Goal: Task Accomplishment & Management: Manage account settings

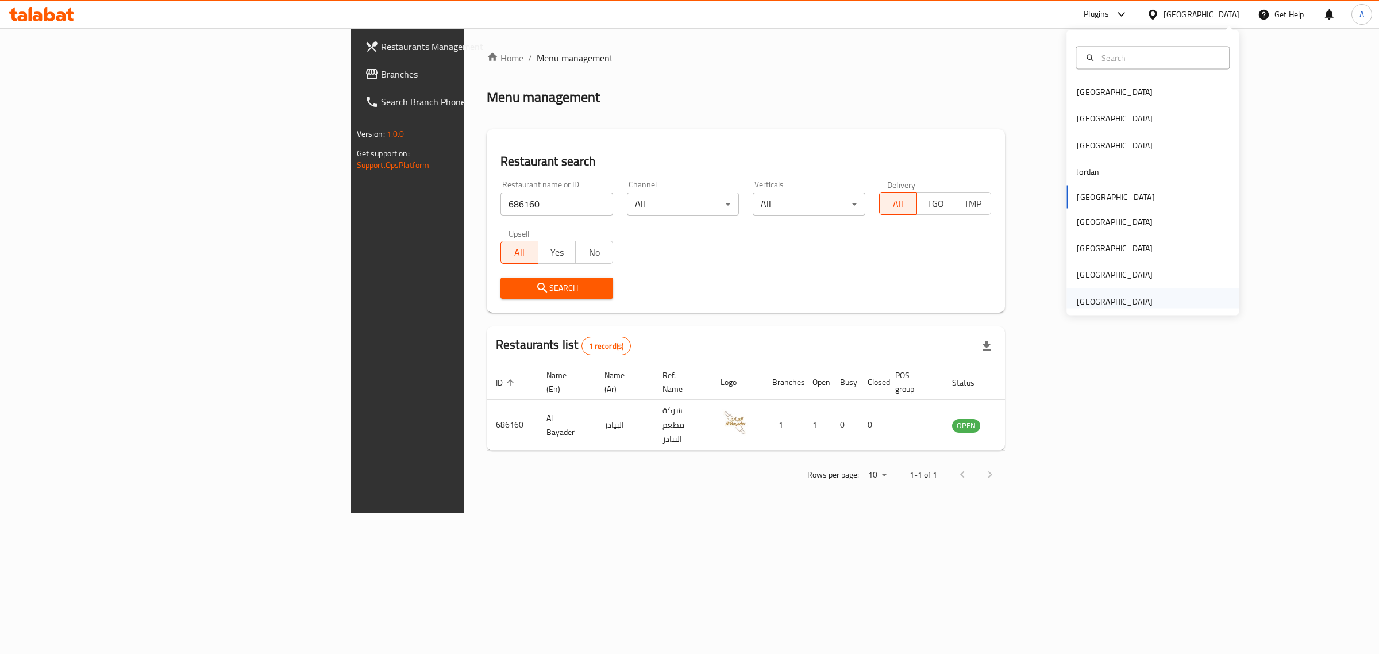
click at [1105, 307] on div "[GEOGRAPHIC_DATA]" at bounding box center [1115, 301] width 76 height 13
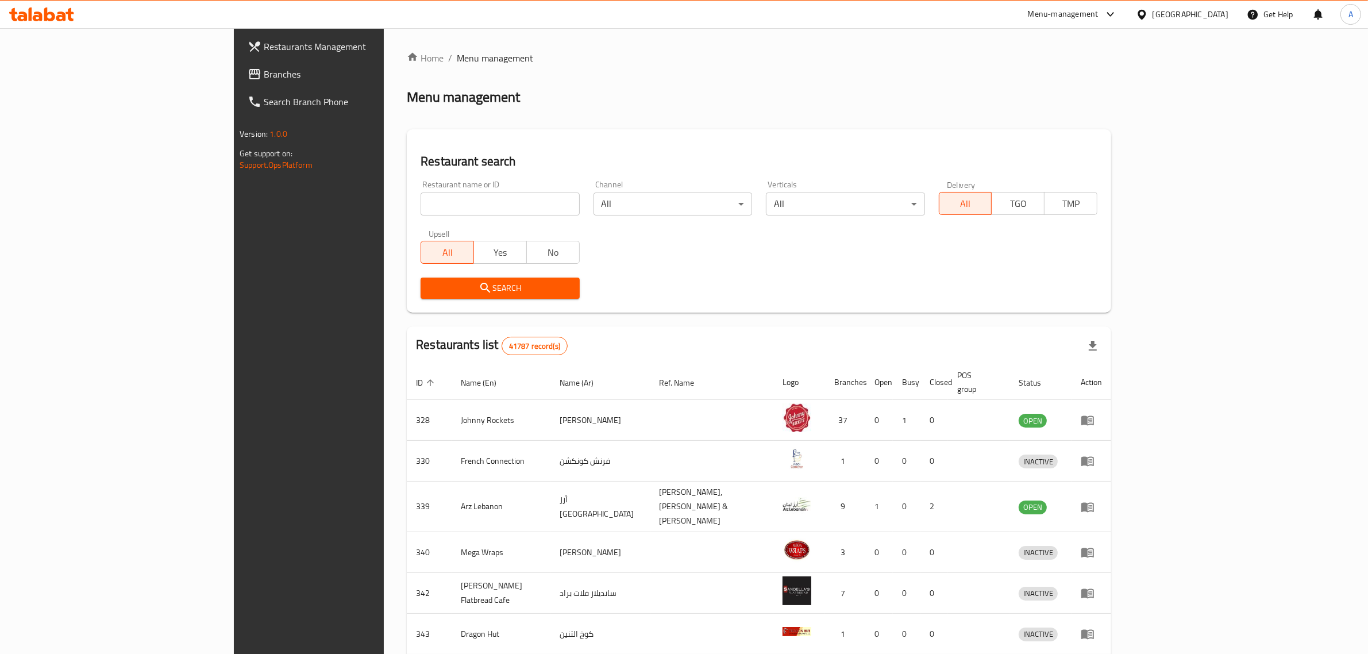
click at [421, 207] on input "search" at bounding box center [500, 203] width 159 height 23
paste input "Projeto Acai"
click button "Search" at bounding box center [500, 287] width 159 height 21
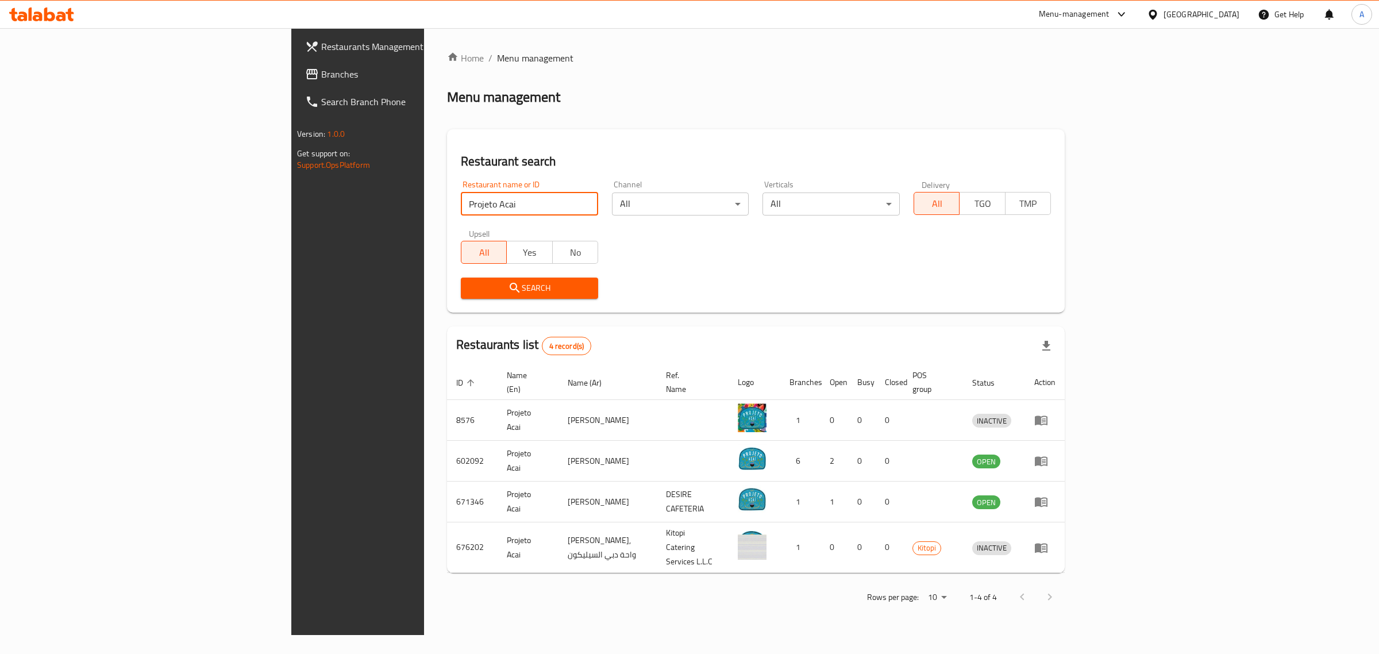
click at [461, 199] on input "Projeto Acai" at bounding box center [529, 203] width 137 height 23
paste input "604907"
click button "Search" at bounding box center [529, 287] width 137 height 21
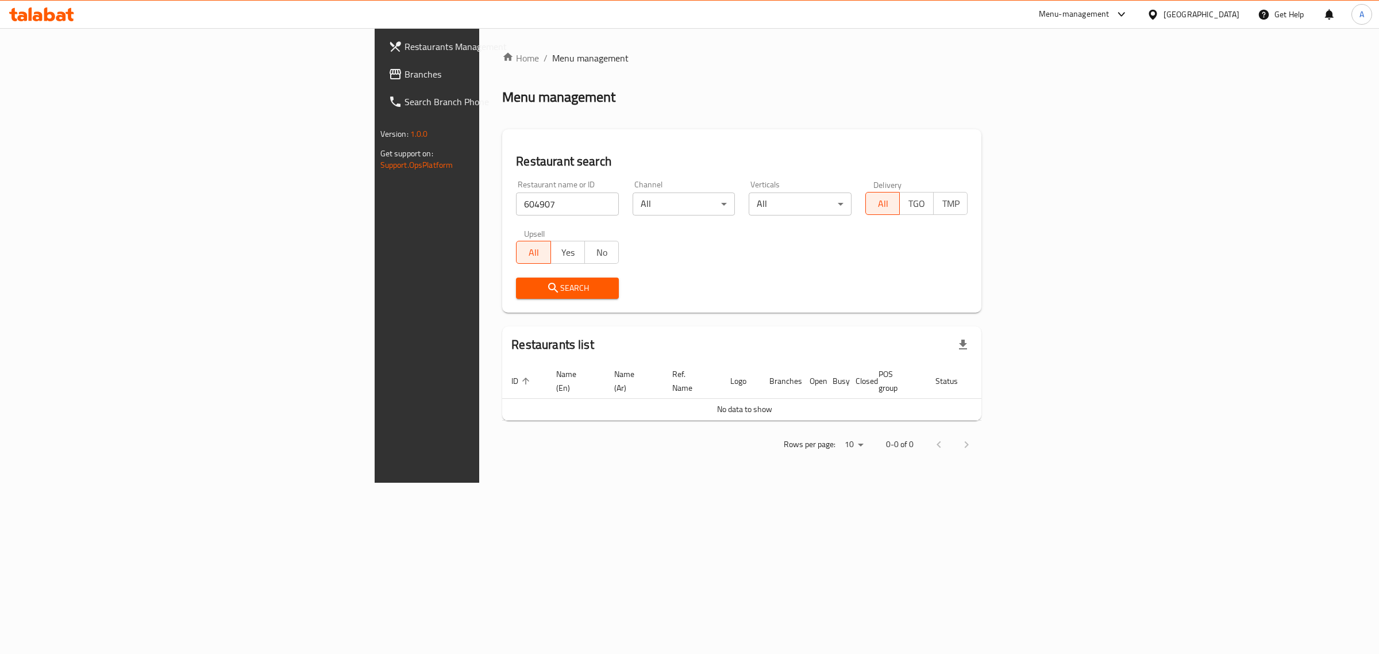
click at [509, 179] on div "Restaurant name or ID 604907 Restaurant name or ID" at bounding box center [567, 198] width 117 height 49
click at [516, 205] on input "604907" at bounding box center [567, 203] width 103 height 23
paste input "Projeto Acai,"
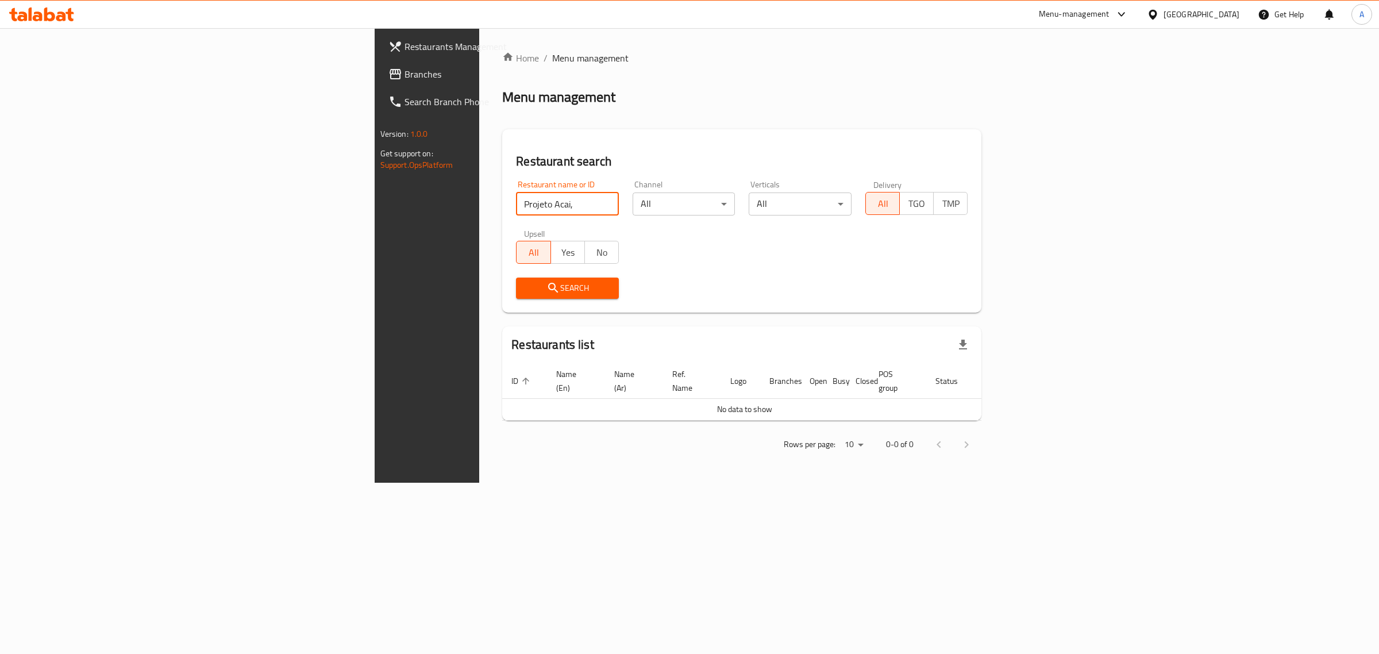
click button "Search" at bounding box center [567, 287] width 103 height 21
type input "Projeto Acai"
click button "Search" at bounding box center [567, 287] width 103 height 21
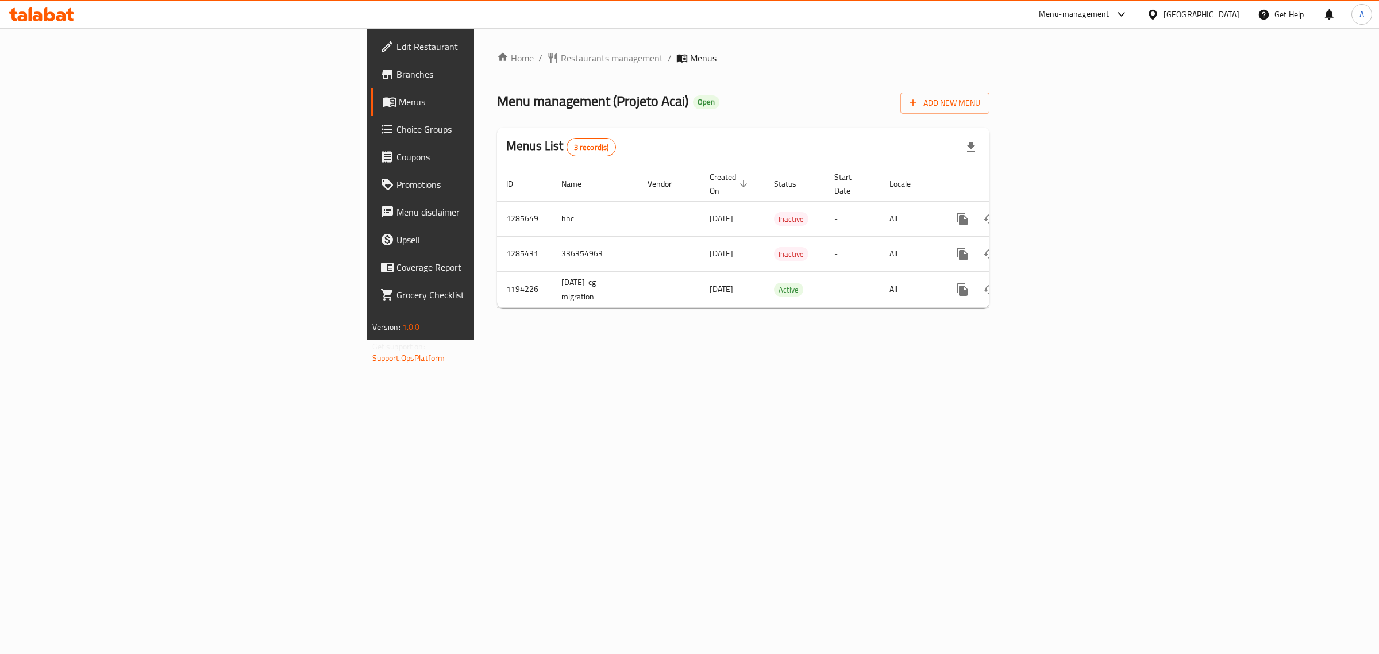
click at [371, 82] on link "Branches" at bounding box center [484, 74] width 226 height 28
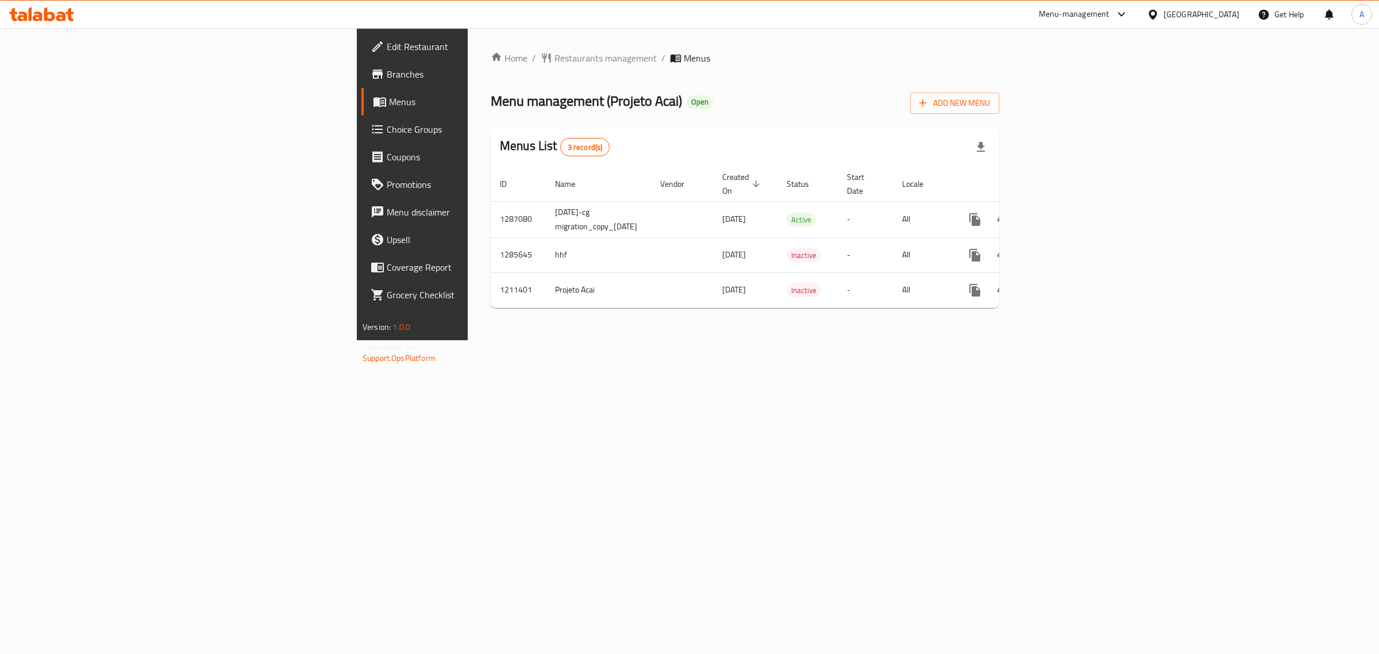
click at [387, 76] on span "Branches" at bounding box center [482, 74] width 191 height 14
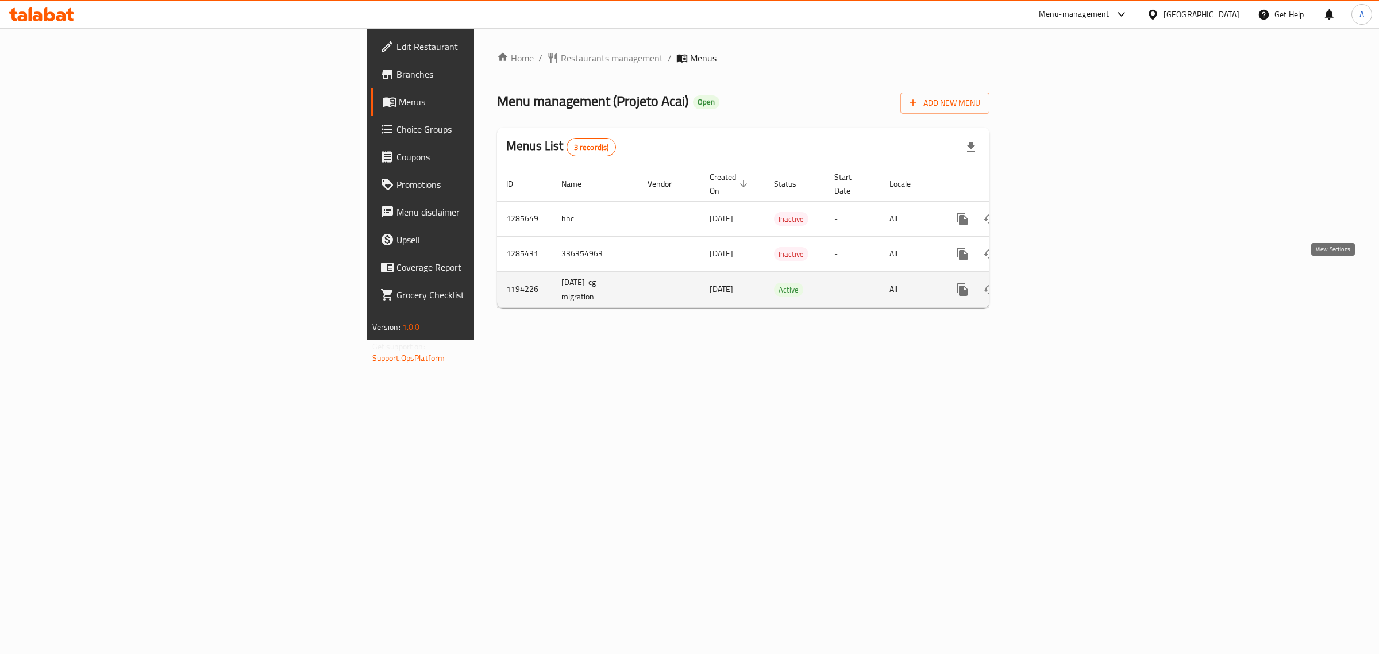
click at [1052, 283] on icon "enhanced table" at bounding box center [1045, 290] width 14 height 14
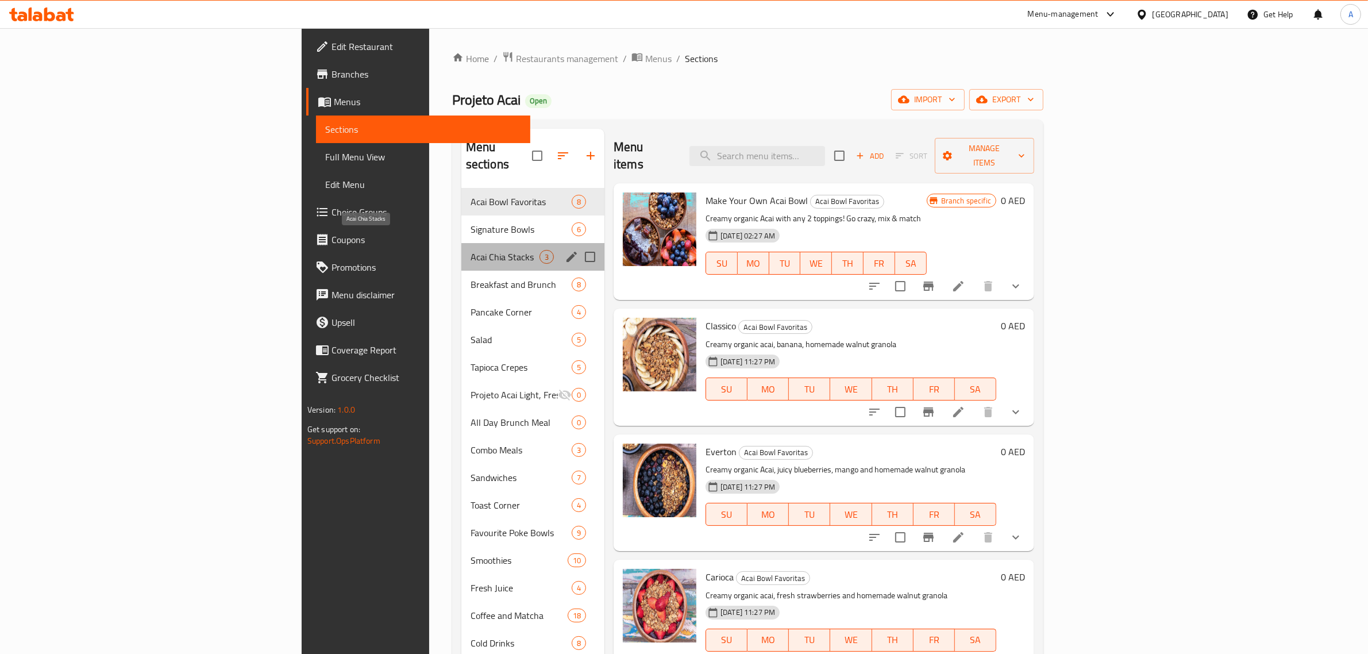
click at [471, 250] on span "Acai Chia Stacks" at bounding box center [505, 257] width 69 height 14
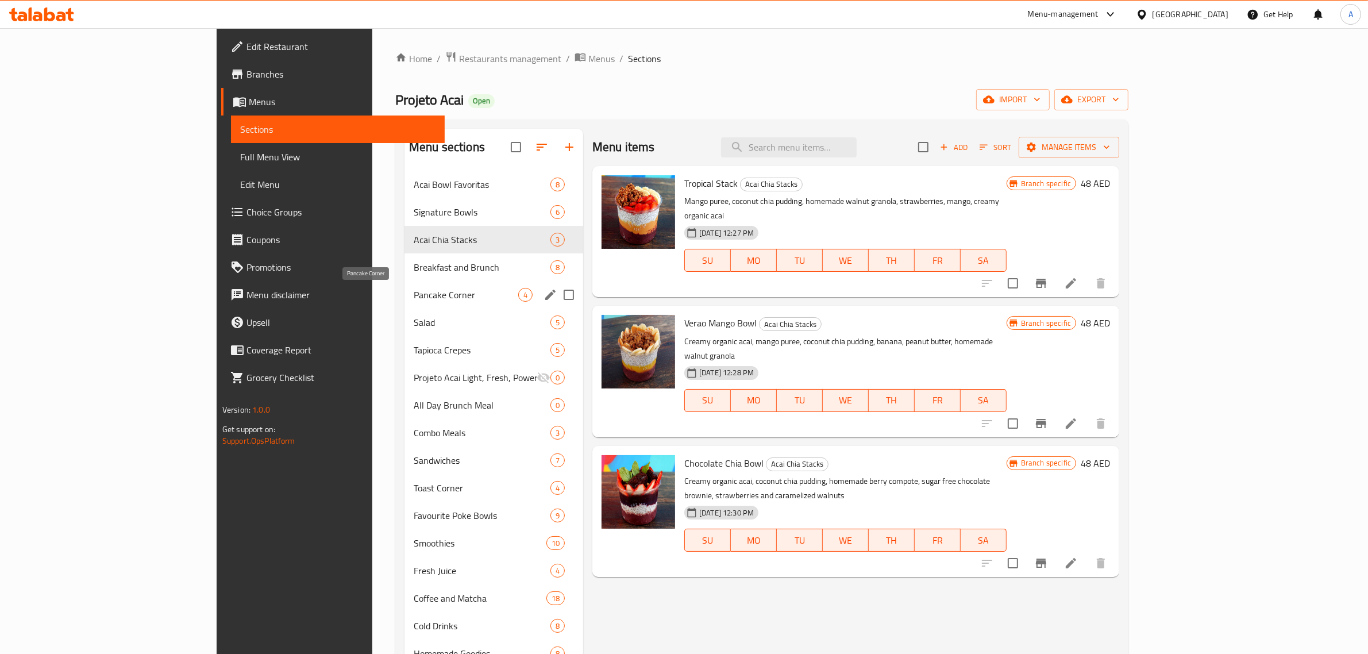
click at [414, 296] on span "Pancake Corner" at bounding box center [466, 295] width 105 height 14
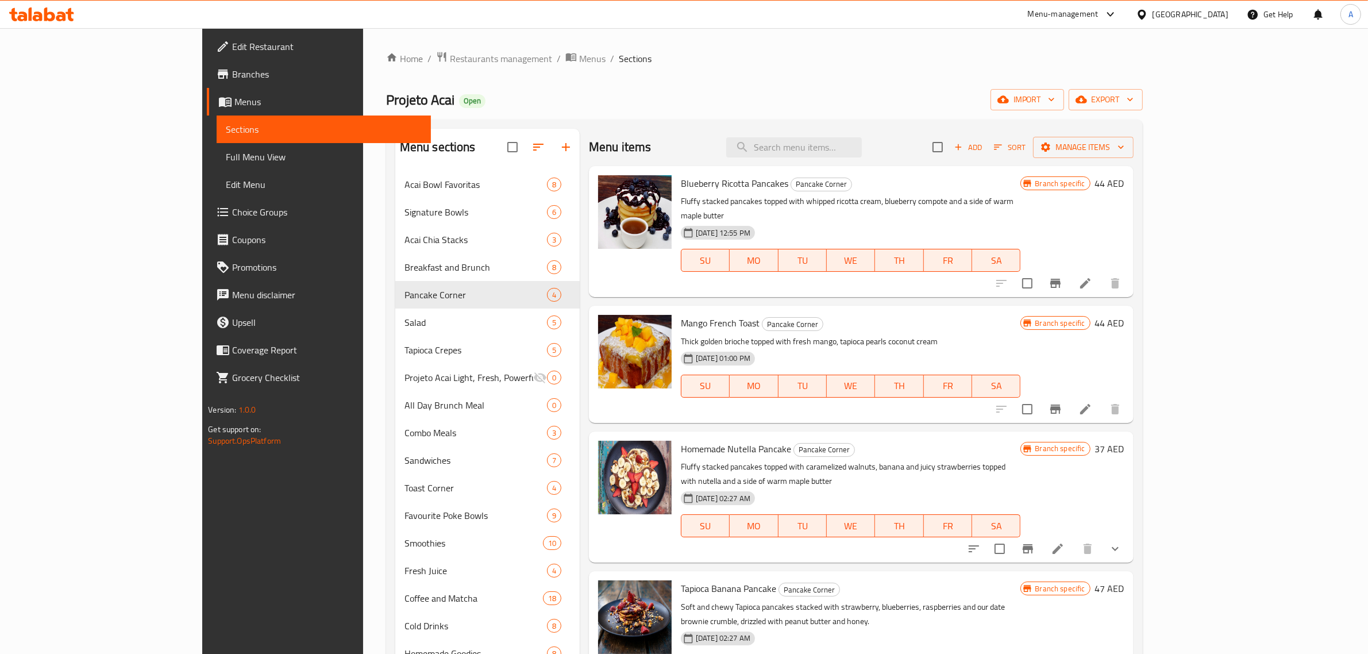
scroll to position [72, 0]
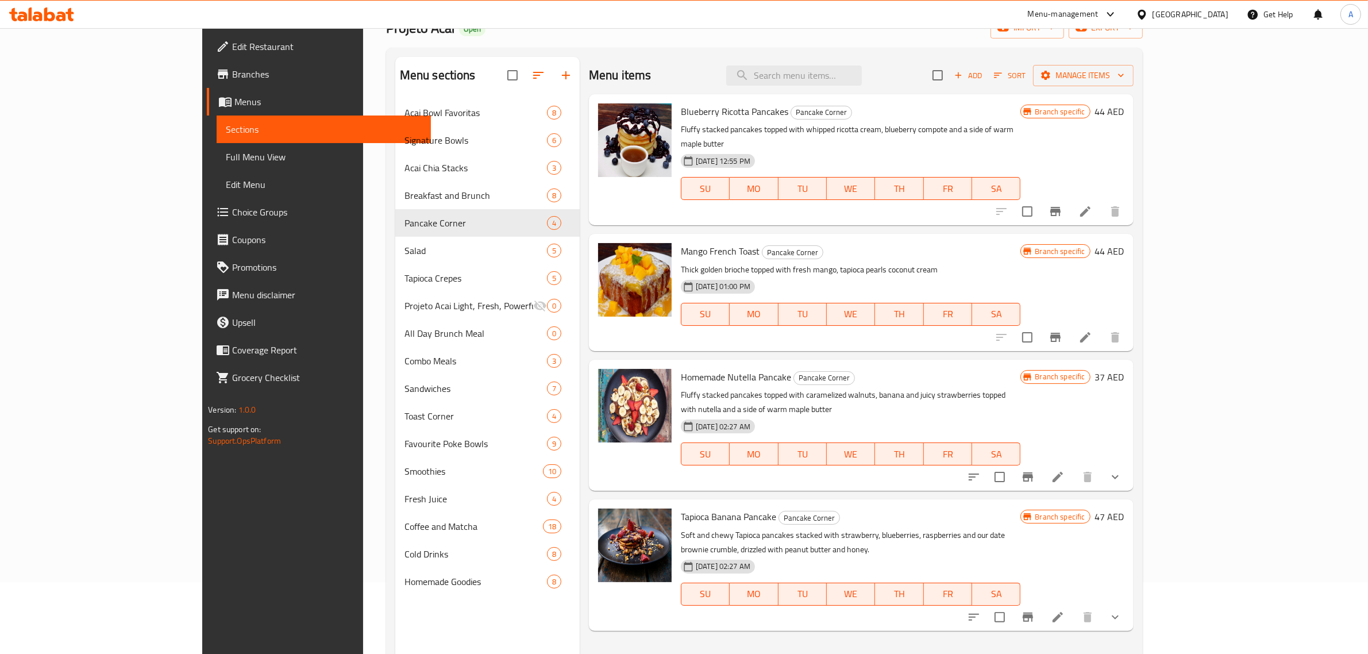
click at [687, 40] on div "Home / Restaurants management / Menus / Sections Projeto Acai Open import expor…" at bounding box center [764, 349] width 757 height 741
click at [873, 92] on div "Menu items Add Sort Manage items" at bounding box center [861, 75] width 545 height 37
click at [862, 78] on input "search" at bounding box center [794, 75] width 136 height 20
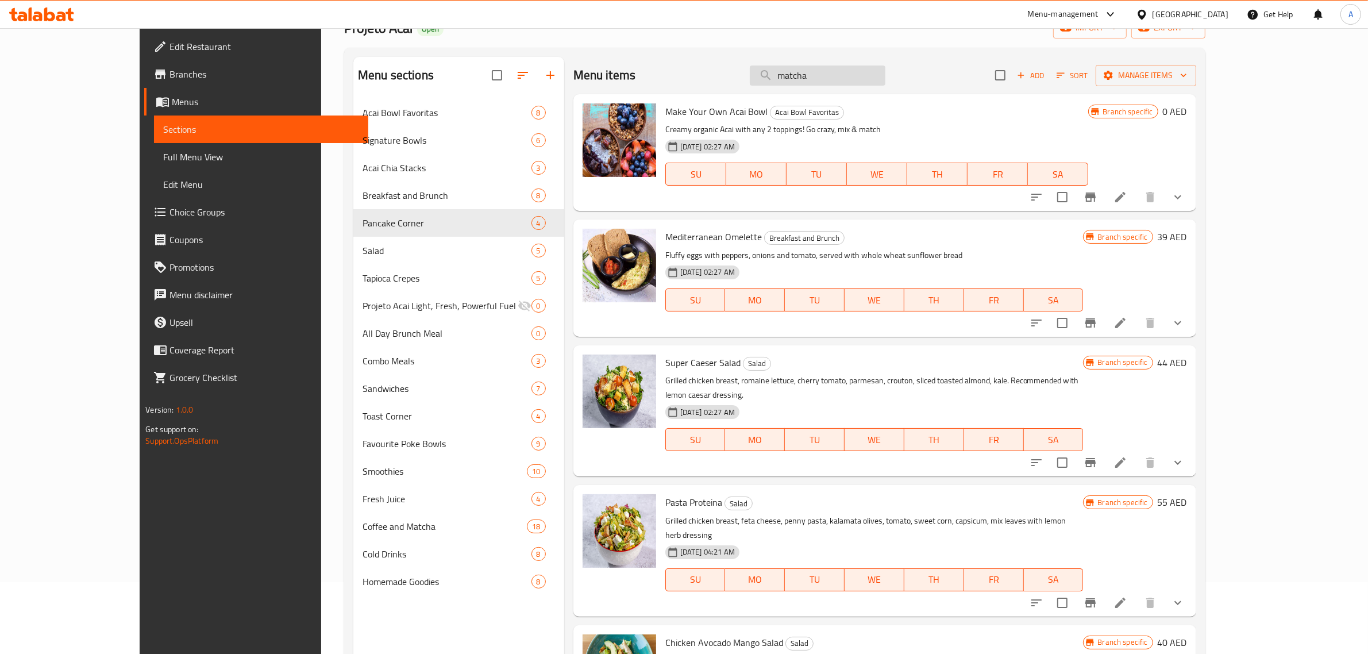
type input "matcha"
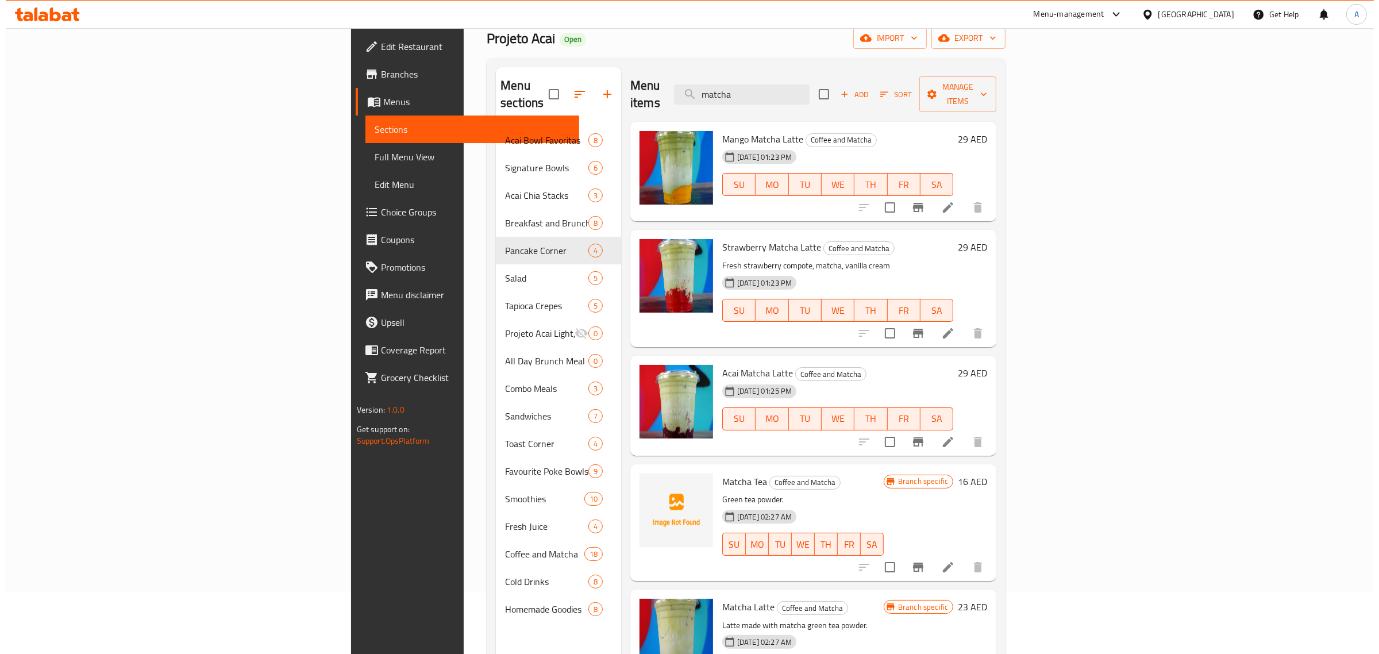
scroll to position [0, 0]
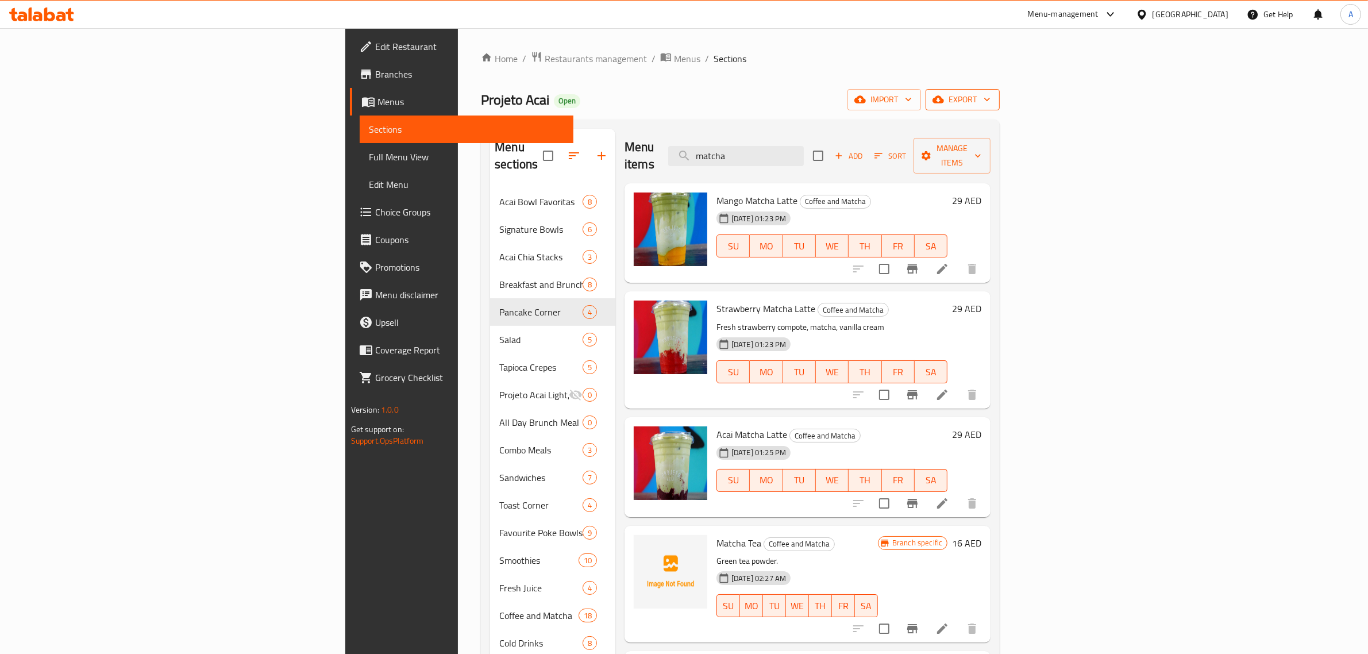
click at [990, 104] on span "export" at bounding box center [963, 99] width 56 height 14
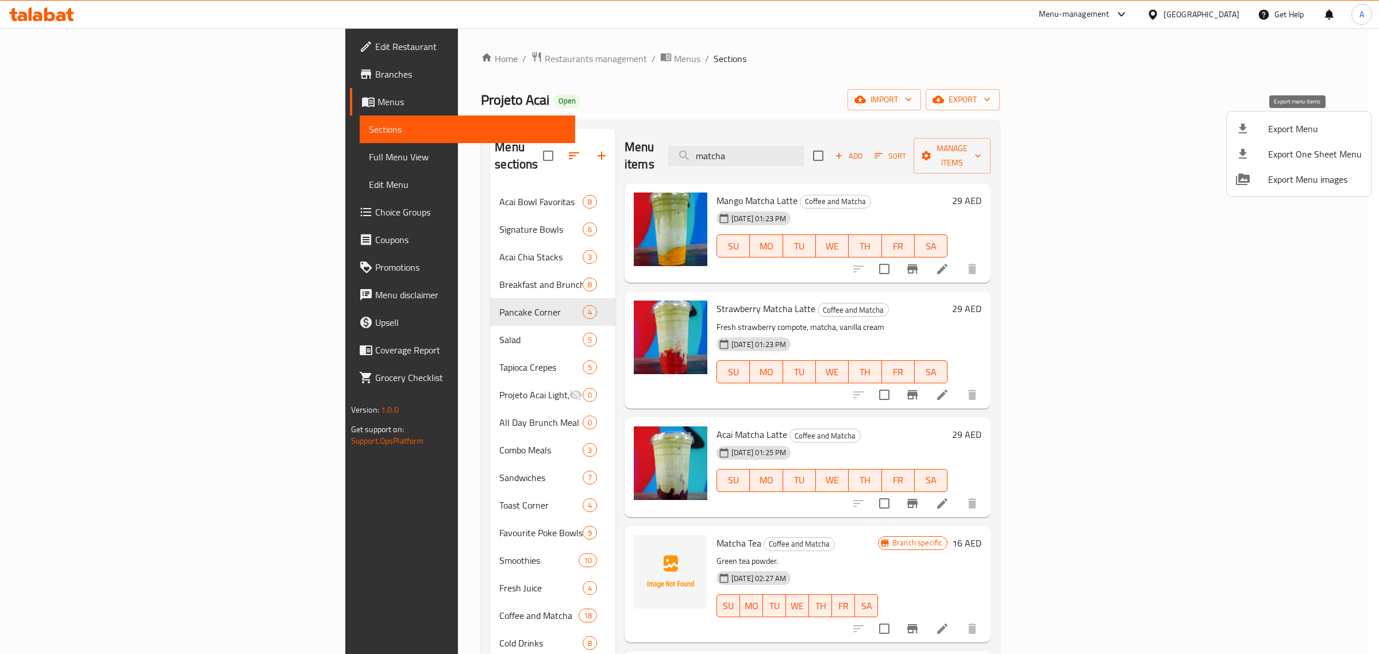
click at [1297, 125] on span "Export Menu" at bounding box center [1315, 129] width 94 height 14
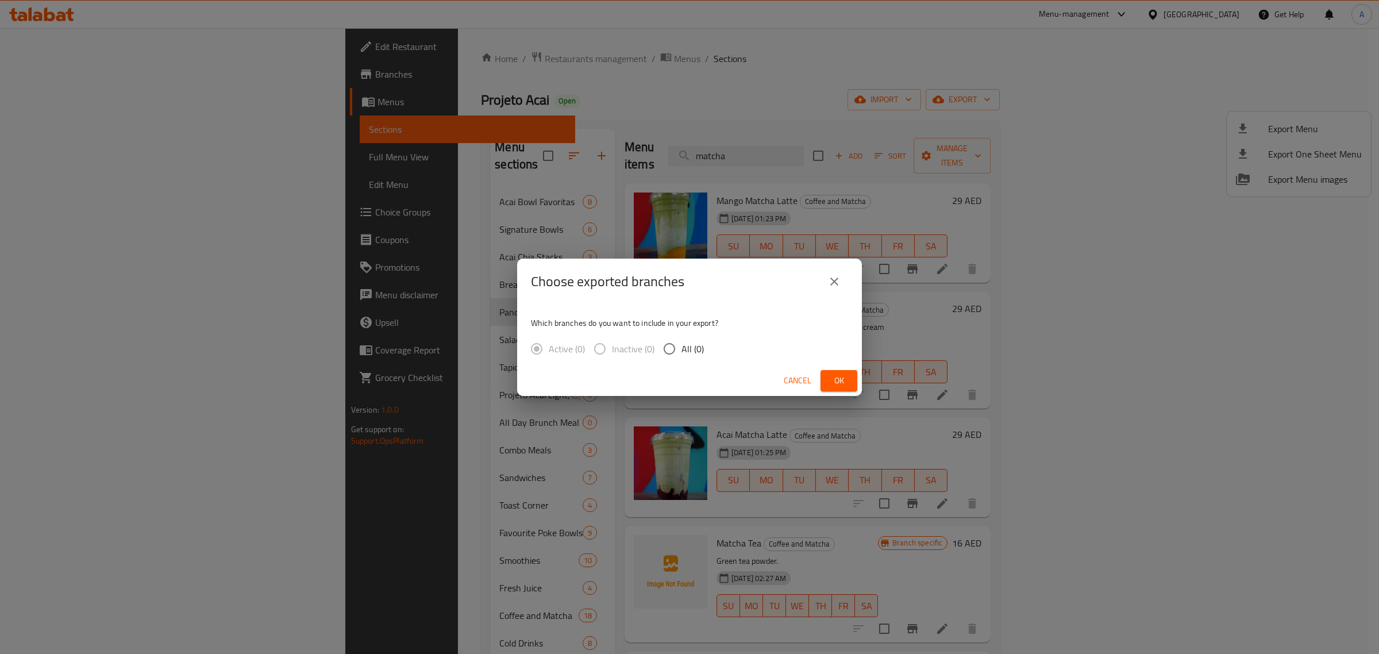
click at [816, 75] on div "Choose exported branches Which branches do you want to include in your export? …" at bounding box center [689, 327] width 1379 height 654
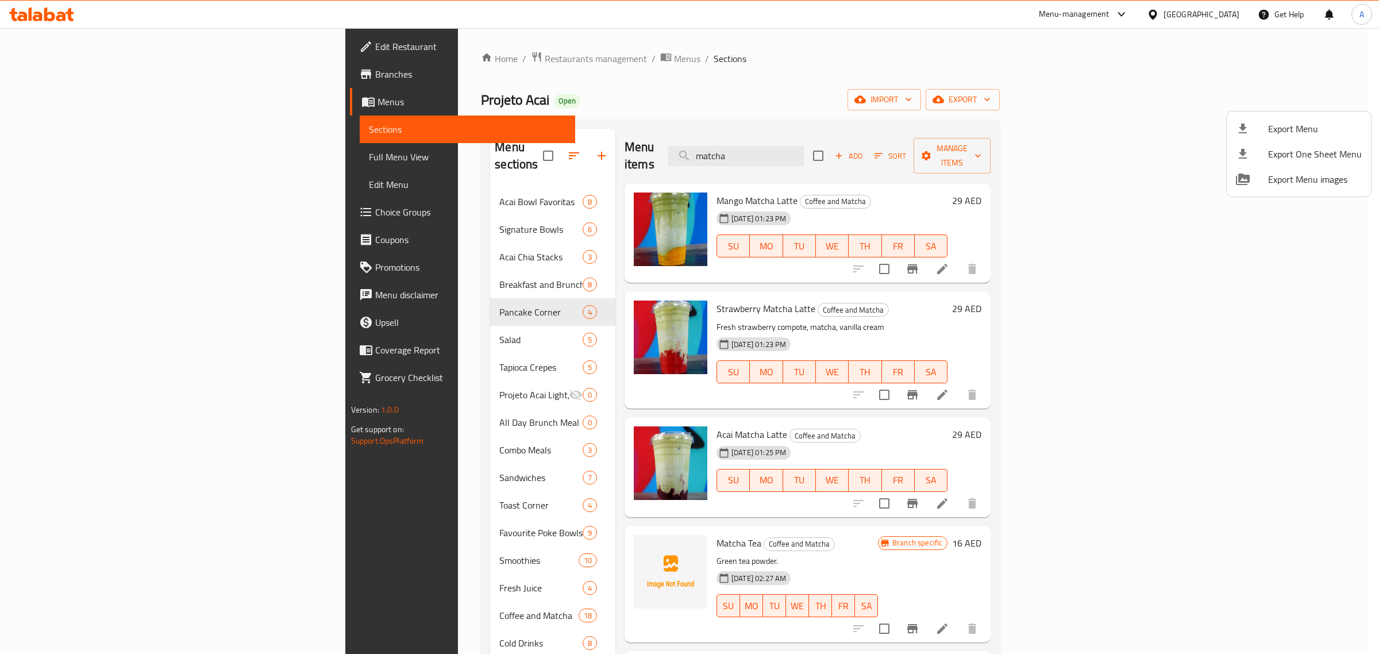
click at [1207, 56] on div at bounding box center [689, 327] width 1379 height 654
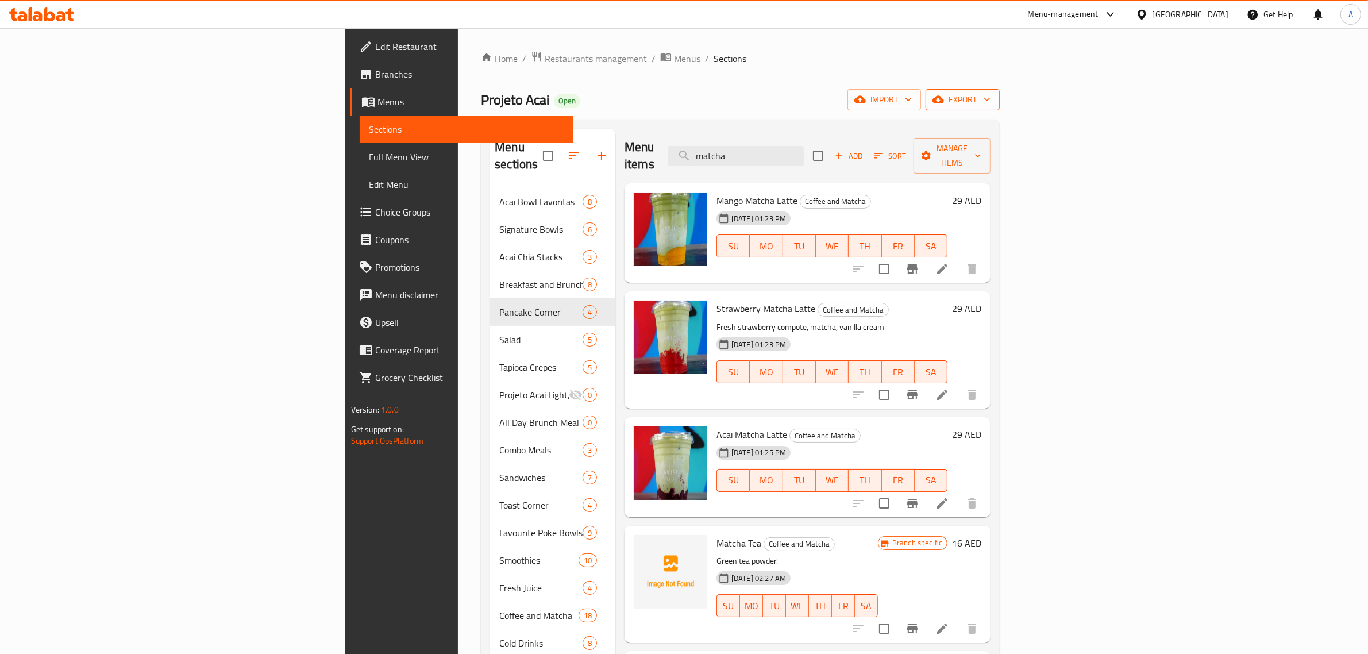
click at [1000, 108] on button "export" at bounding box center [963, 99] width 74 height 21
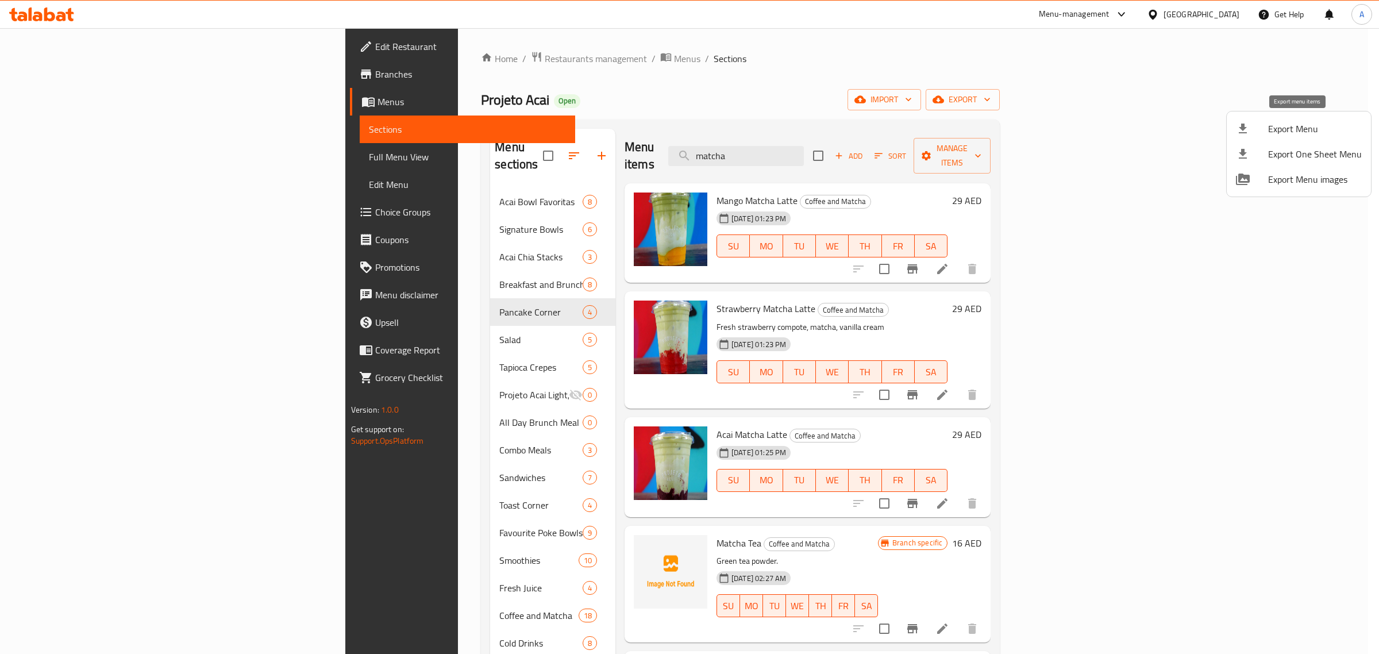
click at [1287, 133] on span "Export Menu" at bounding box center [1315, 129] width 94 height 14
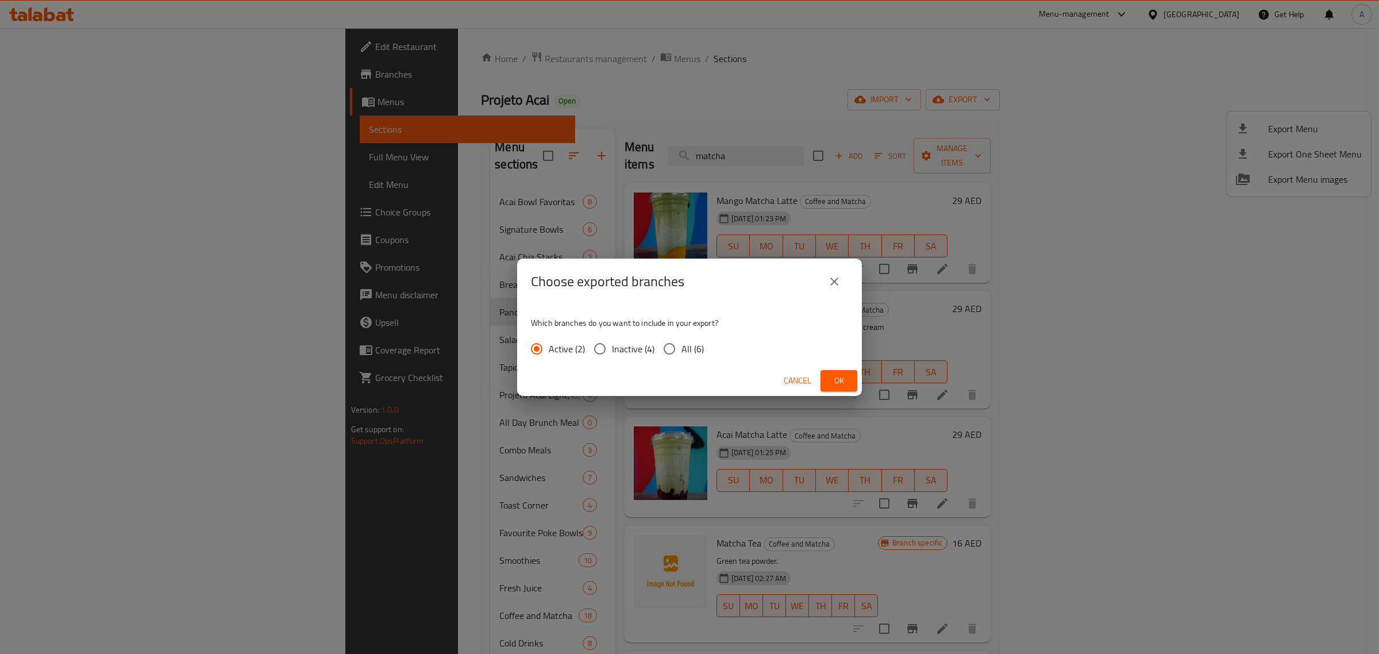
click at [853, 383] on button "Ok" at bounding box center [838, 380] width 37 height 21
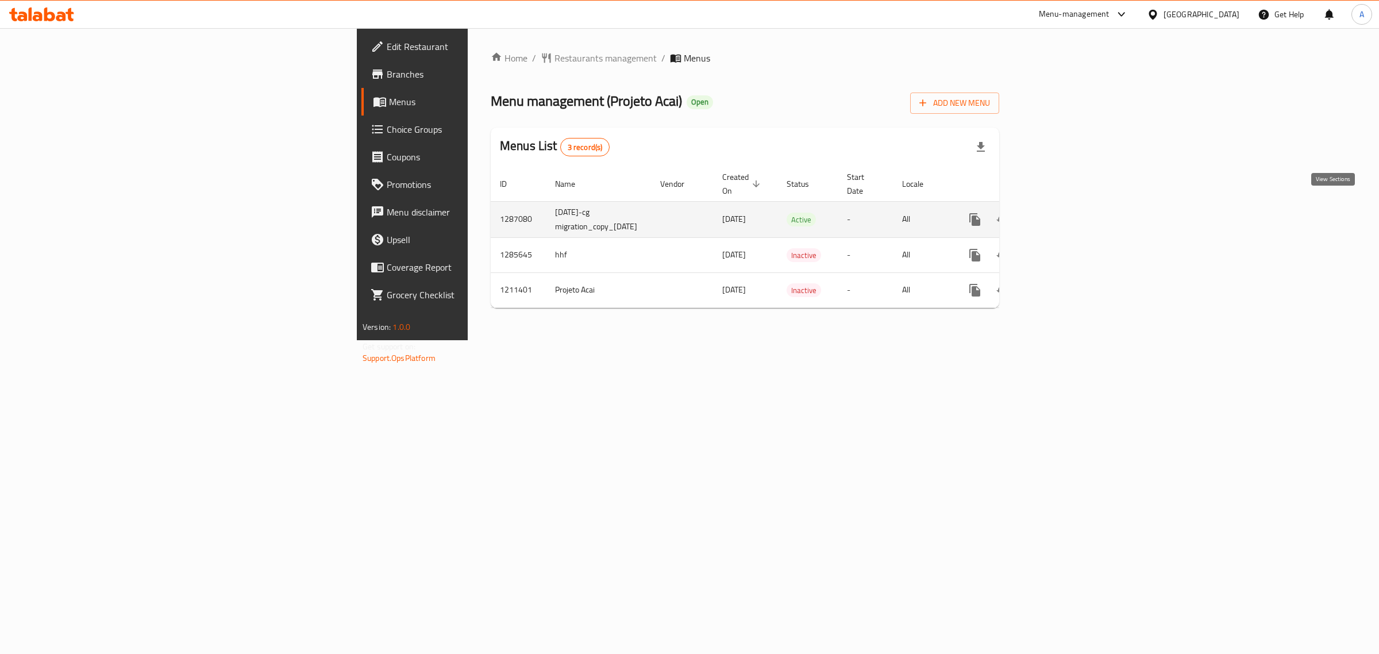
click at [1065, 213] on icon "enhanced table" at bounding box center [1058, 220] width 14 height 14
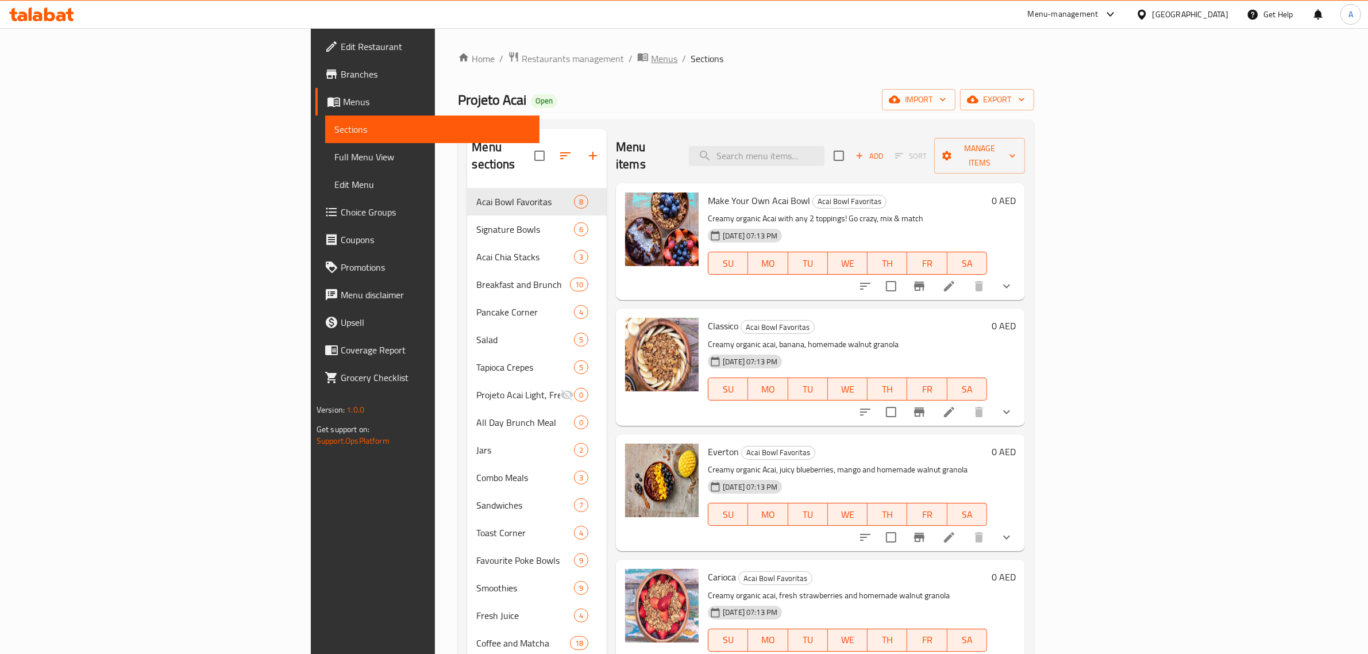
click at [651, 53] on span "Menus" at bounding box center [664, 59] width 26 height 14
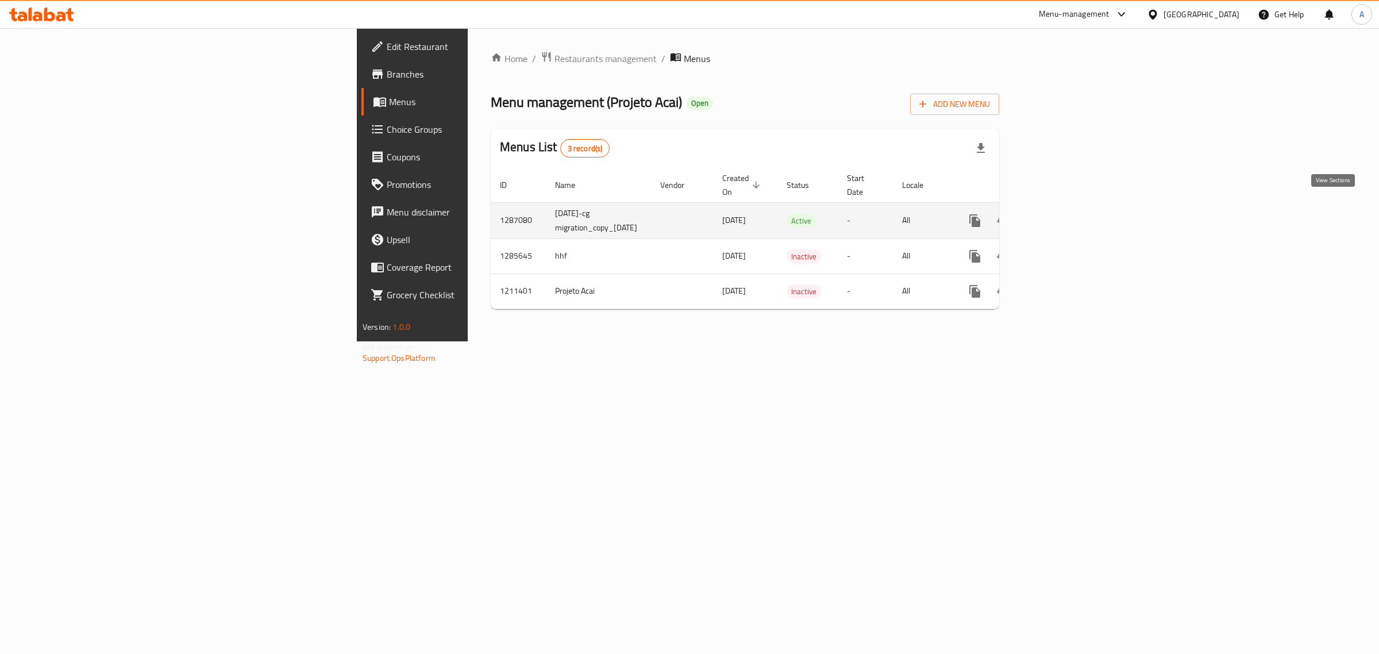
click at [1065, 214] on icon "enhanced table" at bounding box center [1058, 221] width 14 height 14
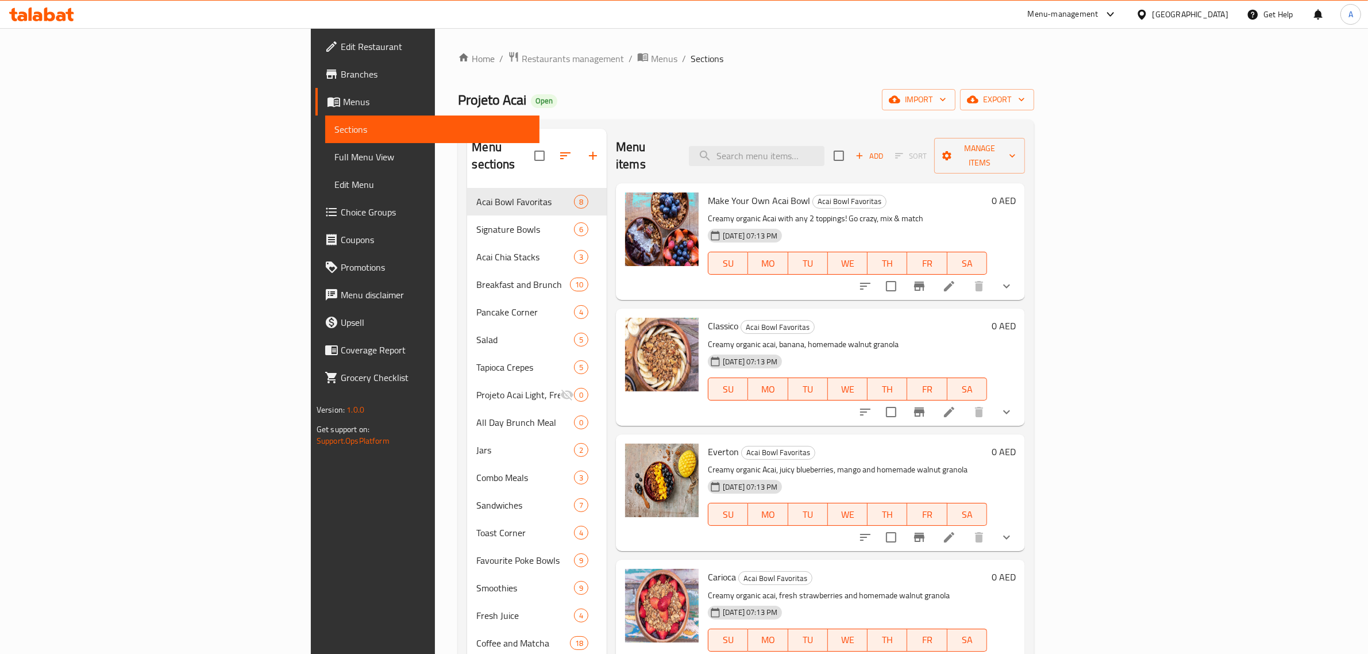
click at [852, 133] on div "Menu items Add Sort Manage items" at bounding box center [820, 156] width 409 height 55
click at [824, 146] on input "search" at bounding box center [757, 156] width 136 height 20
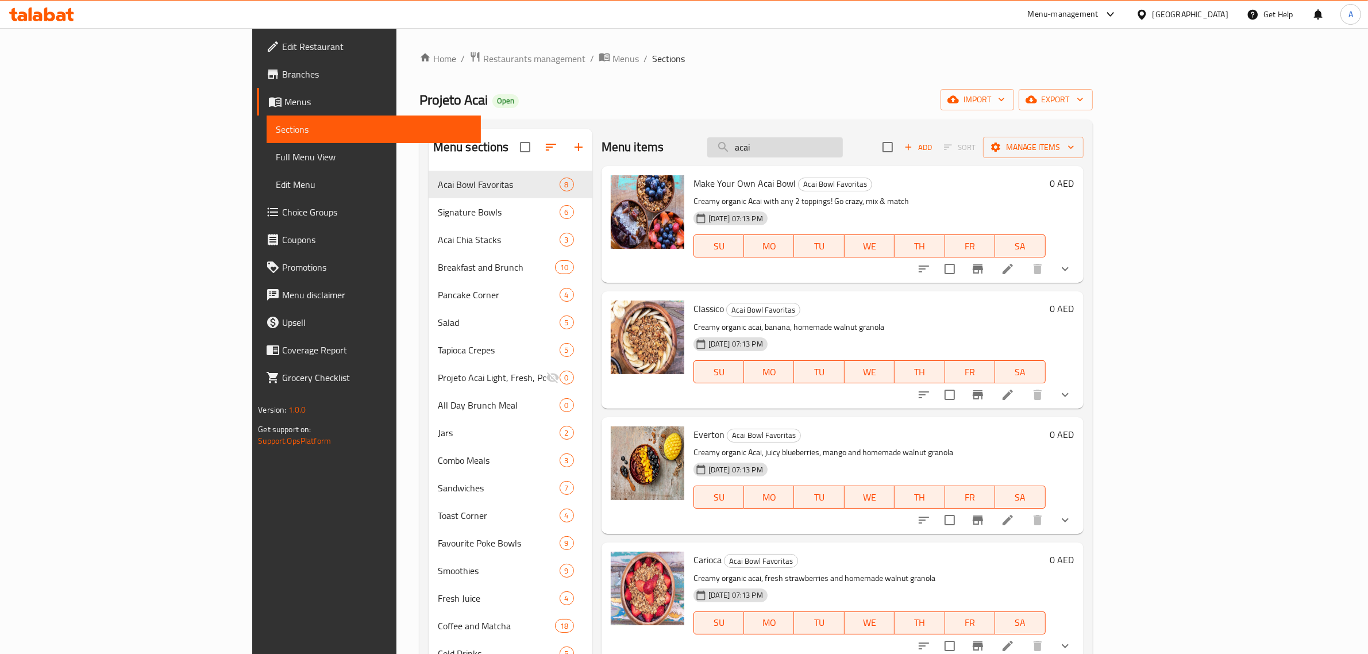
click at [820, 147] on input "acai" at bounding box center [775, 147] width 136 height 20
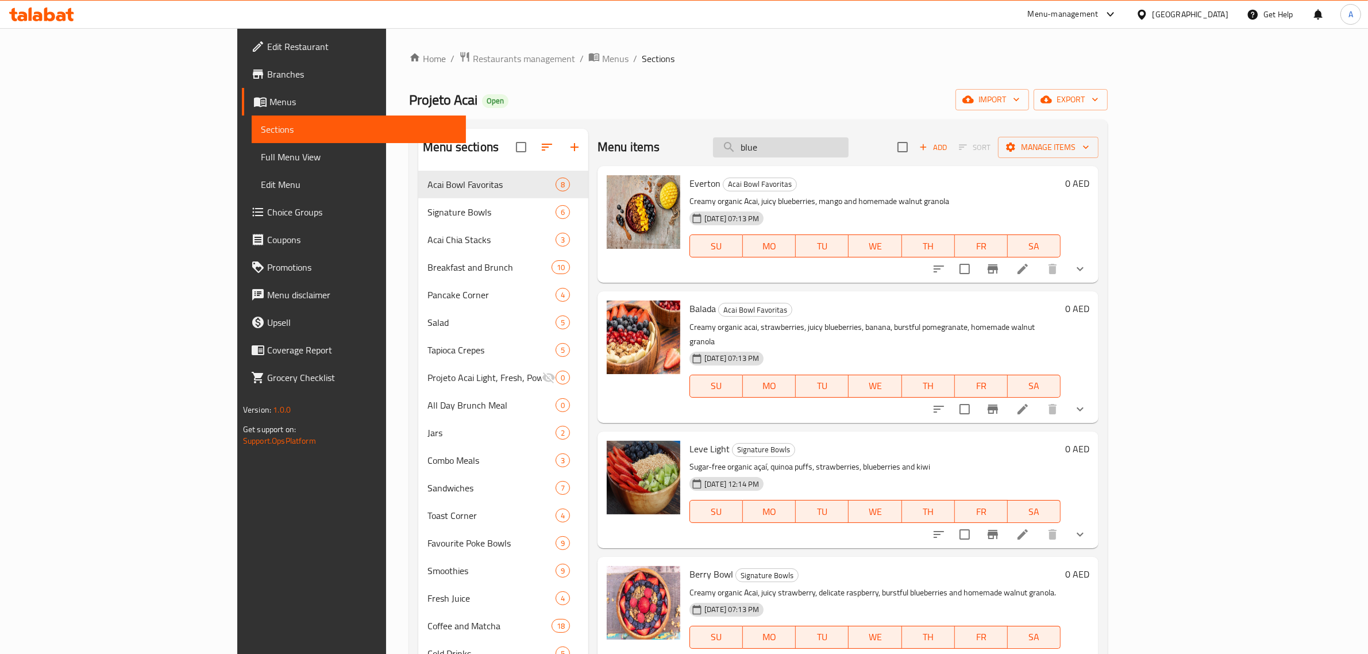
click at [849, 144] on input "blue" at bounding box center [781, 147] width 136 height 20
click at [849, 150] on input "blueberr" at bounding box center [781, 147] width 136 height 20
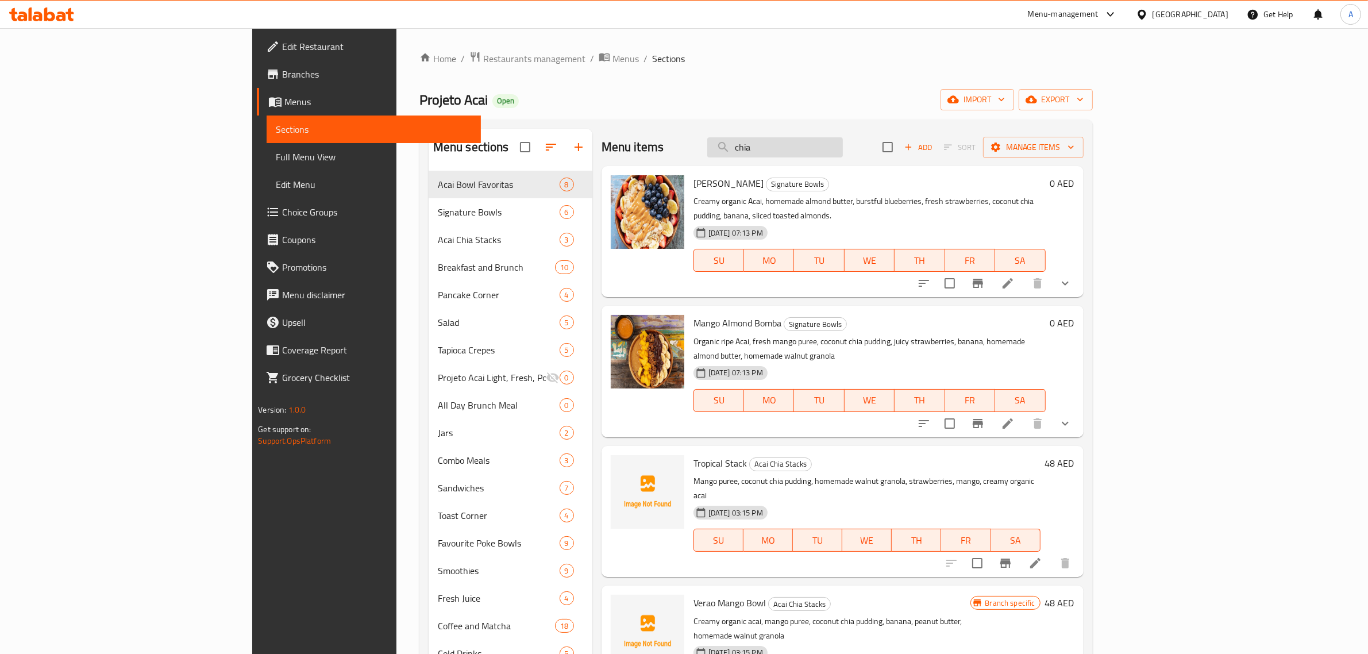
click at [843, 142] on input "chia" at bounding box center [775, 147] width 136 height 20
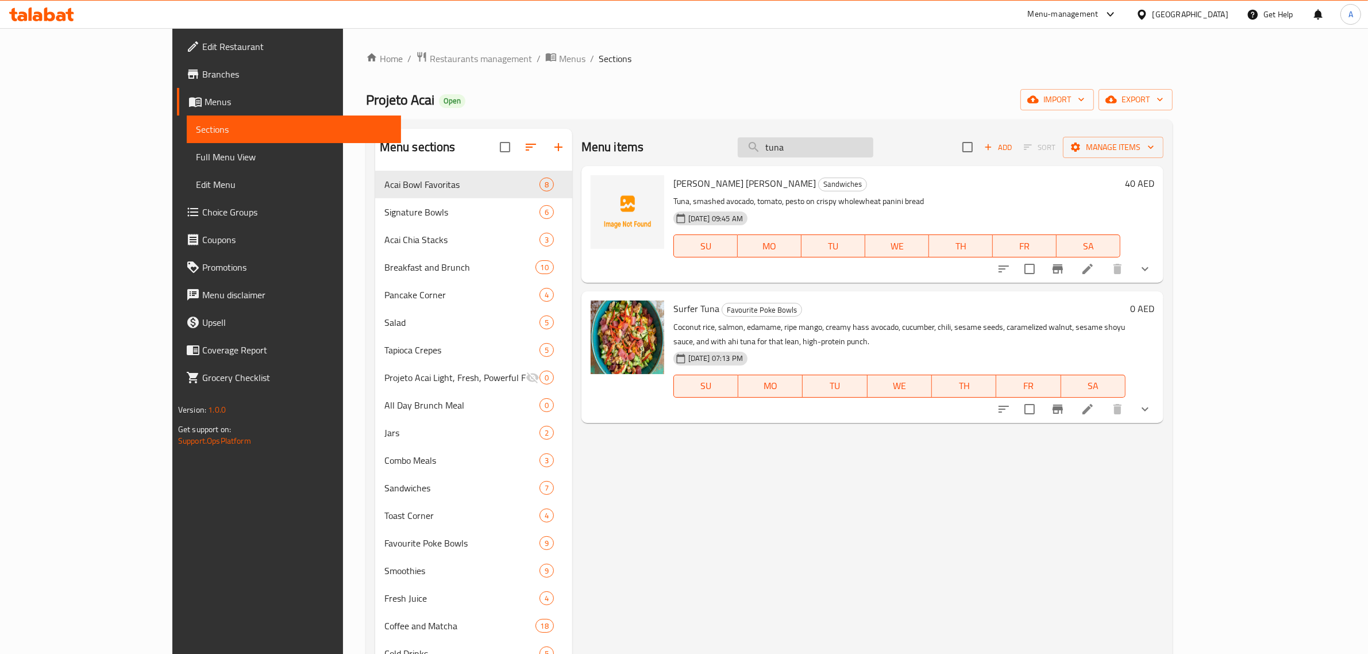
click at [873, 142] on input "tuna" at bounding box center [806, 147] width 136 height 20
type input "mango"
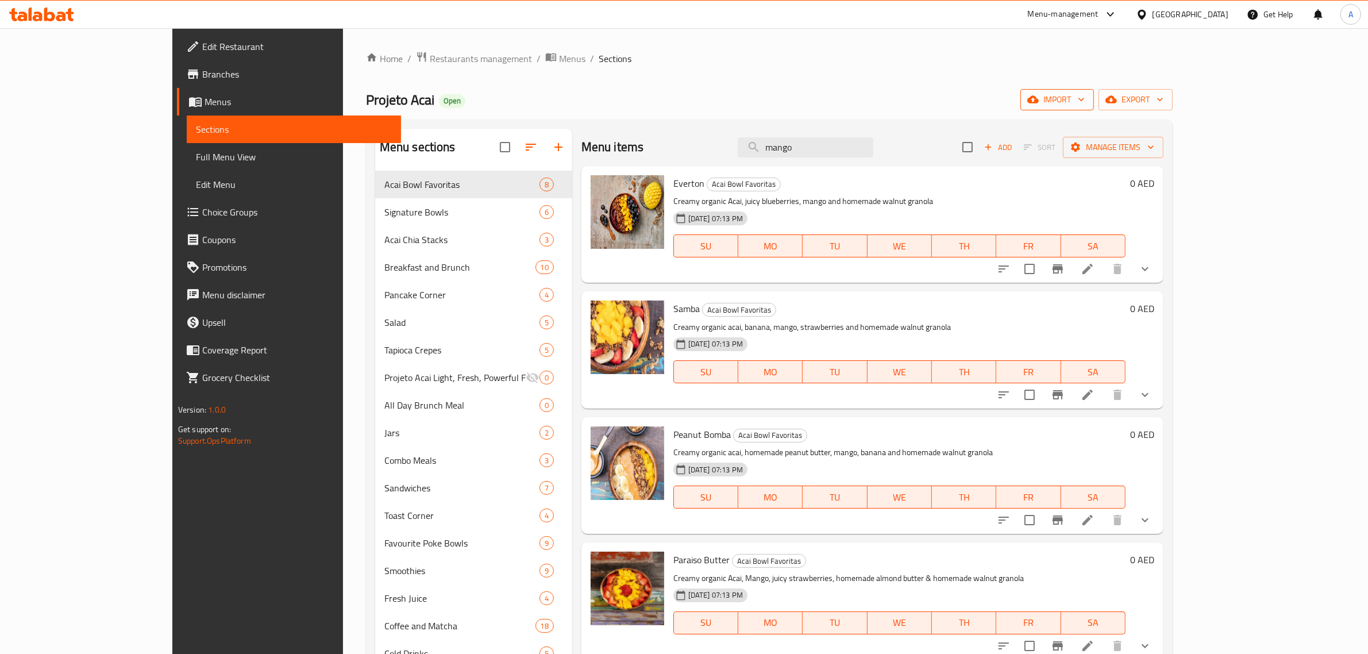
click at [1039, 102] on icon "button" at bounding box center [1032, 99] width 11 height 7
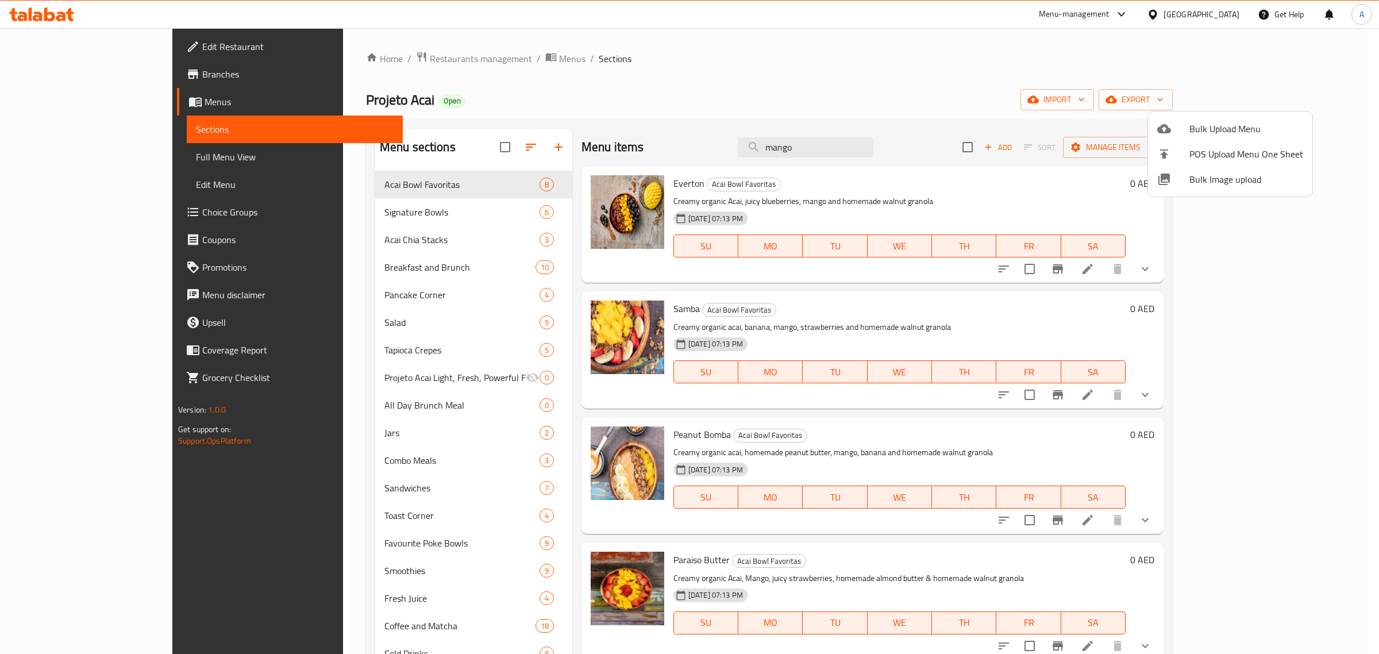
drag, startPoint x: 1167, startPoint y: 178, endPoint x: 1173, endPoint y: 174, distance: 7.4
click at [1173, 174] on div at bounding box center [1173, 179] width 32 height 14
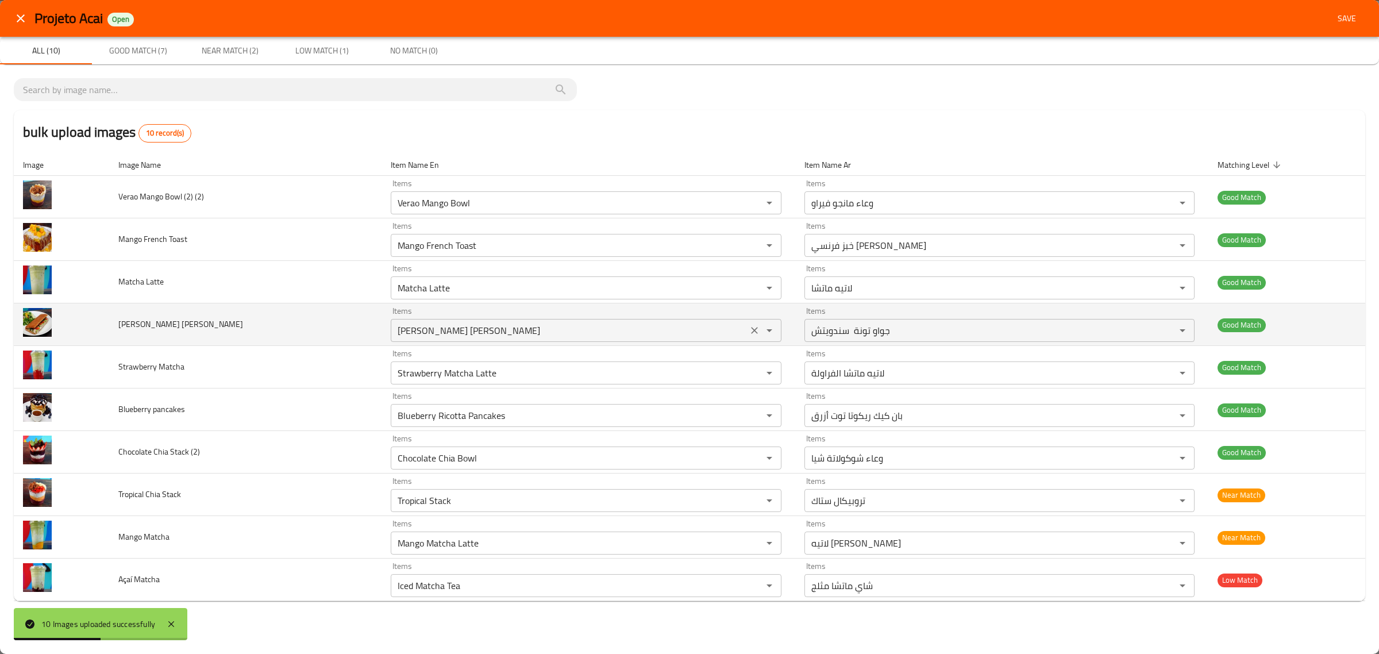
click at [535, 320] on div "Joao's Tuna Sandwich Items" at bounding box center [586, 330] width 390 height 23
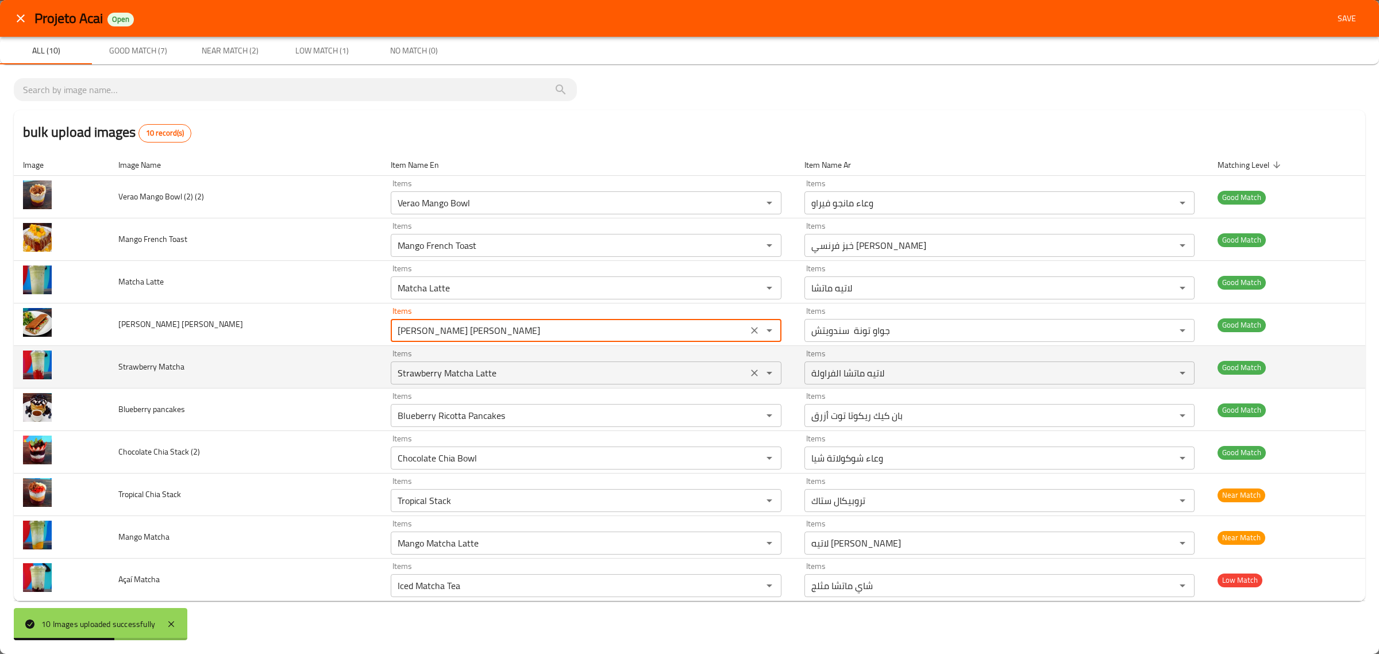
click at [541, 362] on div "Strawberry Matcha Latte Items" at bounding box center [586, 372] width 390 height 23
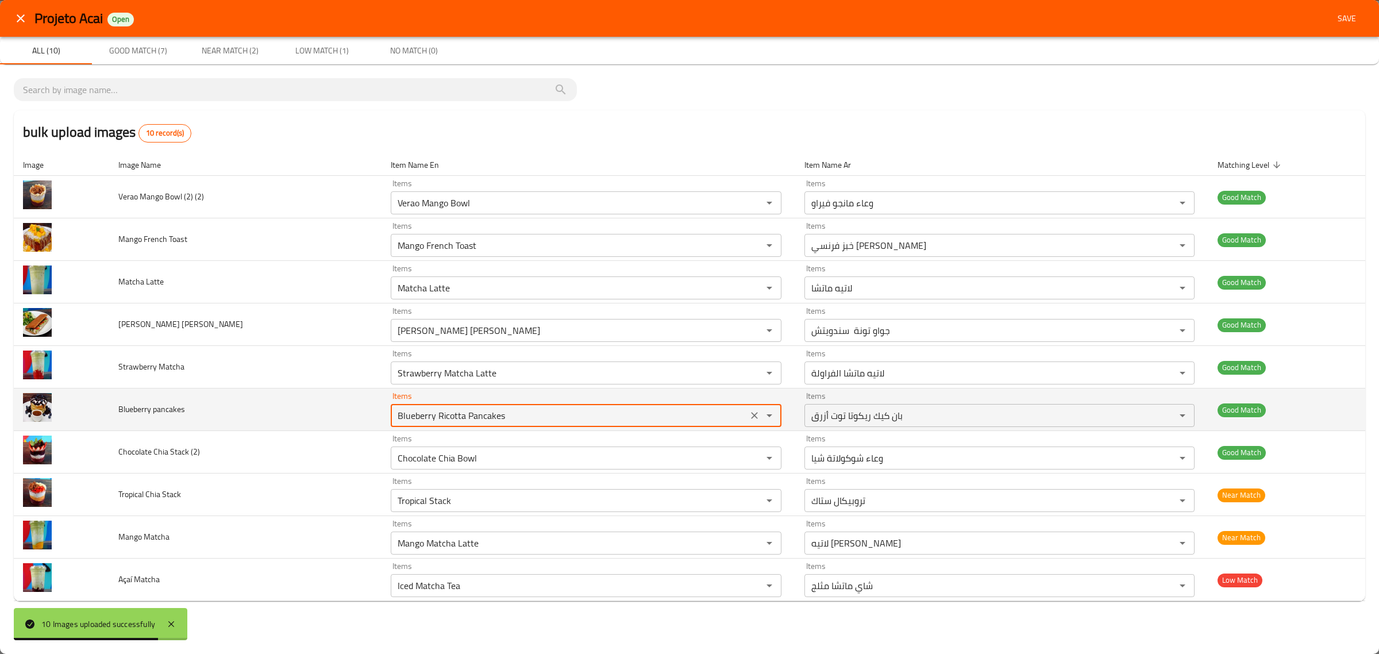
click at [541, 419] on pancakes "Blueberry Ricotta Pancakes" at bounding box center [568, 415] width 349 height 16
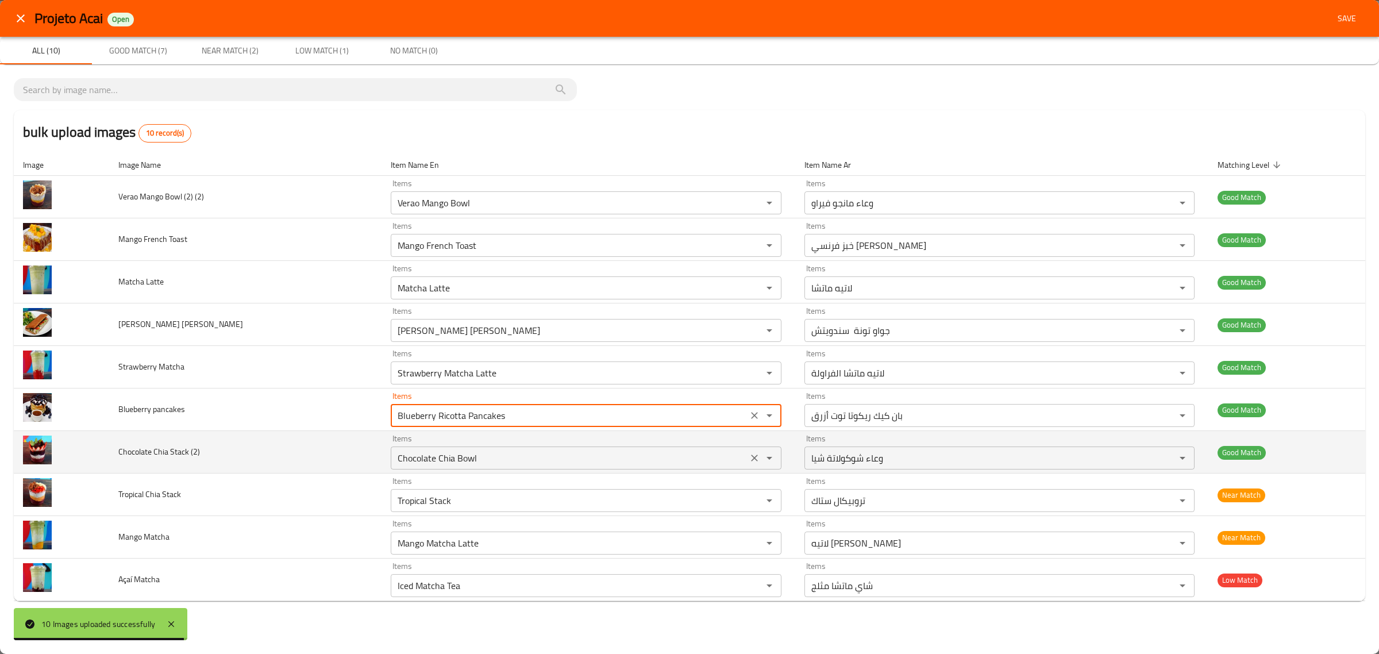
click at [535, 446] on div "Items Chocolate Chia Bowl Items" at bounding box center [586, 451] width 390 height 35
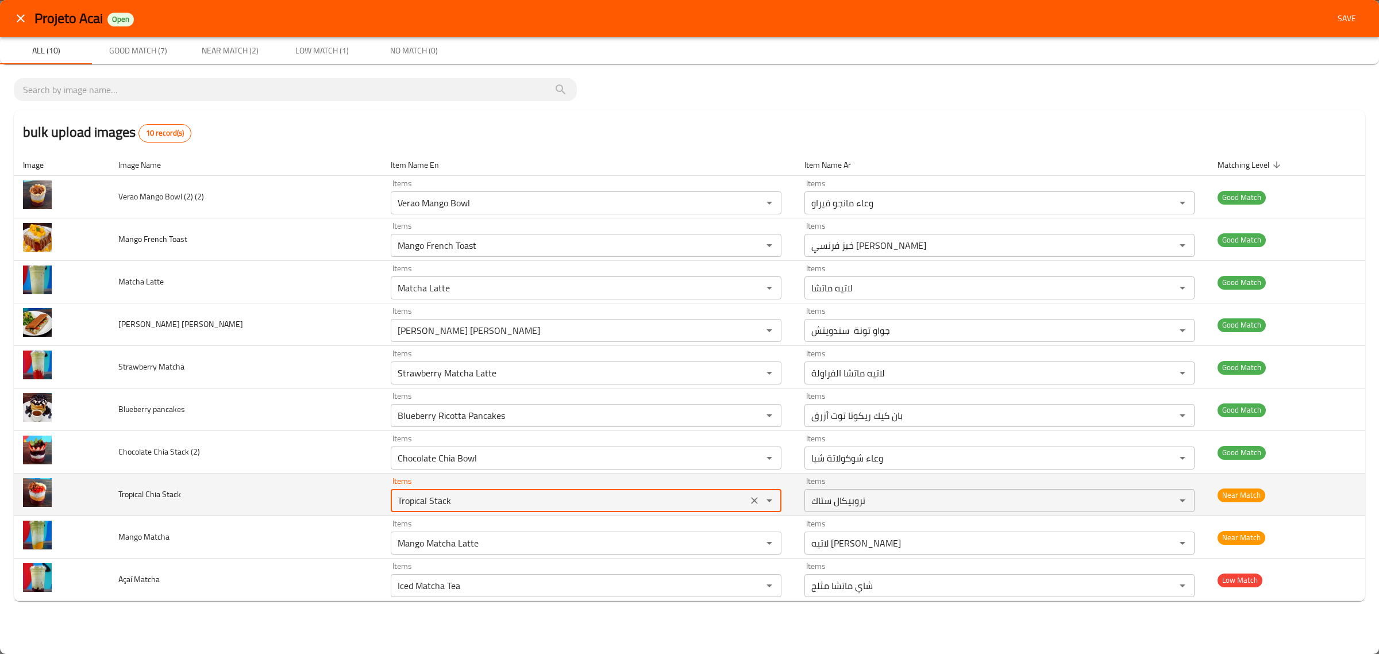
click at [521, 498] on Stack "Tropical Stack" at bounding box center [568, 500] width 349 height 16
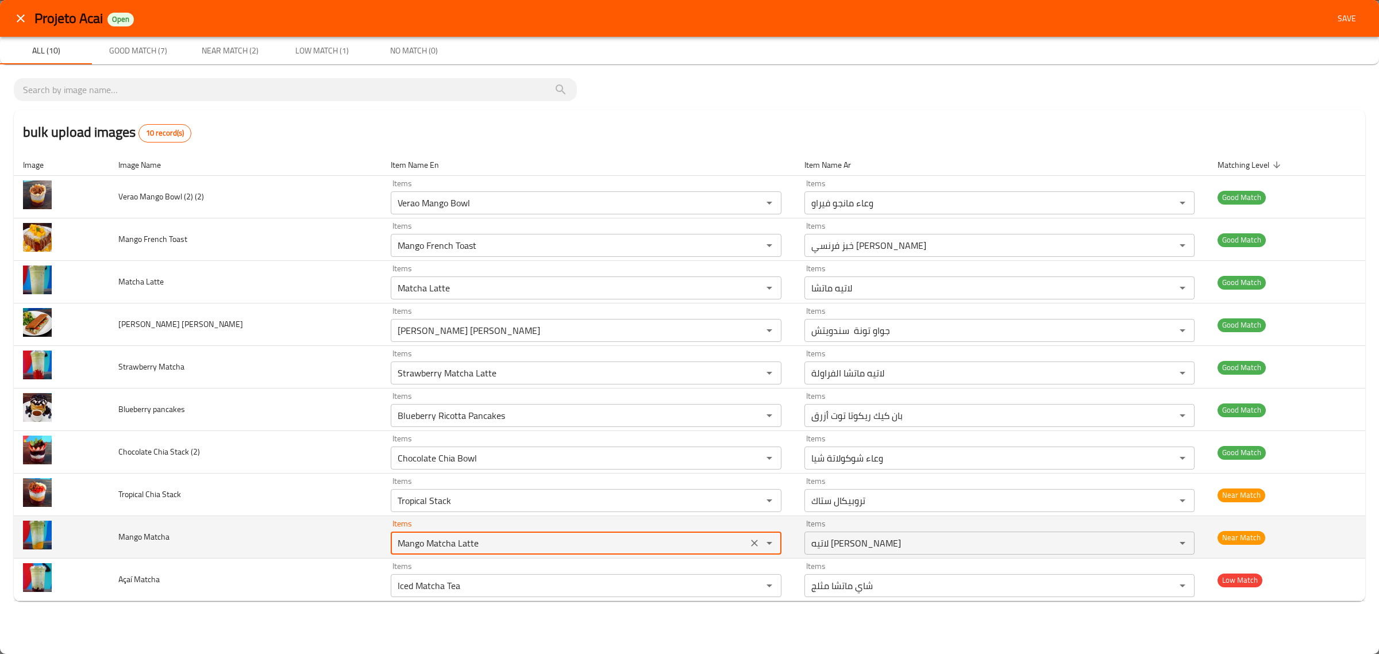
click at [521, 540] on Matcha "Mango Matcha Latte" at bounding box center [568, 543] width 349 height 16
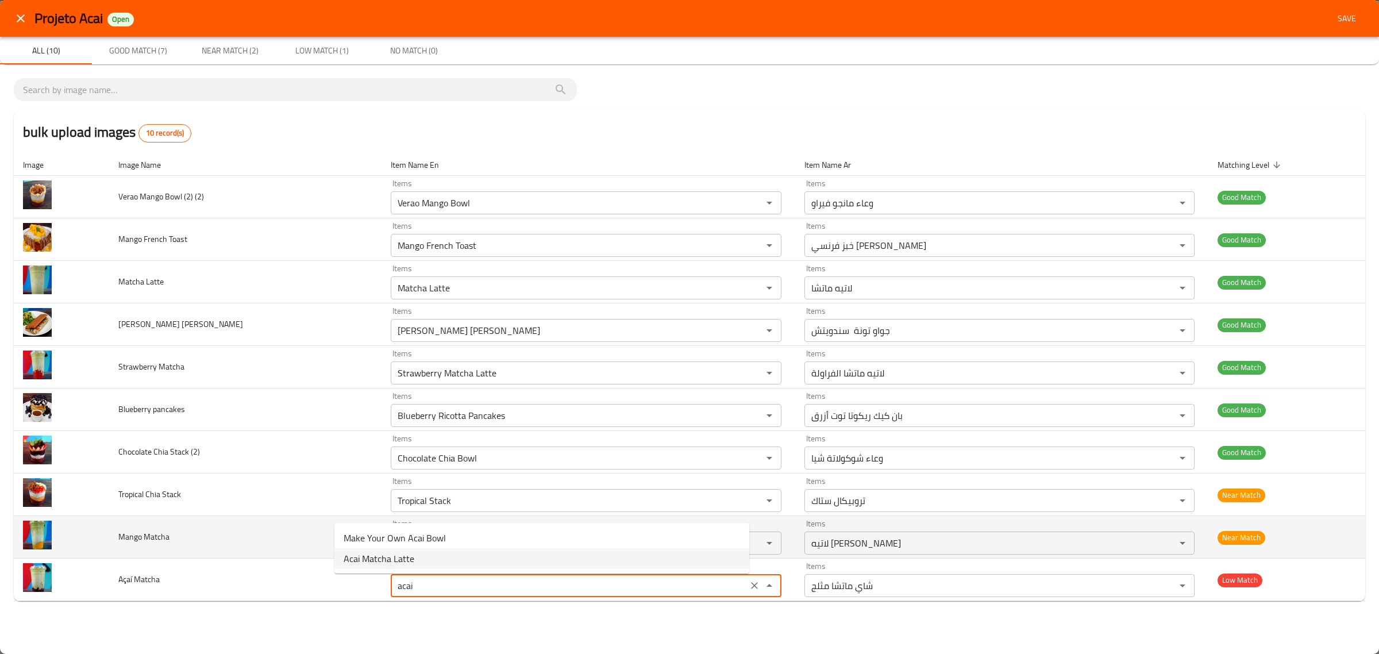
click at [360, 556] on span "Acai Matcha Latte" at bounding box center [379, 559] width 71 height 14
type Matcha "Acai Matcha Latte"
type Matcha-ar "لاتيه أساي ماتشا"
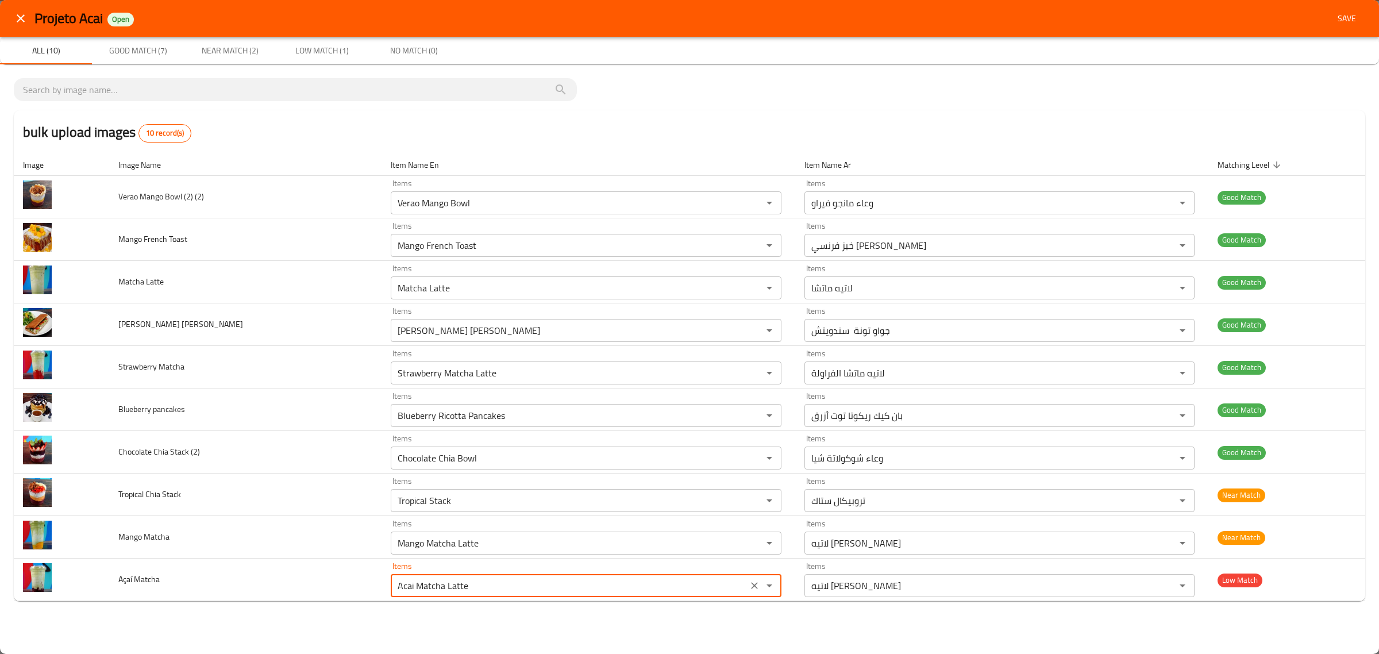
type Matcha "Acai Matcha Latte"
click at [1327, 19] on div "Projeto Acai Open Save" at bounding box center [699, 18] width 1331 height 21
click at [1342, 14] on span "Save" at bounding box center [1347, 18] width 28 height 14
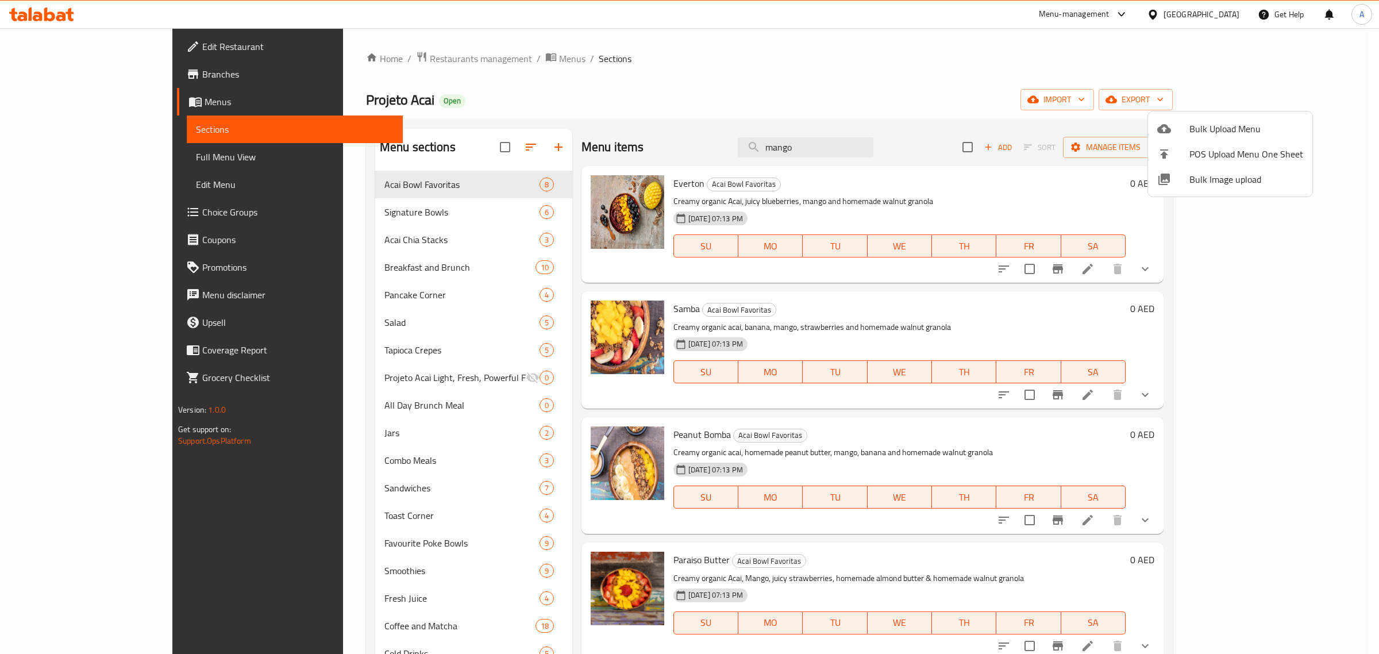
click at [685, 135] on div at bounding box center [689, 327] width 1379 height 654
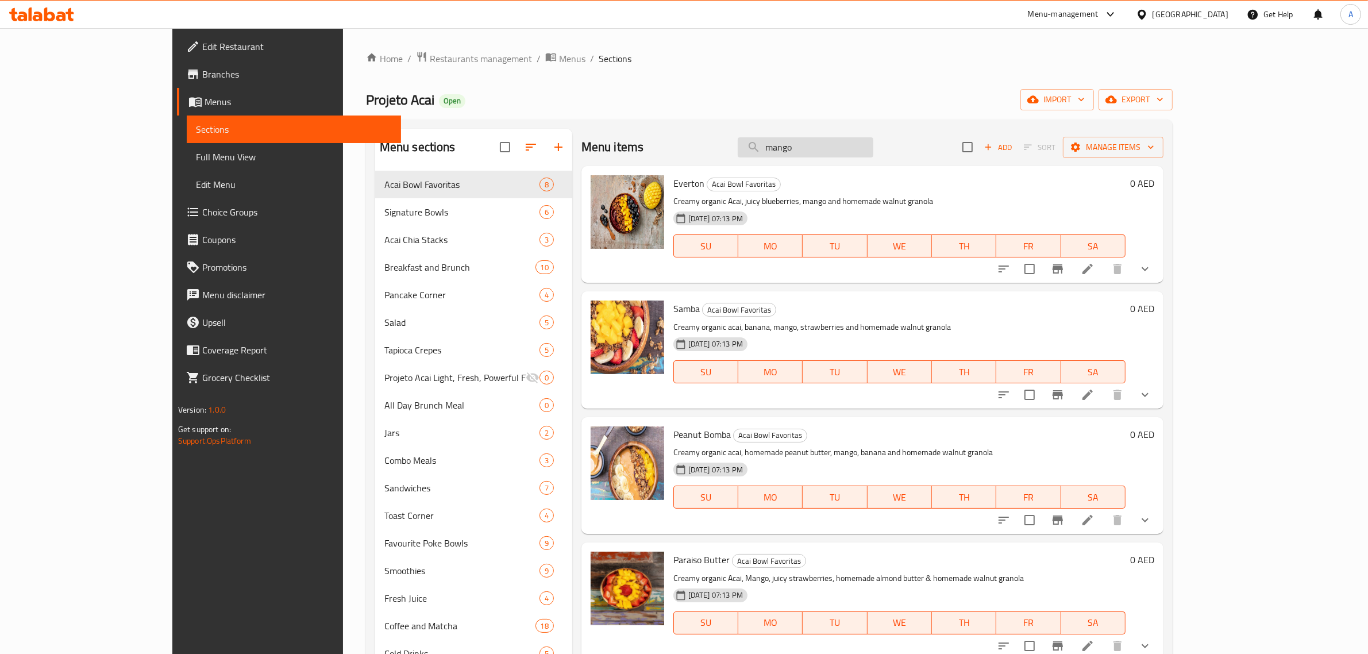
click at [873, 154] on input "mango" at bounding box center [806, 147] width 136 height 20
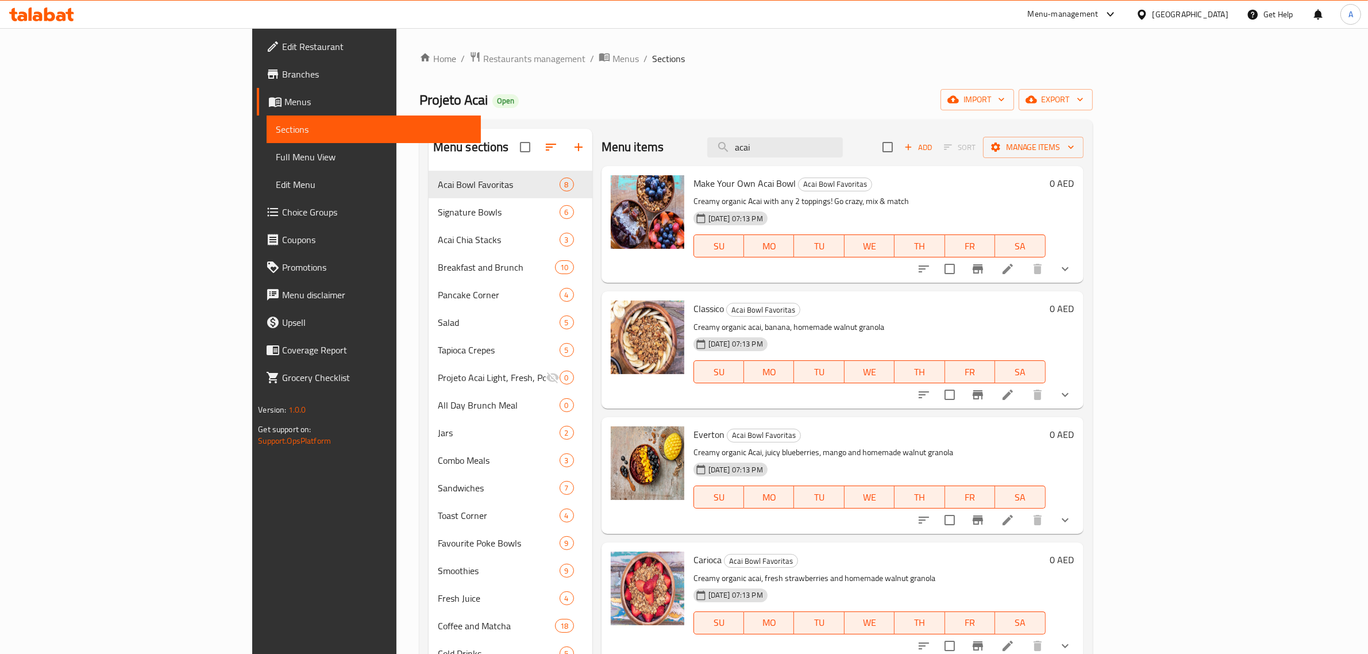
drag, startPoint x: 877, startPoint y: 136, endPoint x: 731, endPoint y: 135, distance: 145.9
click at [731, 135] on div "Menu items acai Add Sort Manage items" at bounding box center [843, 147] width 482 height 37
drag, startPoint x: 871, startPoint y: 150, endPoint x: 742, endPoint y: 150, distance: 128.7
click at [742, 150] on div "Menu items acai Add Sort Manage items" at bounding box center [843, 147] width 482 height 37
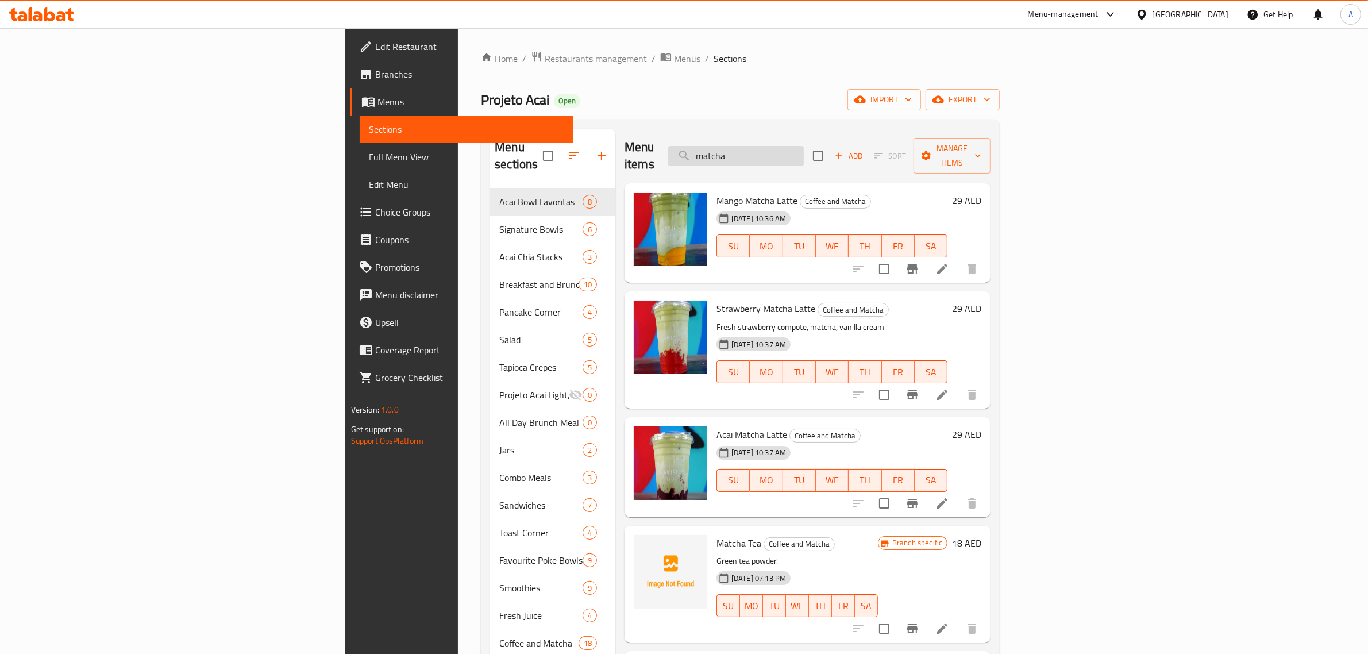
click at [804, 148] on input "matcha" at bounding box center [736, 156] width 136 height 20
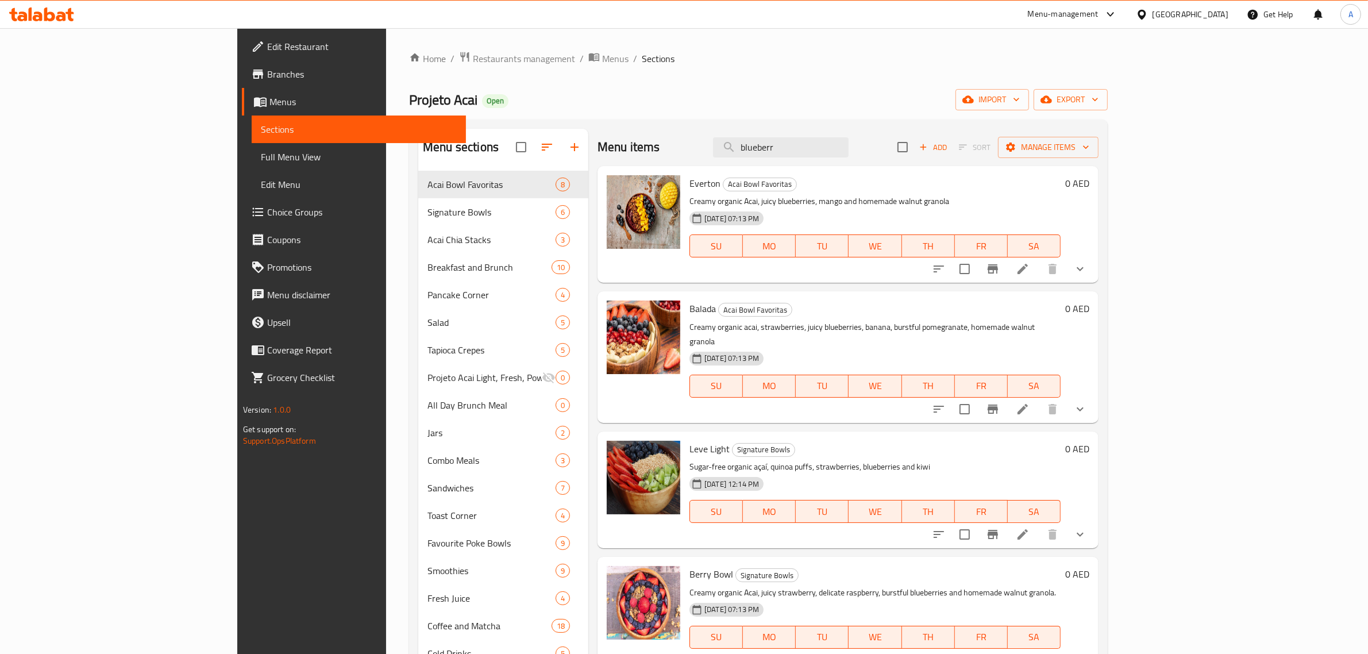
click at [947, 157] on div "Menu items blueberr Add Sort Manage items" at bounding box center [847, 147] width 501 height 37
click at [849, 148] on input "blueberr" at bounding box center [781, 147] width 136 height 20
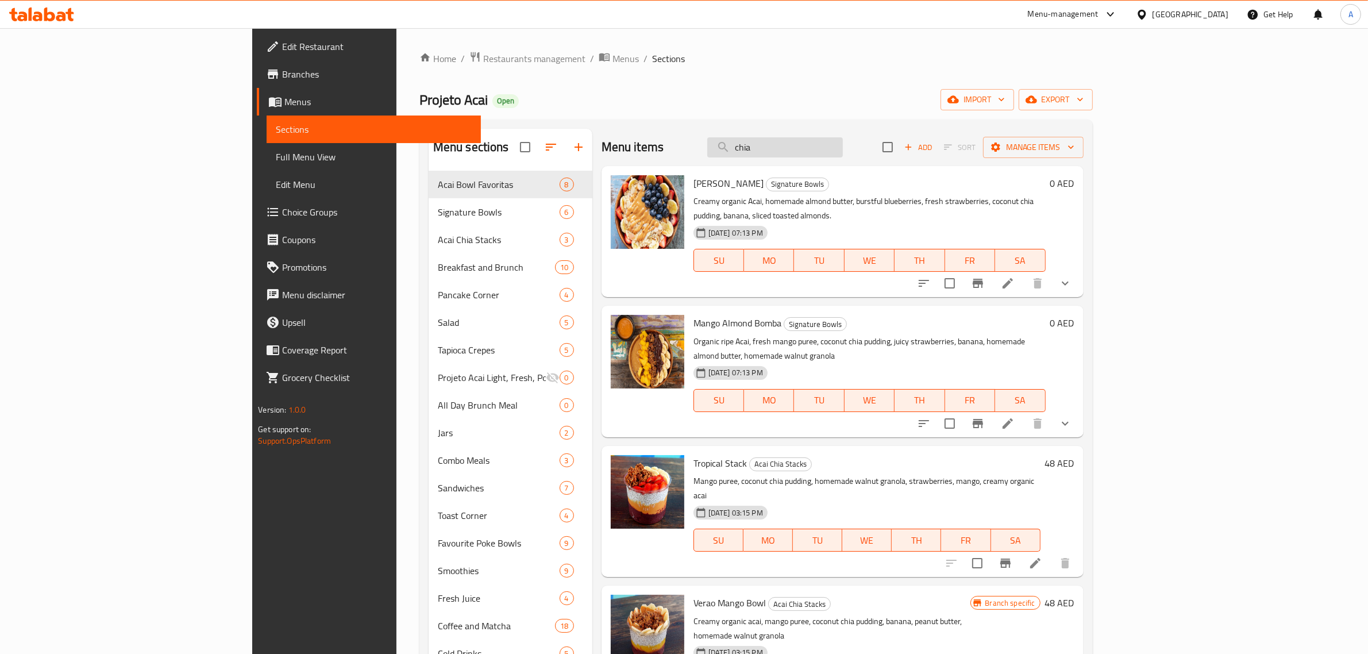
click at [843, 145] on input "chia" at bounding box center [775, 147] width 136 height 20
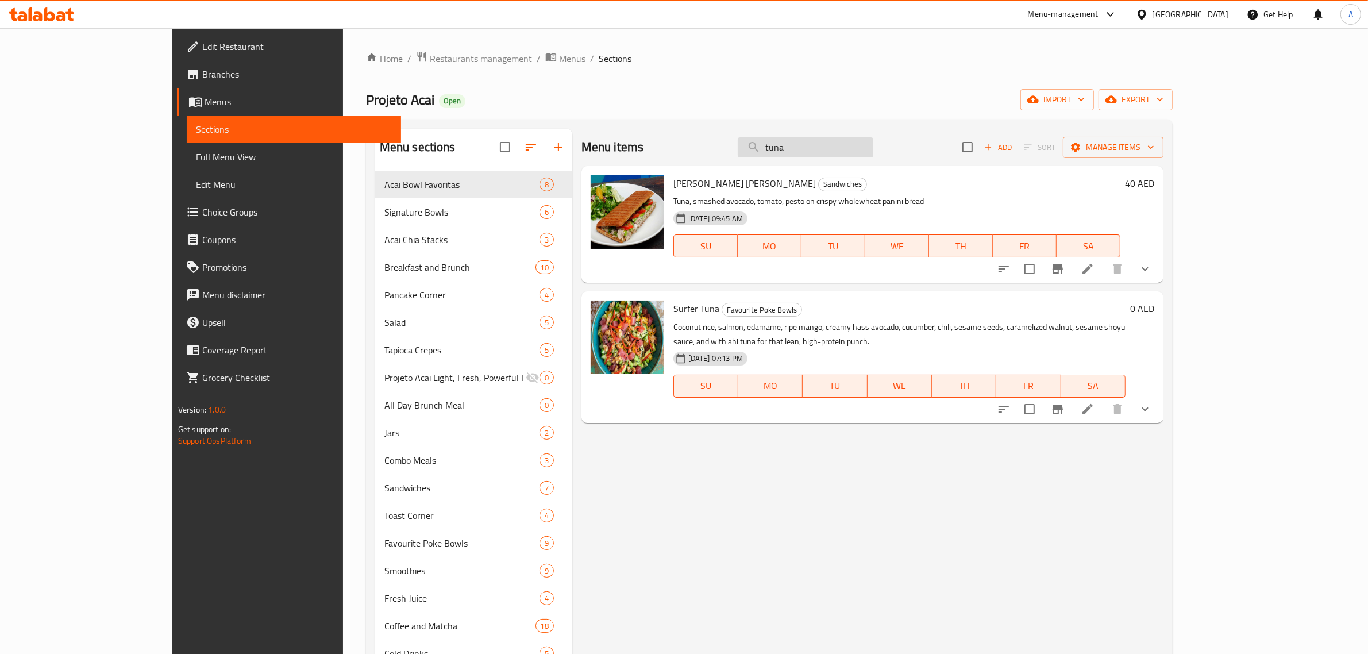
click at [873, 145] on input "tuna" at bounding box center [806, 147] width 136 height 20
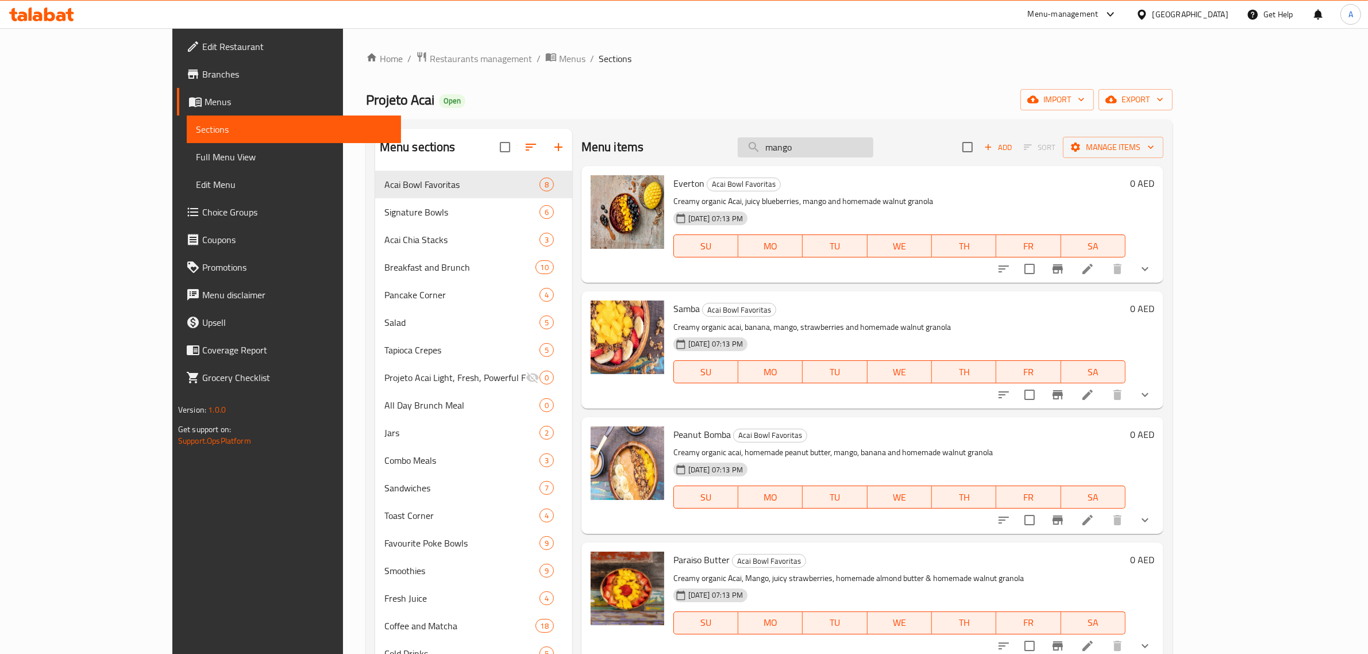
click at [860, 145] on input "mango" at bounding box center [806, 147] width 136 height 20
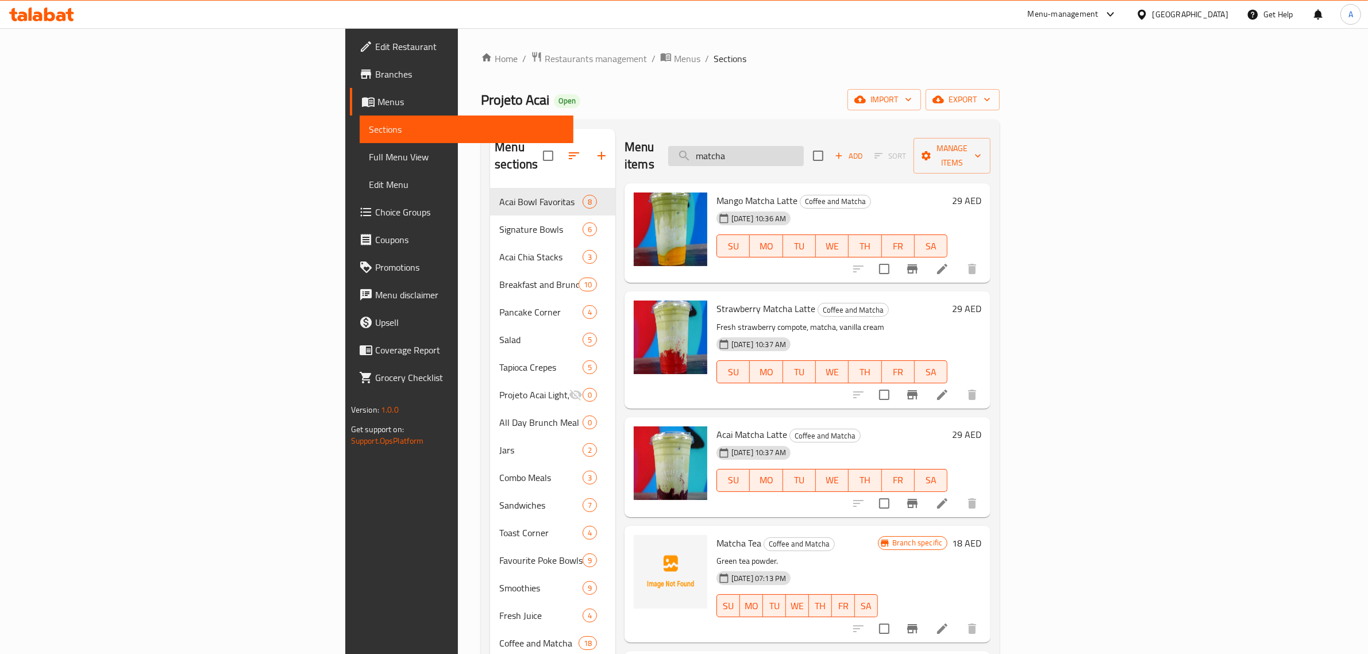
click at [804, 146] on input "matcha" at bounding box center [736, 156] width 136 height 20
type input "chia"
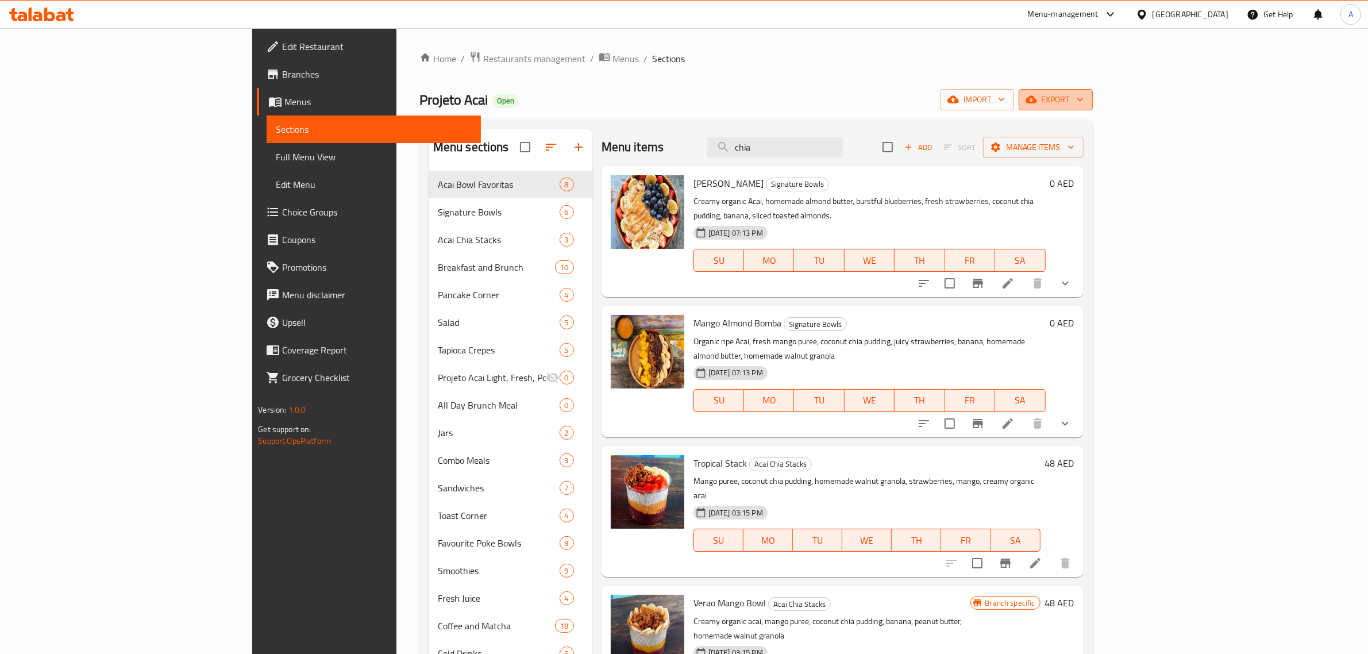
click at [1084, 102] on span "export" at bounding box center [1056, 99] width 56 height 14
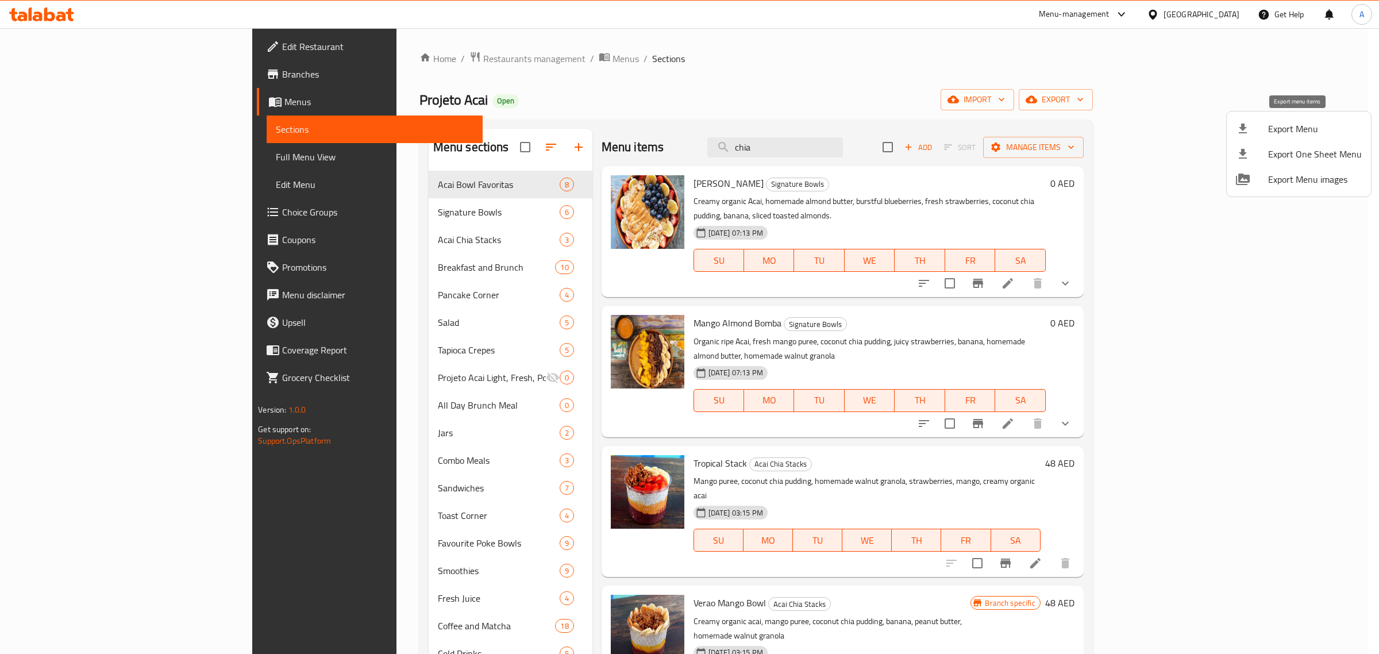
click at [1271, 128] on span "Export Menu" at bounding box center [1315, 129] width 94 height 14
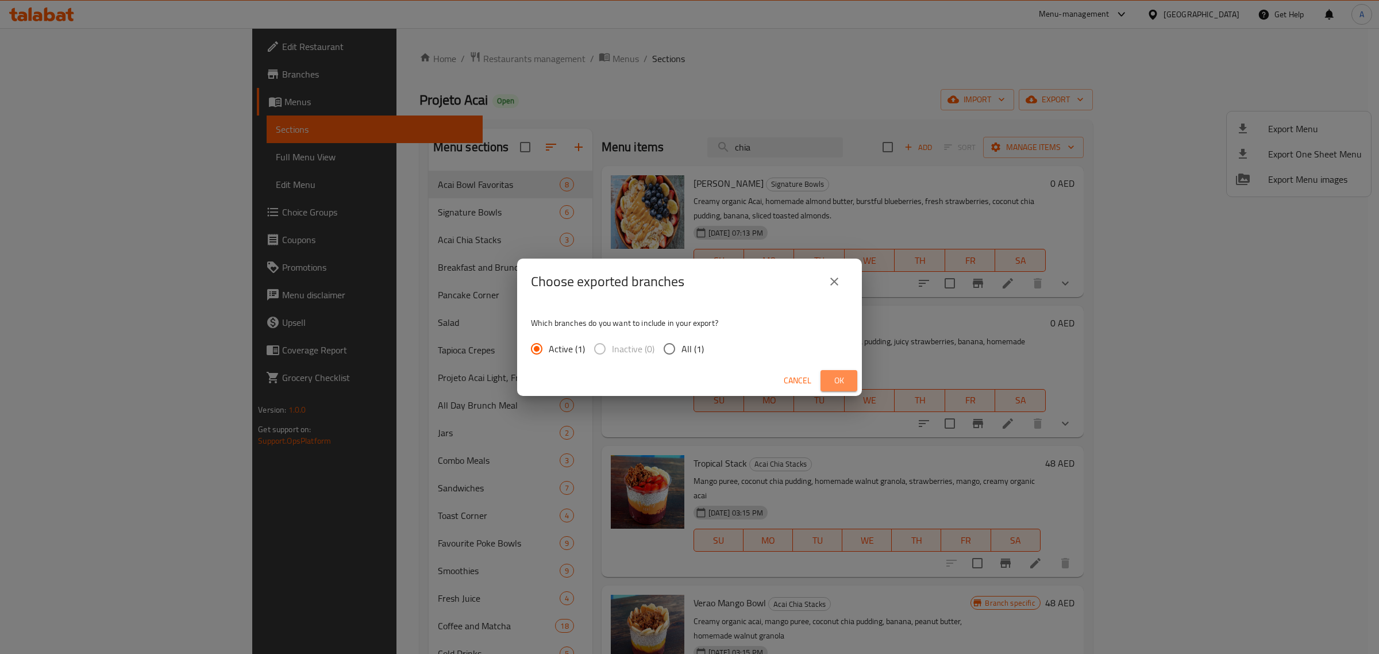
click at [848, 383] on button "Ok" at bounding box center [838, 380] width 37 height 21
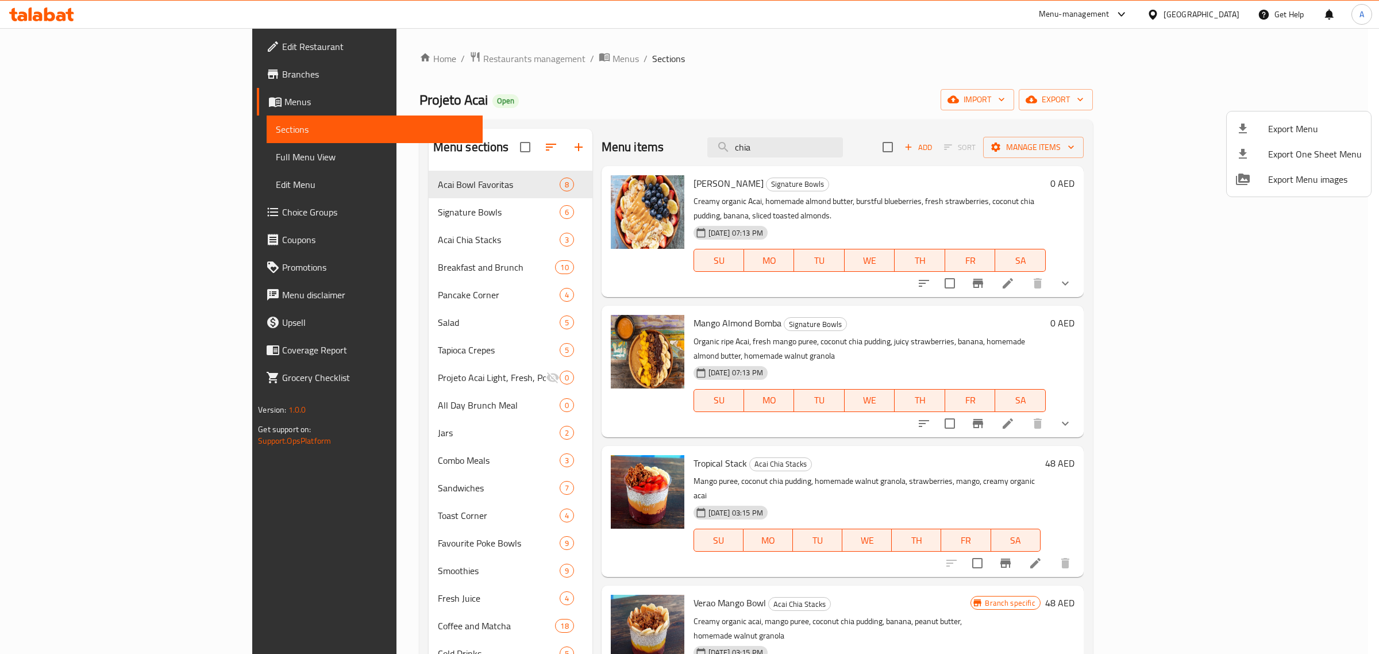
click at [325, 234] on div at bounding box center [689, 327] width 1379 height 654
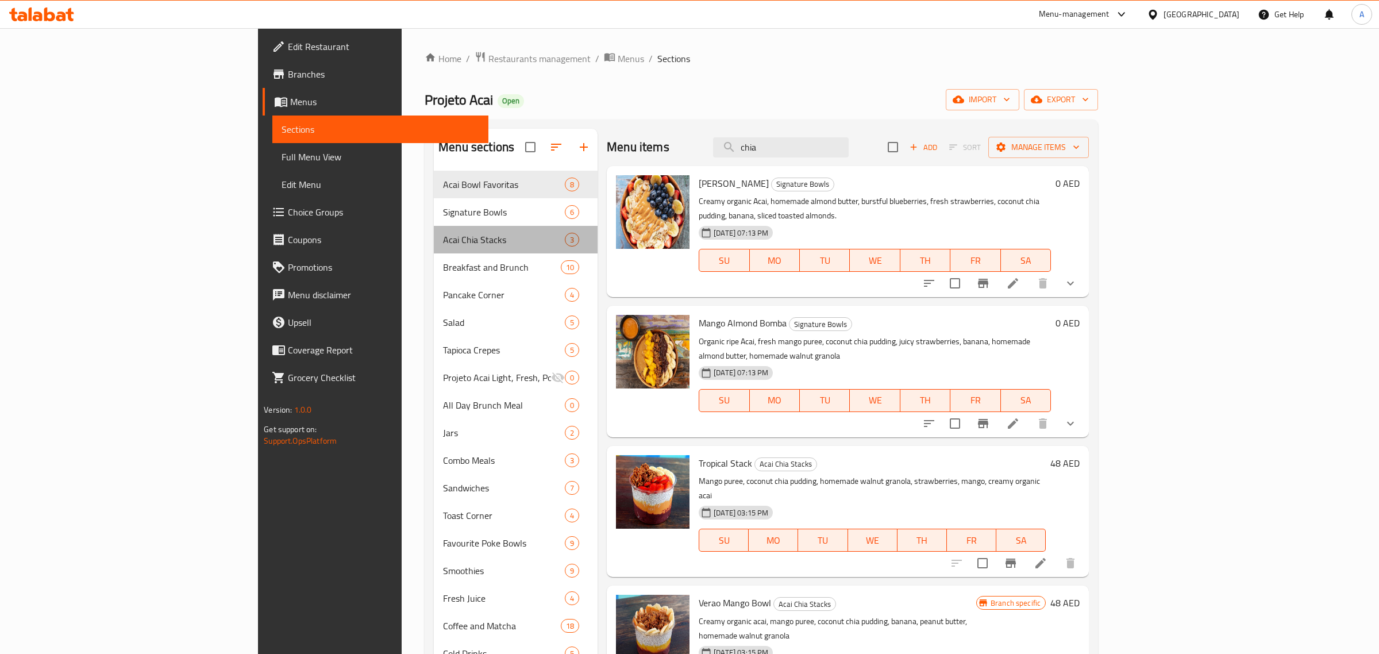
click at [443, 234] on span "Acai Chia Stacks" at bounding box center [504, 240] width 122 height 14
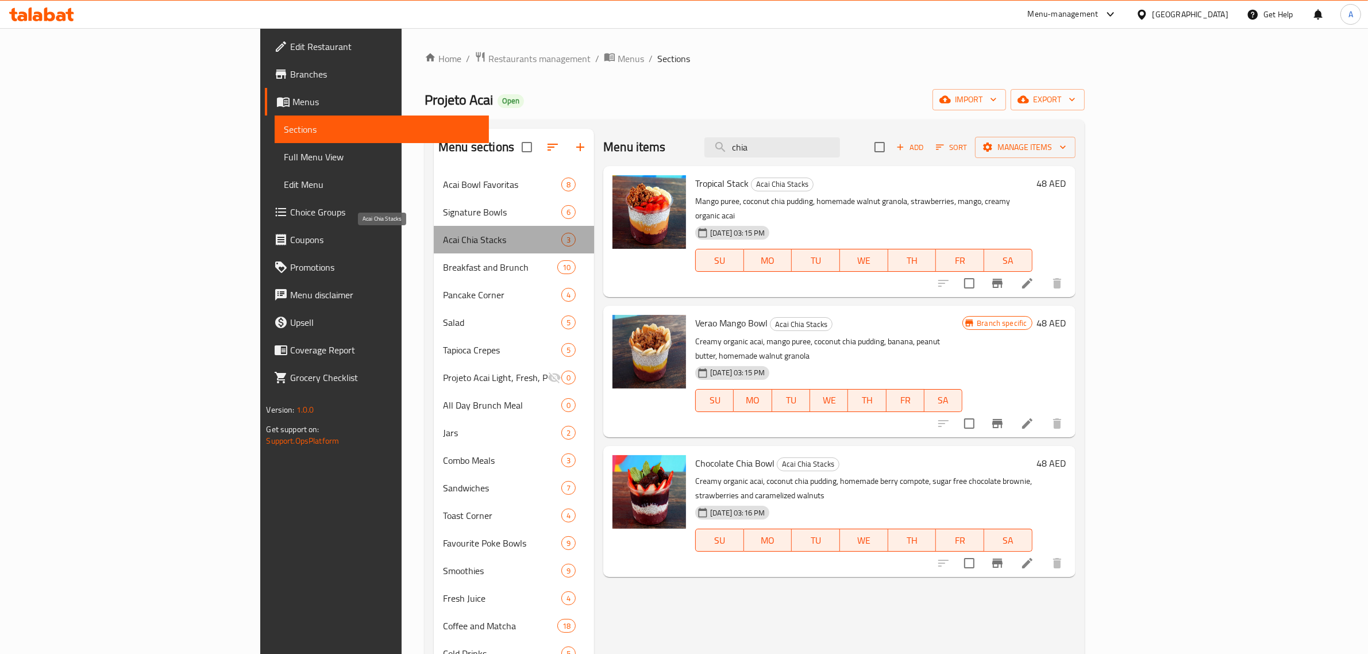
click at [443, 234] on span "Acai Chia Stacks" at bounding box center [502, 240] width 118 height 14
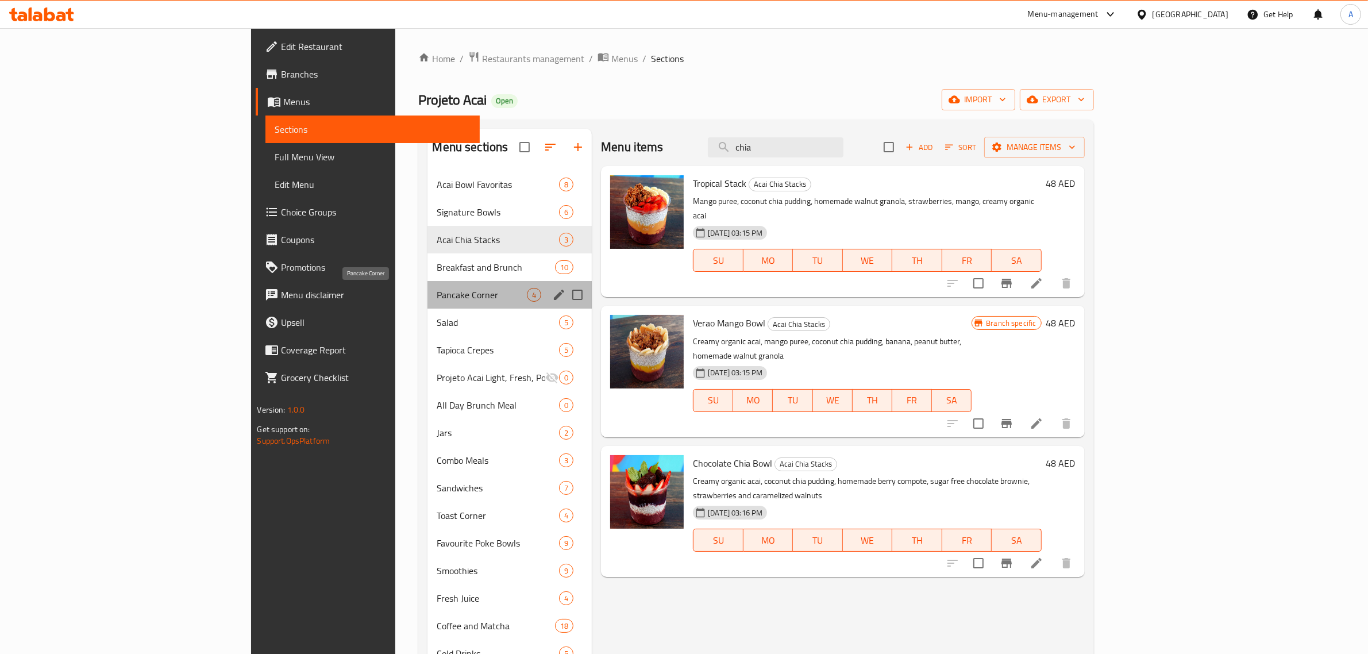
click at [437, 288] on span "Pancake Corner" at bounding box center [482, 295] width 90 height 14
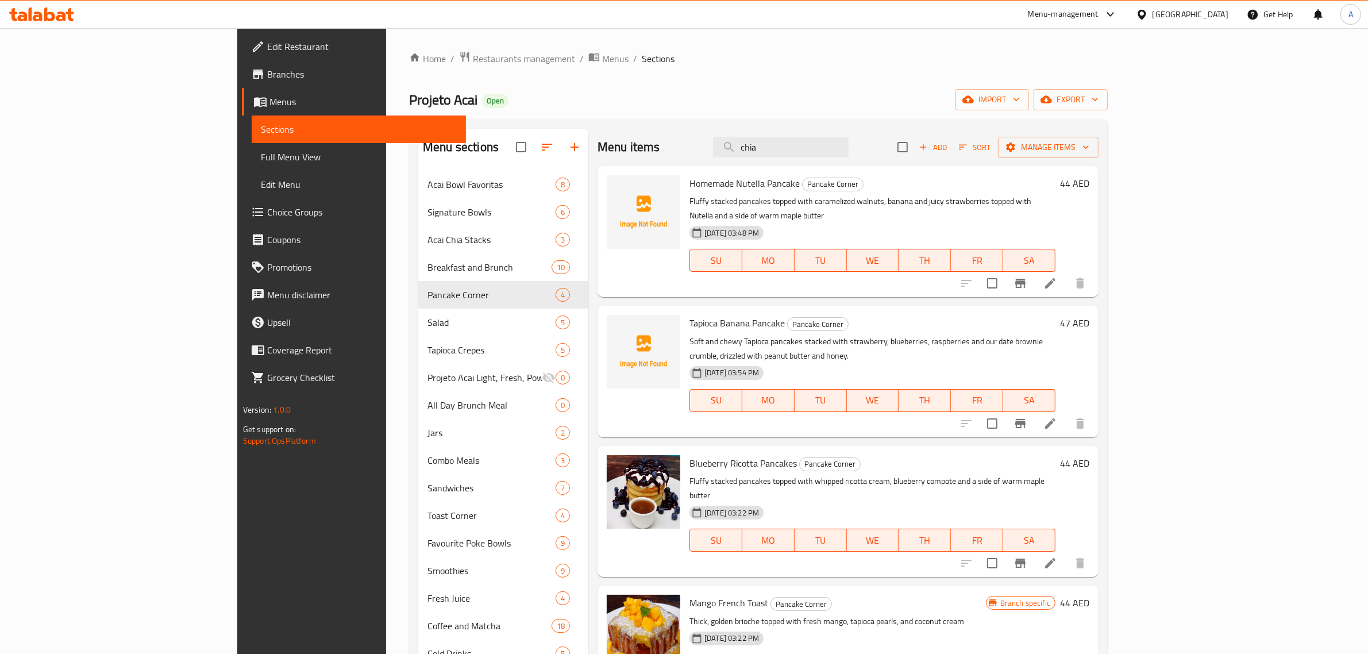
click at [646, 99] on div "Projeto Acai Open import export" at bounding box center [758, 99] width 699 height 21
click at [1108, 109] on button "export" at bounding box center [1071, 99] width 74 height 21
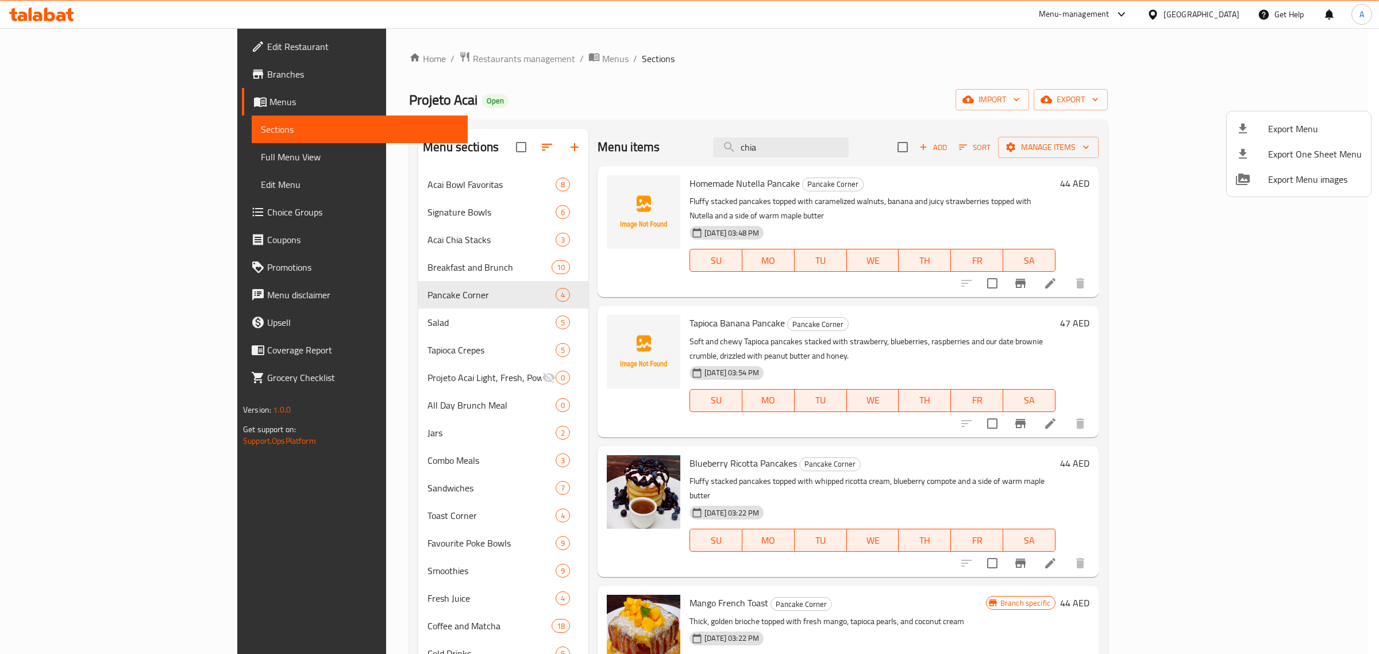
click at [718, 92] on div at bounding box center [689, 327] width 1379 height 654
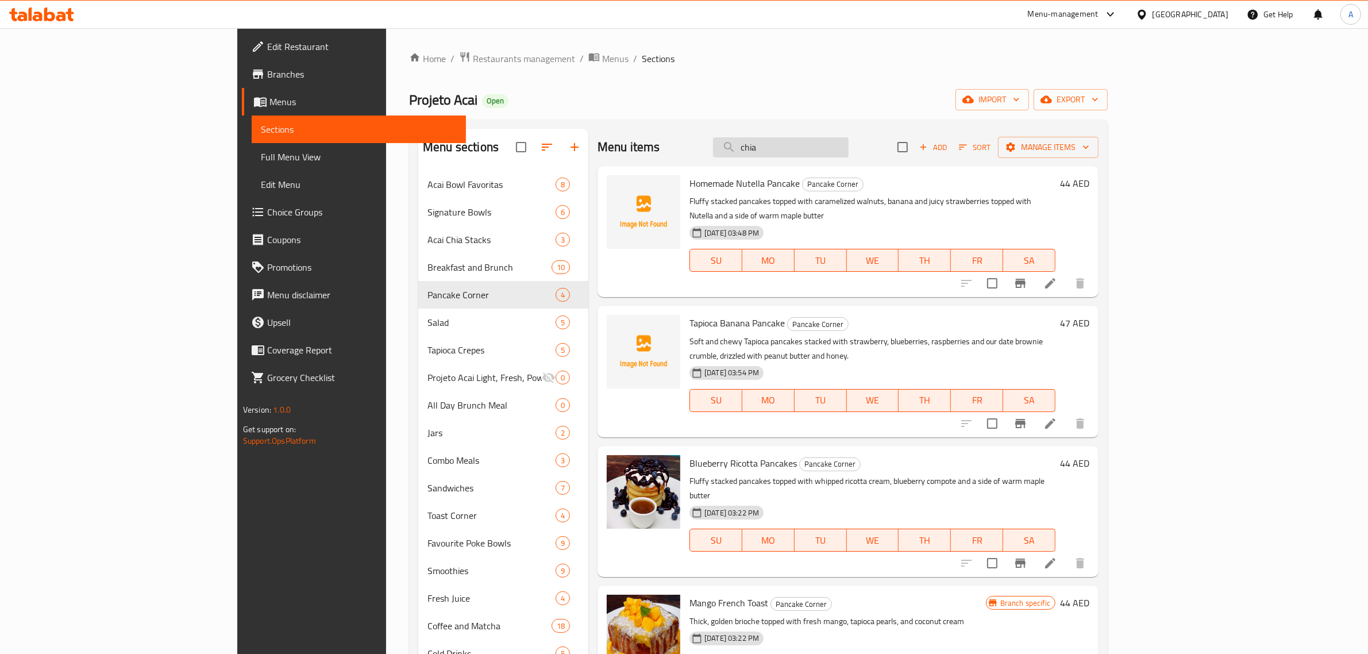
click at [849, 152] on input "chia" at bounding box center [781, 147] width 136 height 20
click at [888, 116] on div "Home / Restaurants management / Menus / Sections Projeto Acai Open import expor…" at bounding box center [758, 421] width 699 height 741
click at [849, 144] on input "chia" at bounding box center [781, 147] width 136 height 20
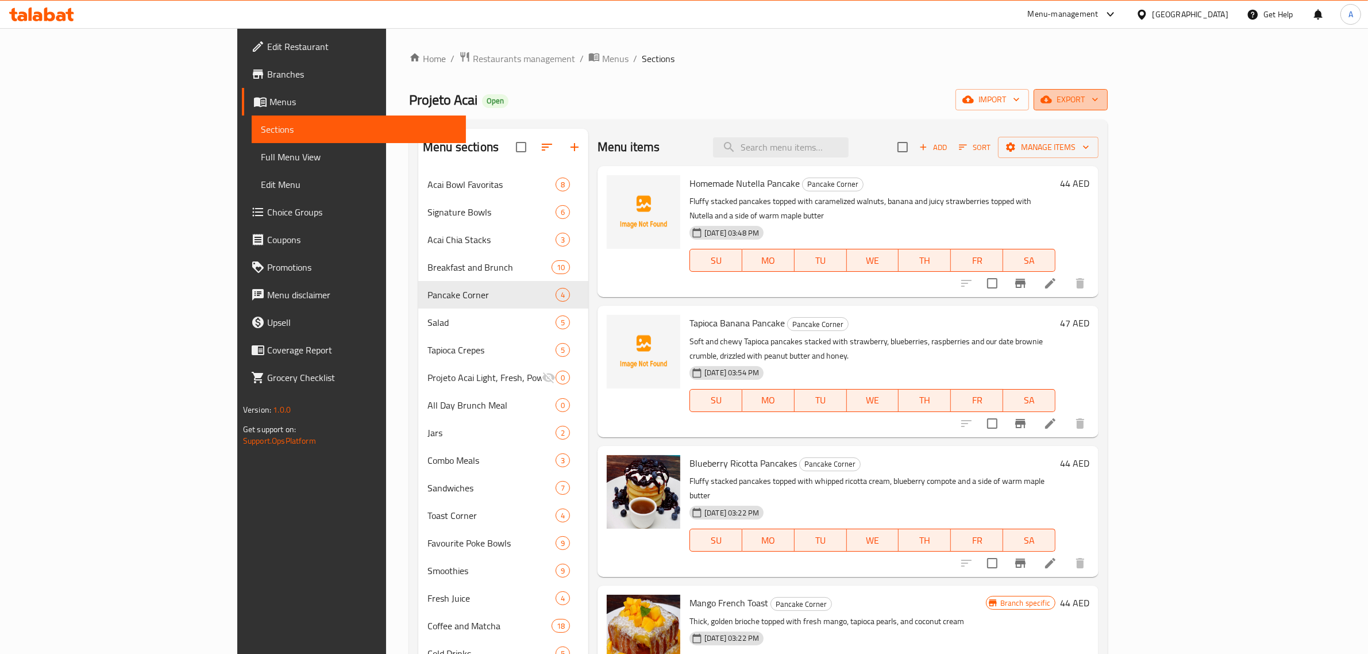
click at [1098, 101] on span "export" at bounding box center [1071, 99] width 56 height 14
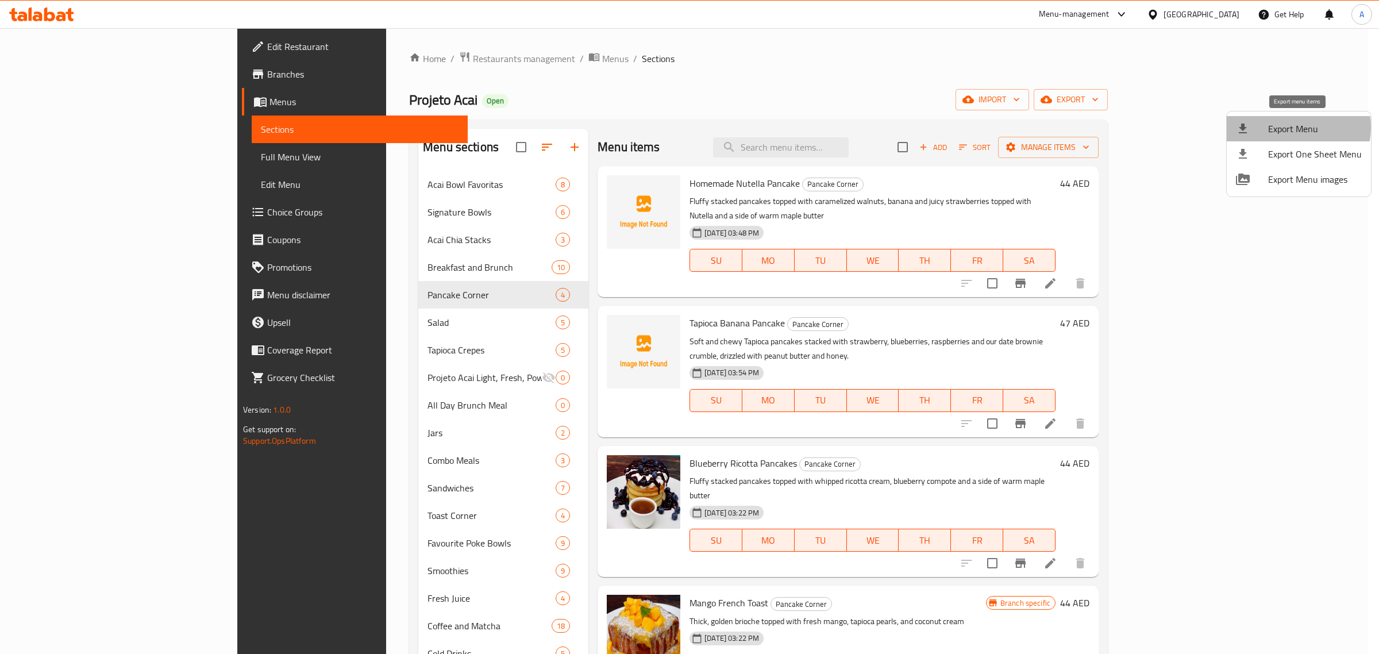
click at [1293, 127] on span "Export Menu" at bounding box center [1315, 129] width 94 height 14
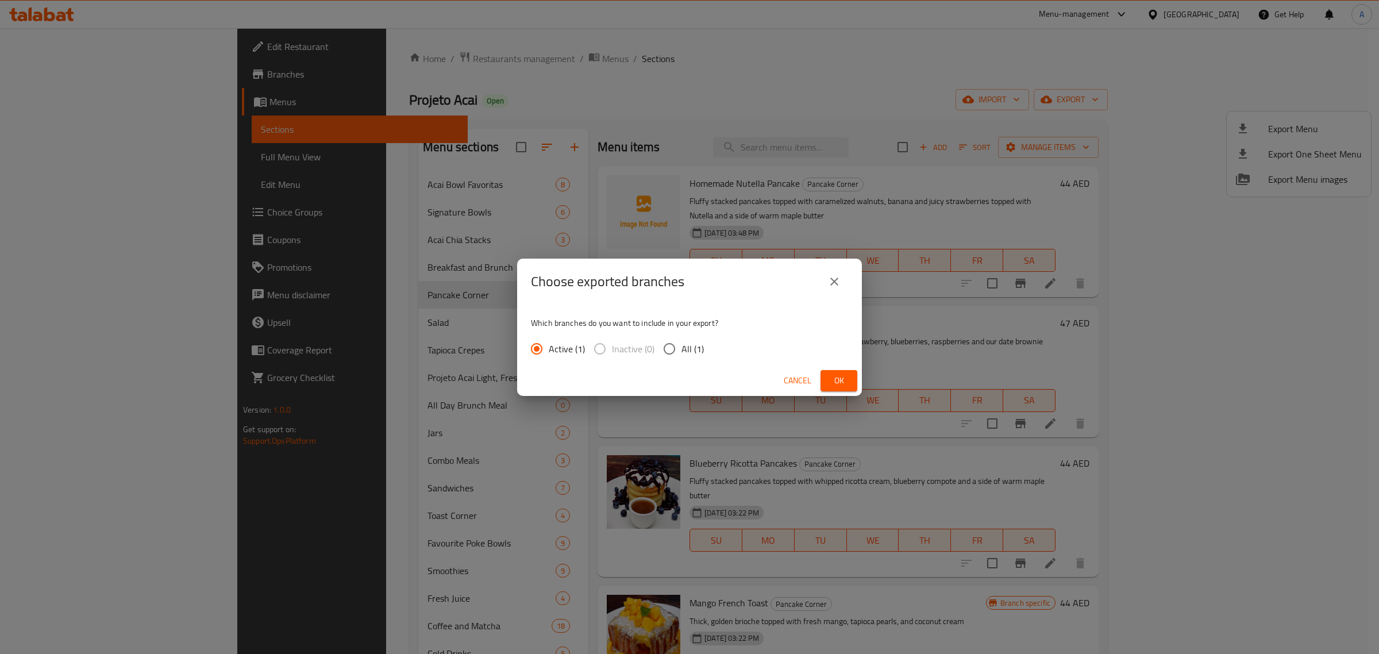
click at [825, 372] on button "Ok" at bounding box center [838, 380] width 37 height 21
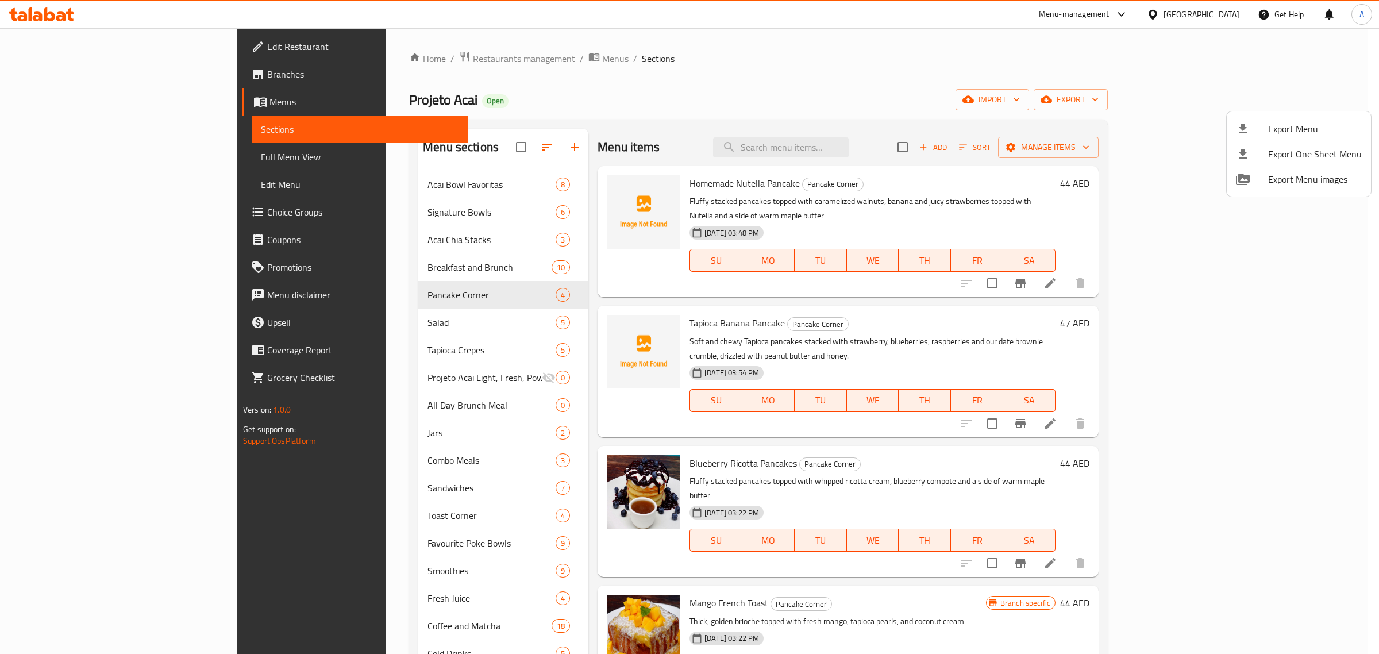
click at [390, 392] on div at bounding box center [689, 327] width 1379 height 654
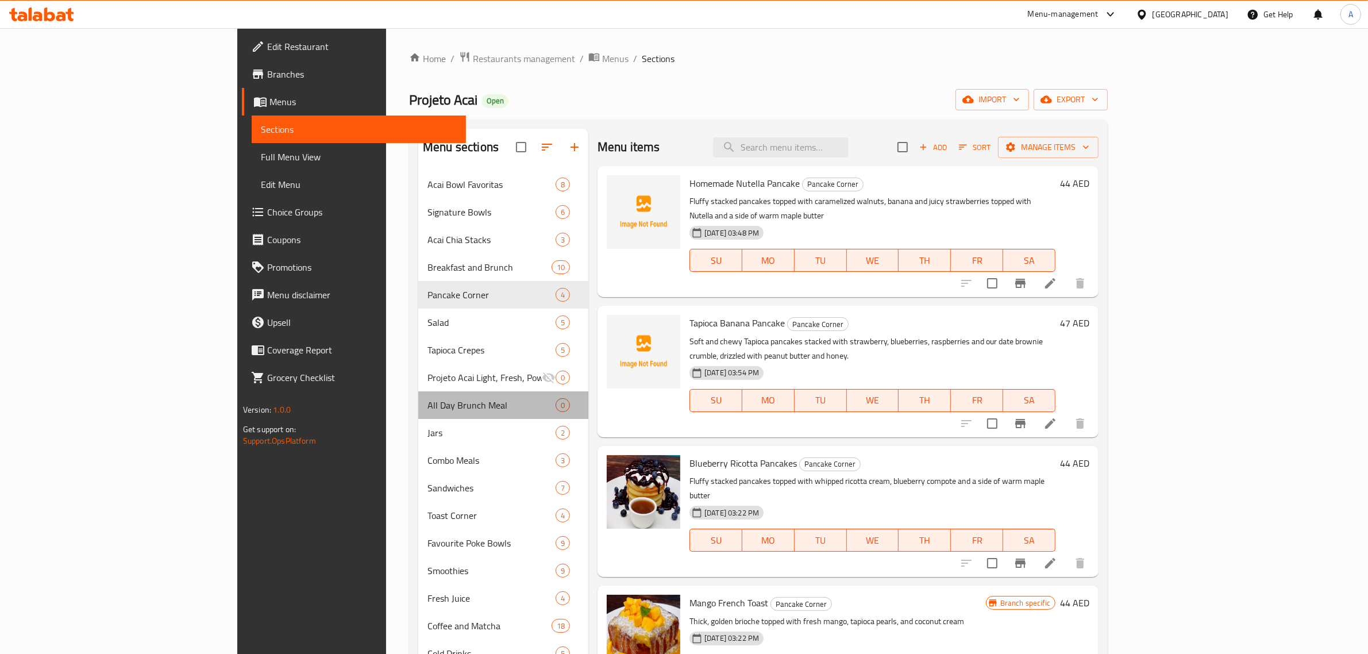
click at [418, 392] on div "All Day Brunch Meal 0" at bounding box center [503, 405] width 170 height 28
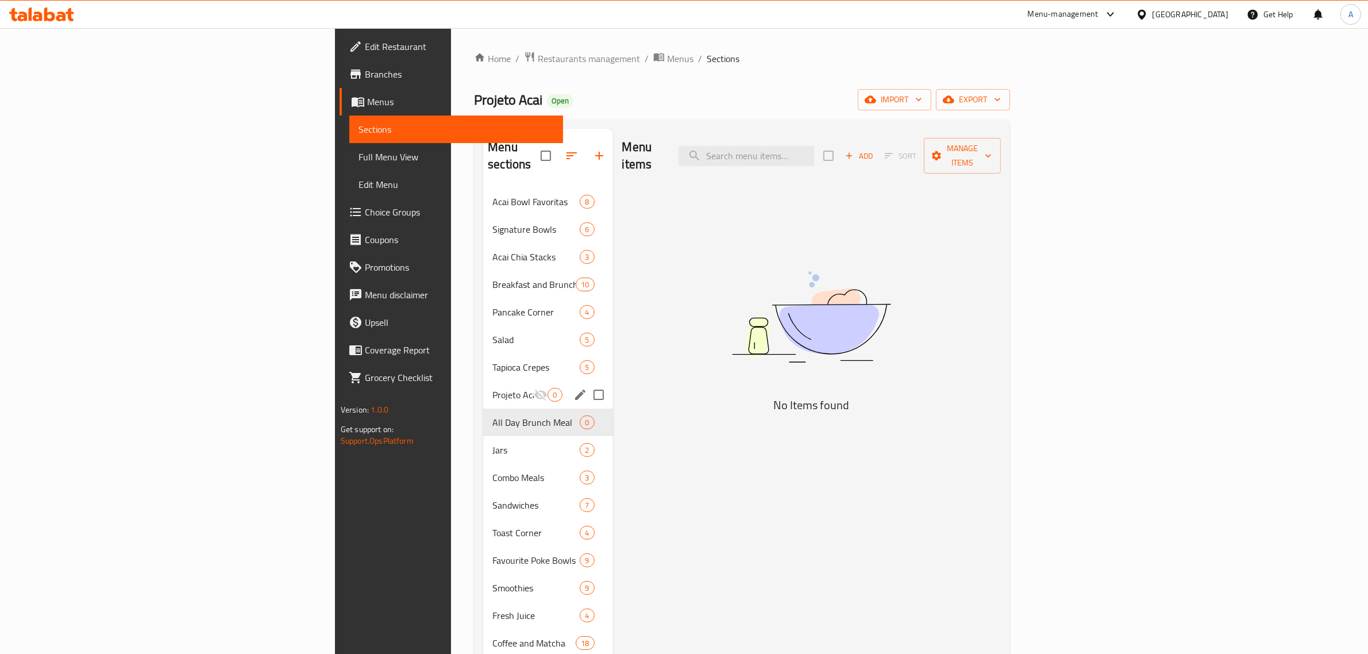
click at [483, 381] on div "Projeto Acai Light, Fresh, Powerful Fuel 0" at bounding box center [547, 395] width 129 height 28
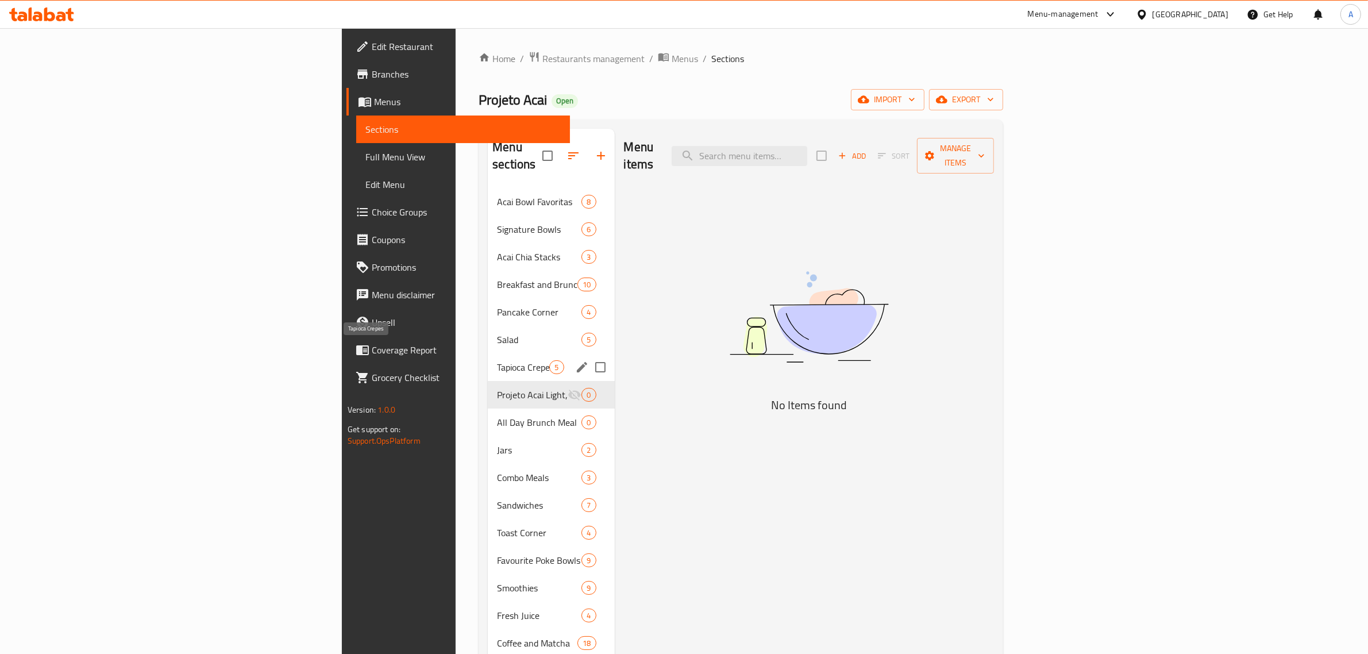
click at [497, 360] on span "Tapioca Crepes" at bounding box center [523, 367] width 52 height 14
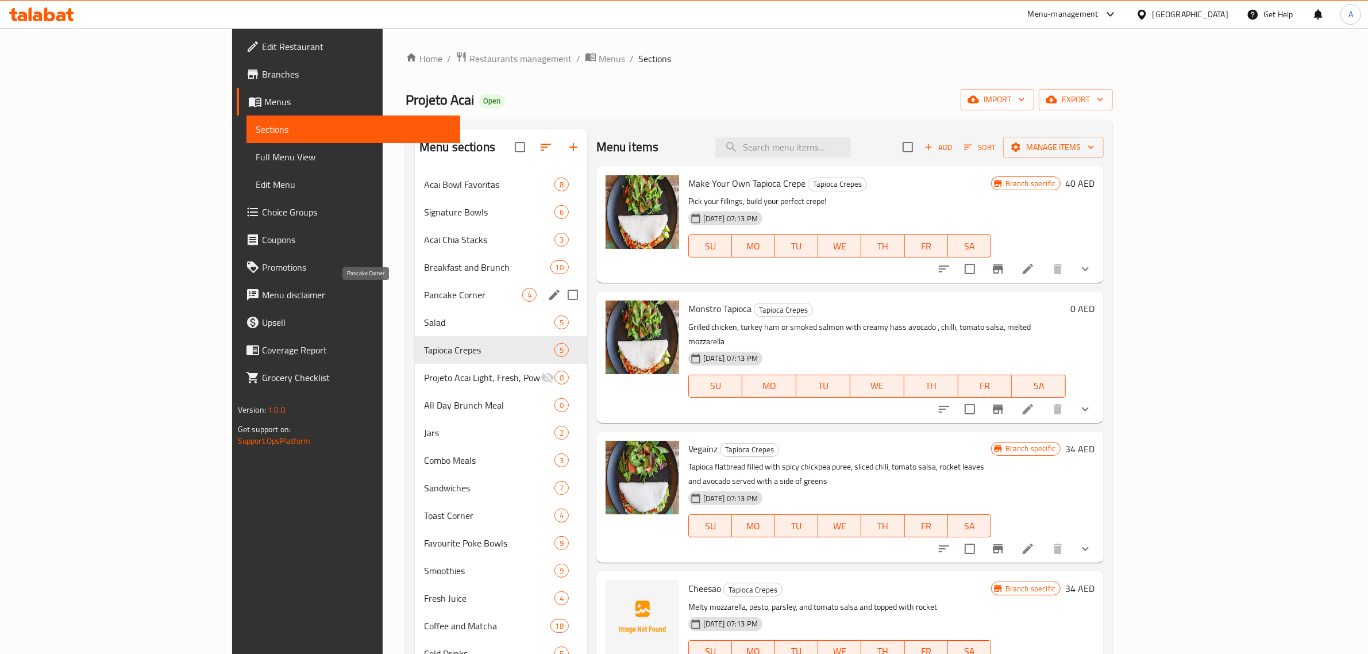
click at [424, 299] on span "Pancake Corner" at bounding box center [473, 295] width 98 height 14
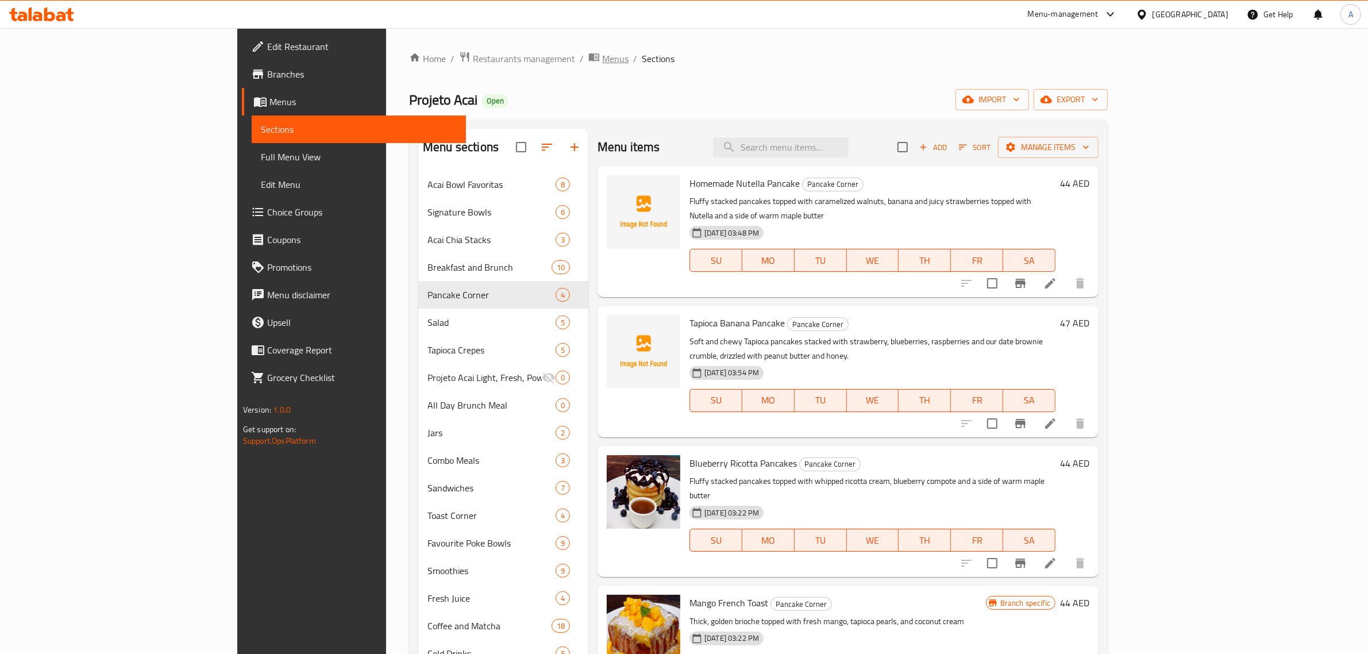
click at [602, 61] on span "Menus" at bounding box center [615, 59] width 26 height 14
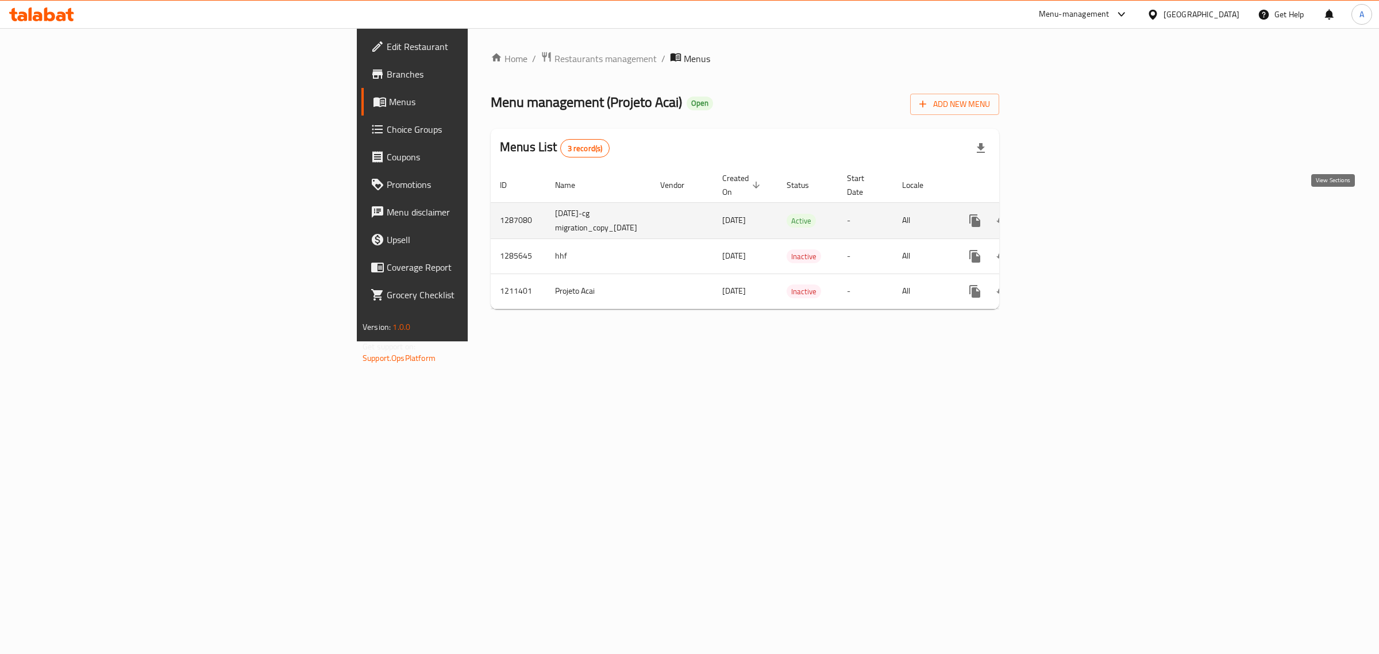
click at [1071, 207] on link "enhanced table" at bounding box center [1058, 221] width 28 height 28
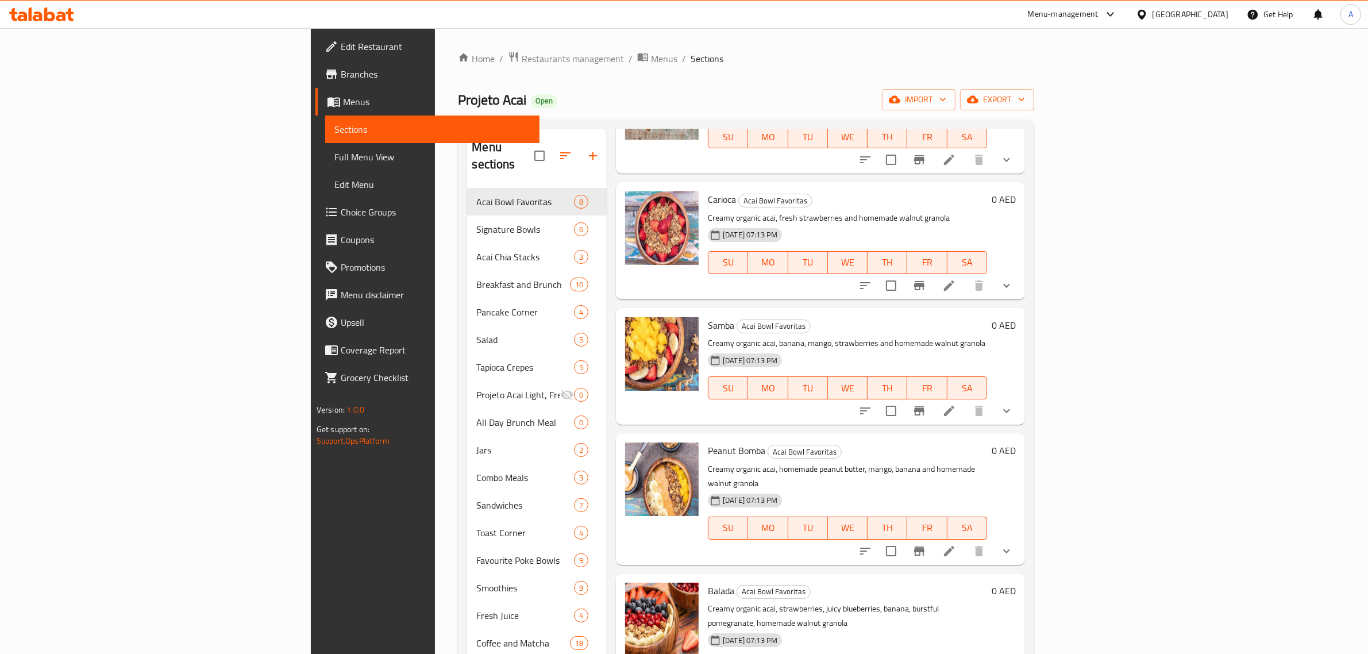
click at [802, 317] on h6 "Samba Acai Bowl Favoritas" at bounding box center [847, 325] width 279 height 16
click at [334, 159] on span "Full Menu View" at bounding box center [432, 157] width 196 height 14
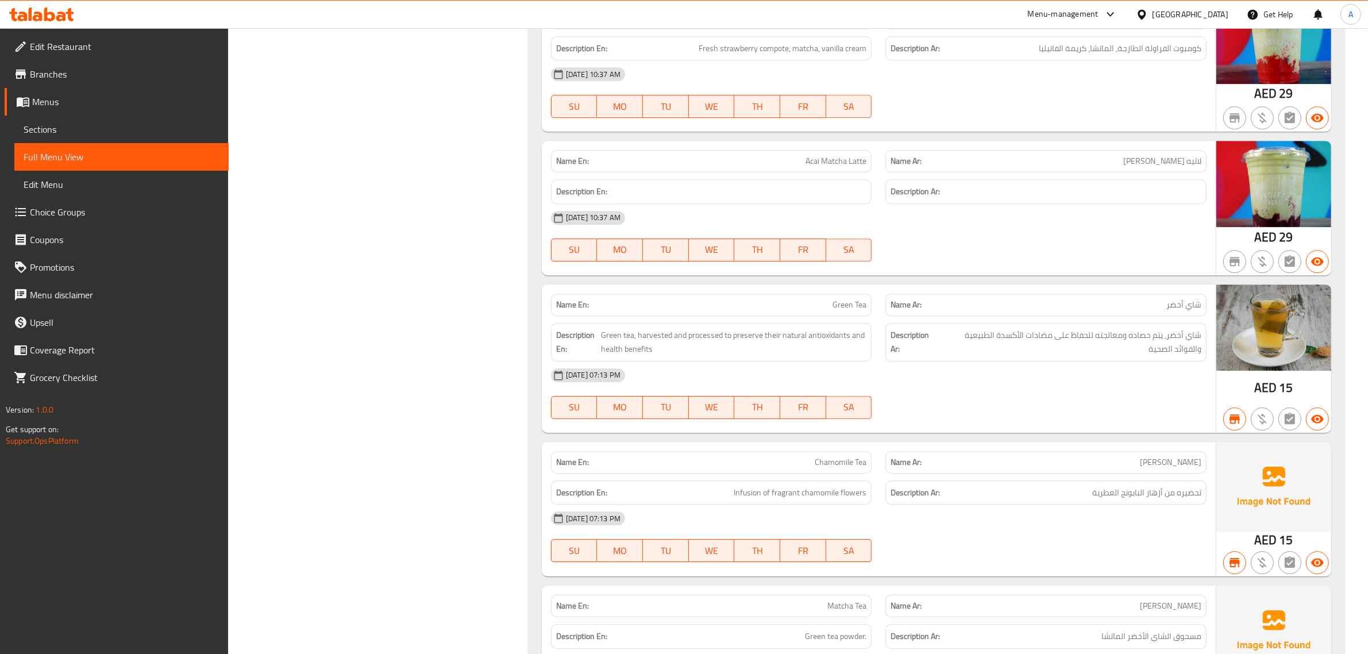
scroll to position [24665, 0]
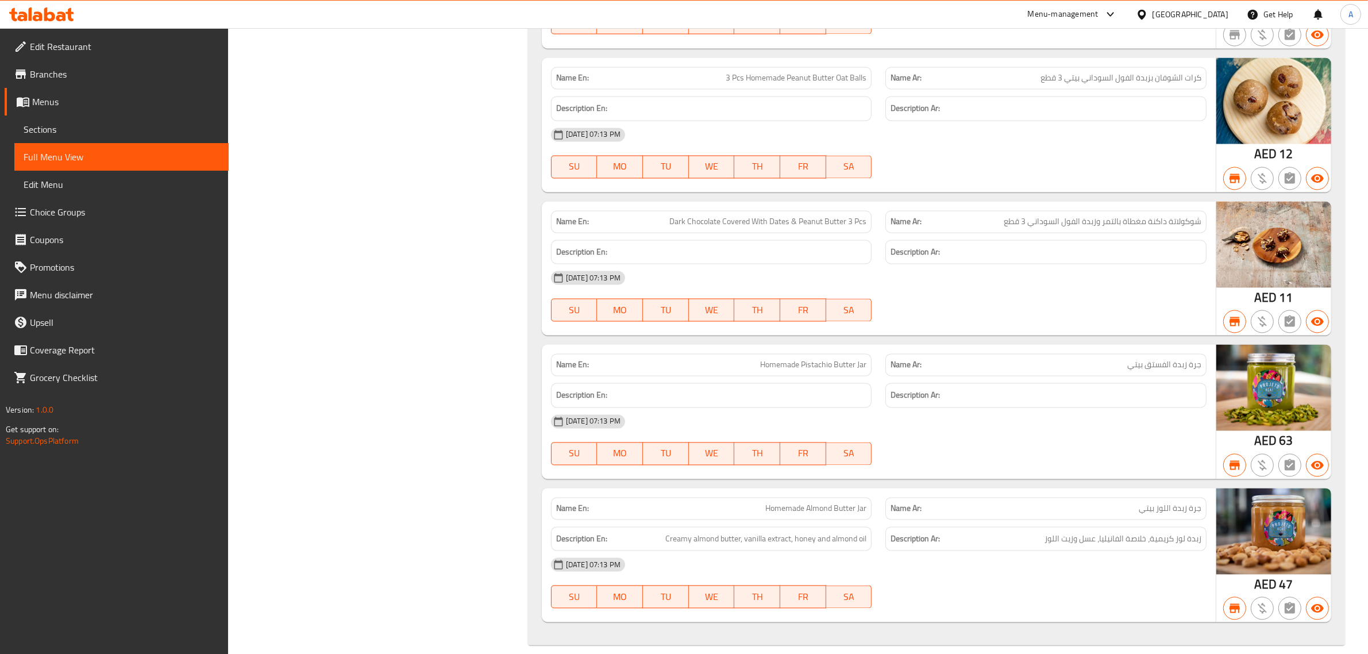
click at [55, 133] on span "Sections" at bounding box center [122, 129] width 196 height 14
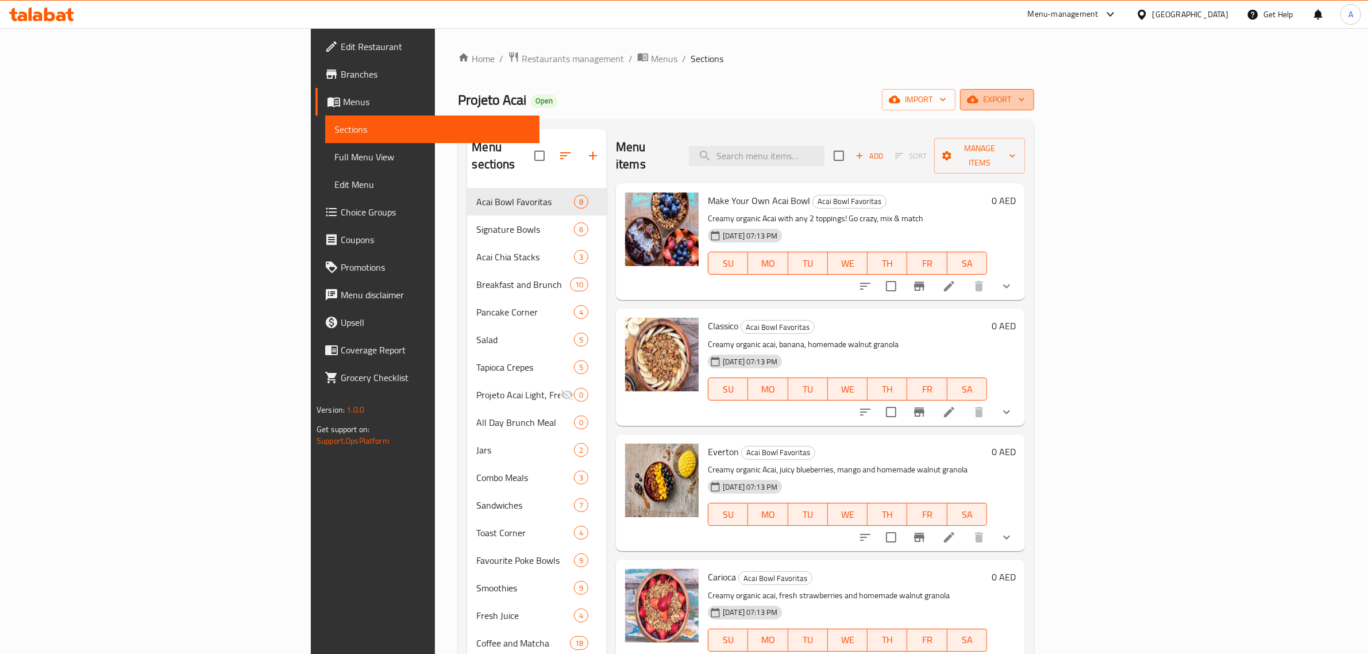
click at [1025, 105] on span "export" at bounding box center [997, 99] width 56 height 14
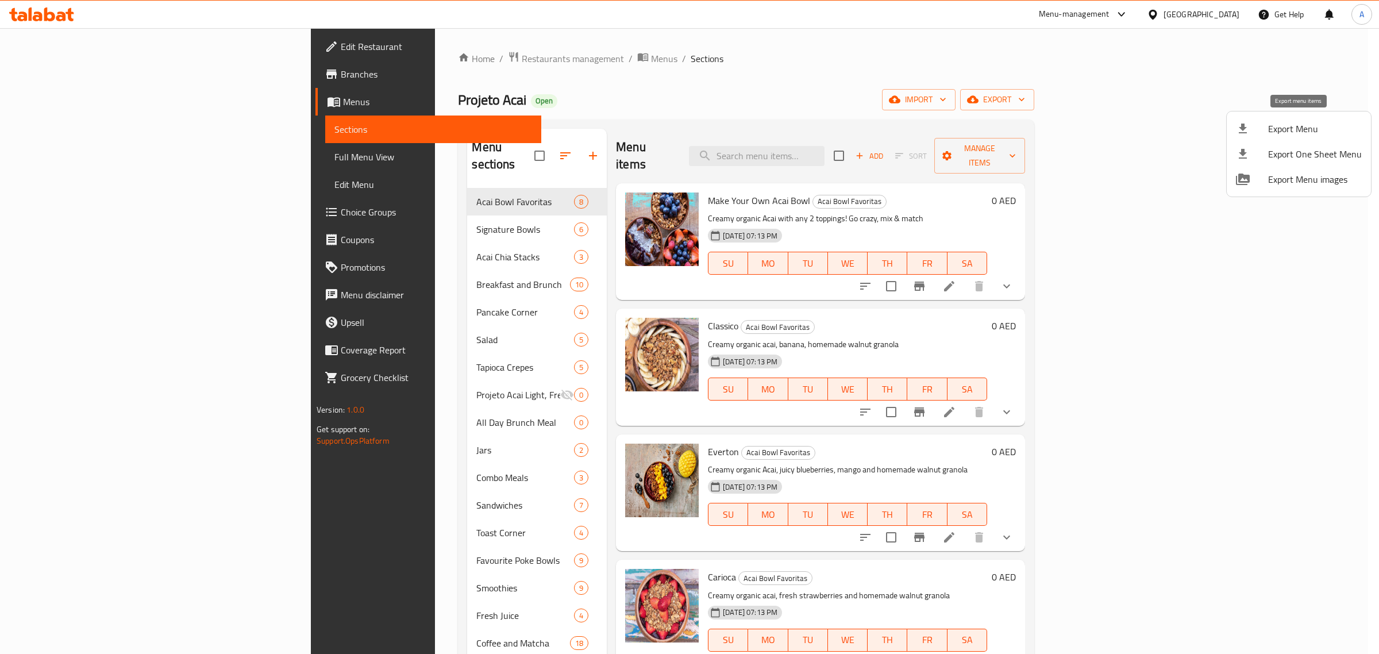
click at [1291, 130] on span "Export Menu" at bounding box center [1315, 129] width 94 height 14
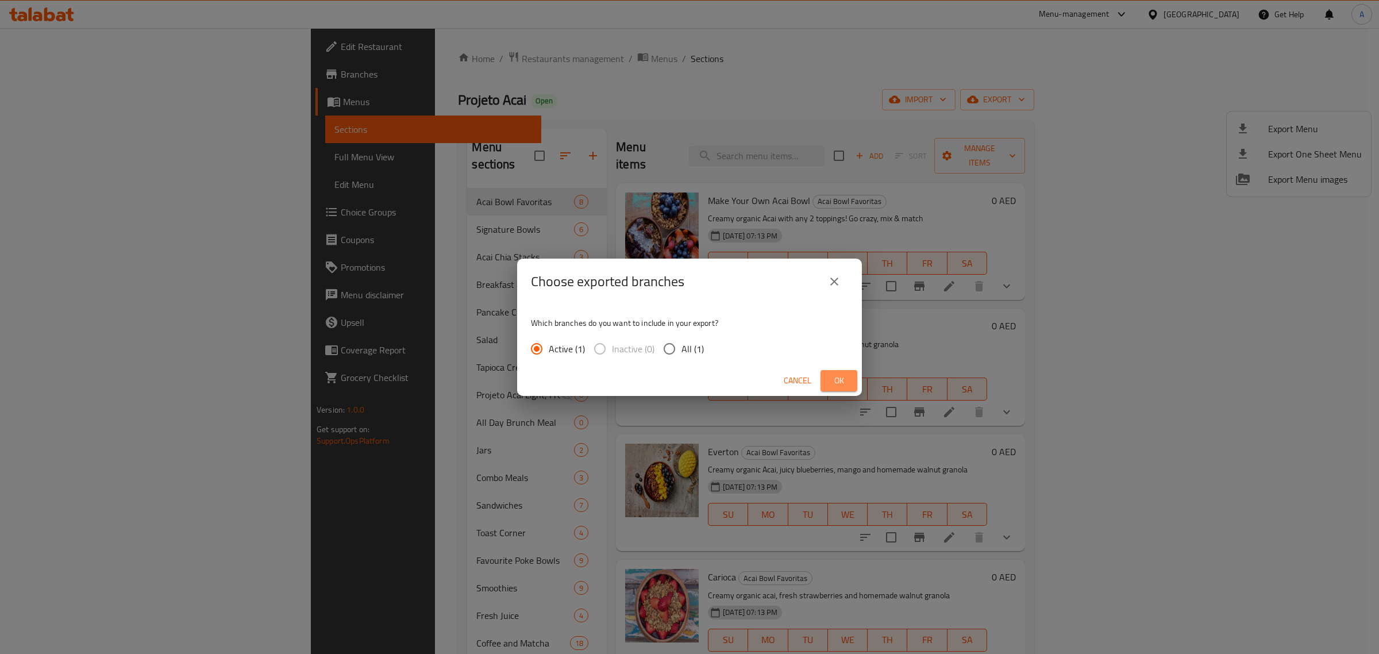
click at [842, 374] on span "Ok" at bounding box center [839, 380] width 18 height 14
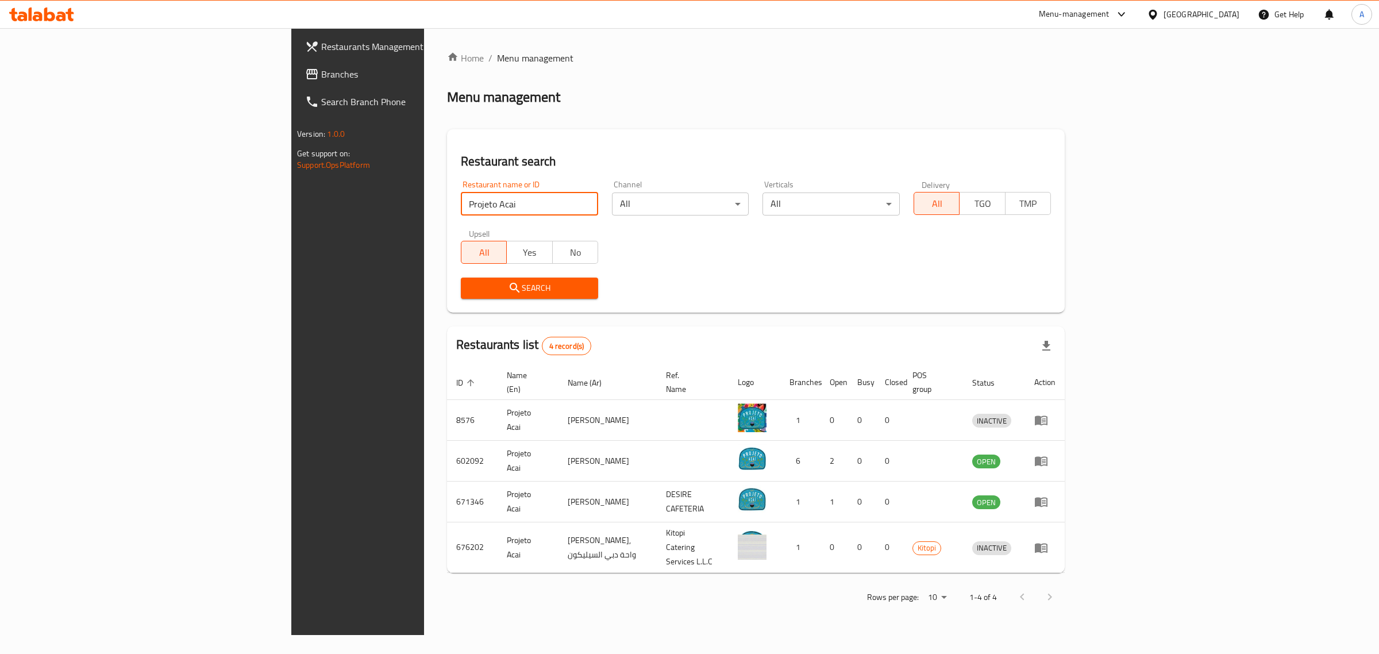
click at [461, 204] on input "Projeto Acai" at bounding box center [529, 203] width 137 height 23
type input "FOWLI CHICKEN SHOP"
click button "Search" at bounding box center [529, 287] width 137 height 21
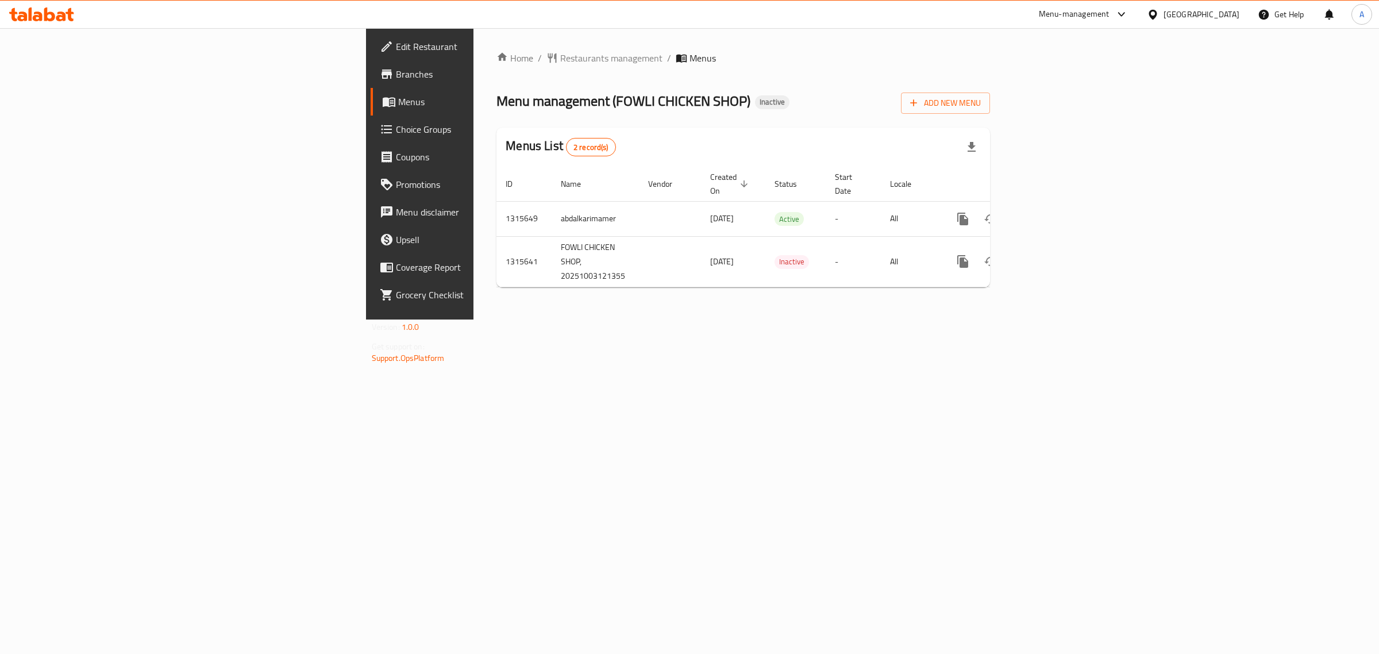
drag, startPoint x: 963, startPoint y: 130, endPoint x: 677, endPoint y: 10, distance: 310.8
click at [963, 130] on div "Menus List 2 record(s)" at bounding box center [743, 147] width 494 height 39
click at [1069, 213] on td "enhanced table" at bounding box center [1004, 218] width 129 height 35
click at [1053, 212] on icon "enhanced table" at bounding box center [1046, 219] width 14 height 14
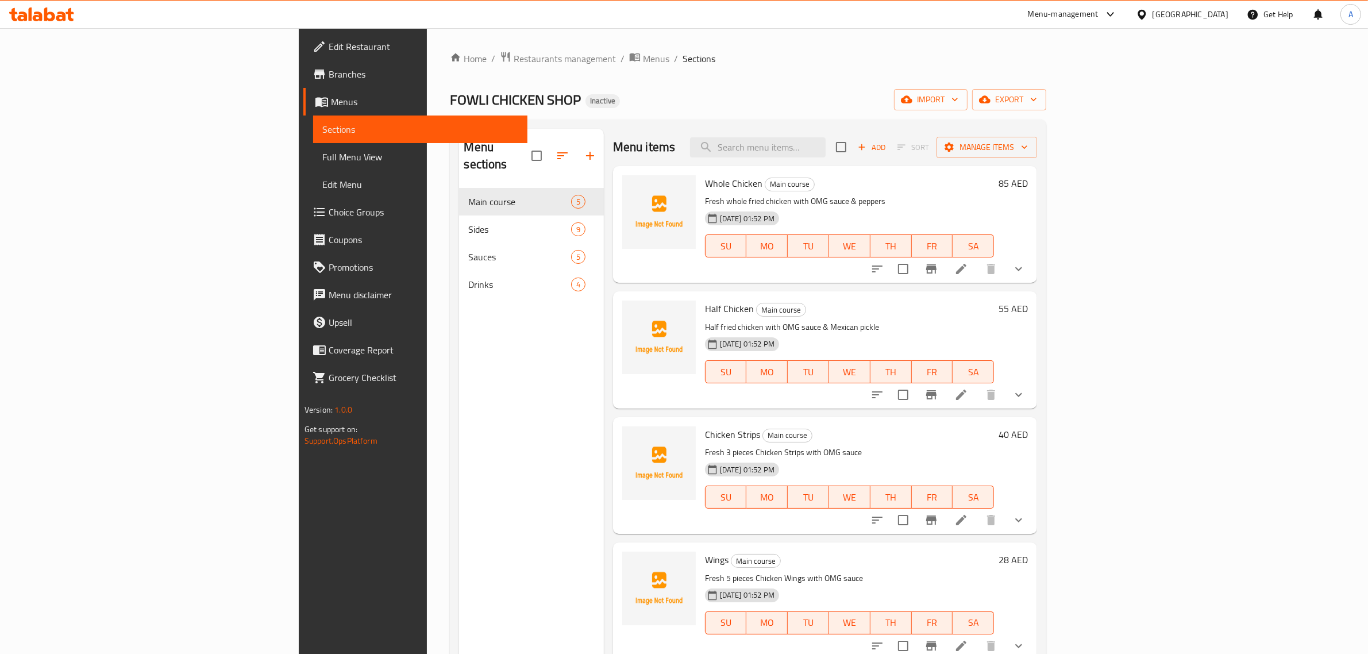
click at [329, 41] on span "Edit Restaurant" at bounding box center [424, 47] width 190 height 14
